Goal: Task Accomplishment & Management: Complete application form

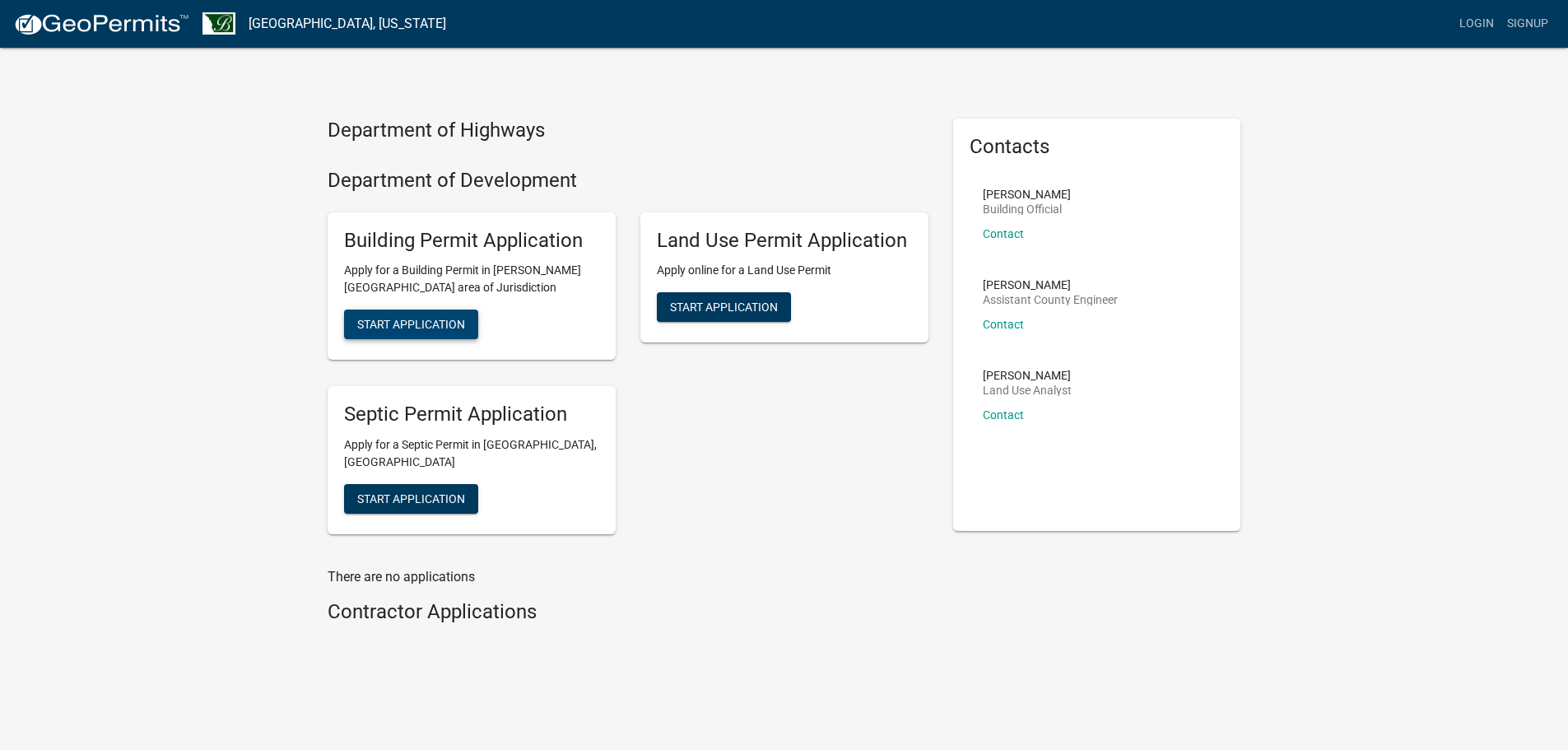
click at [465, 331] on span "Start Application" at bounding box center [411, 324] width 108 height 13
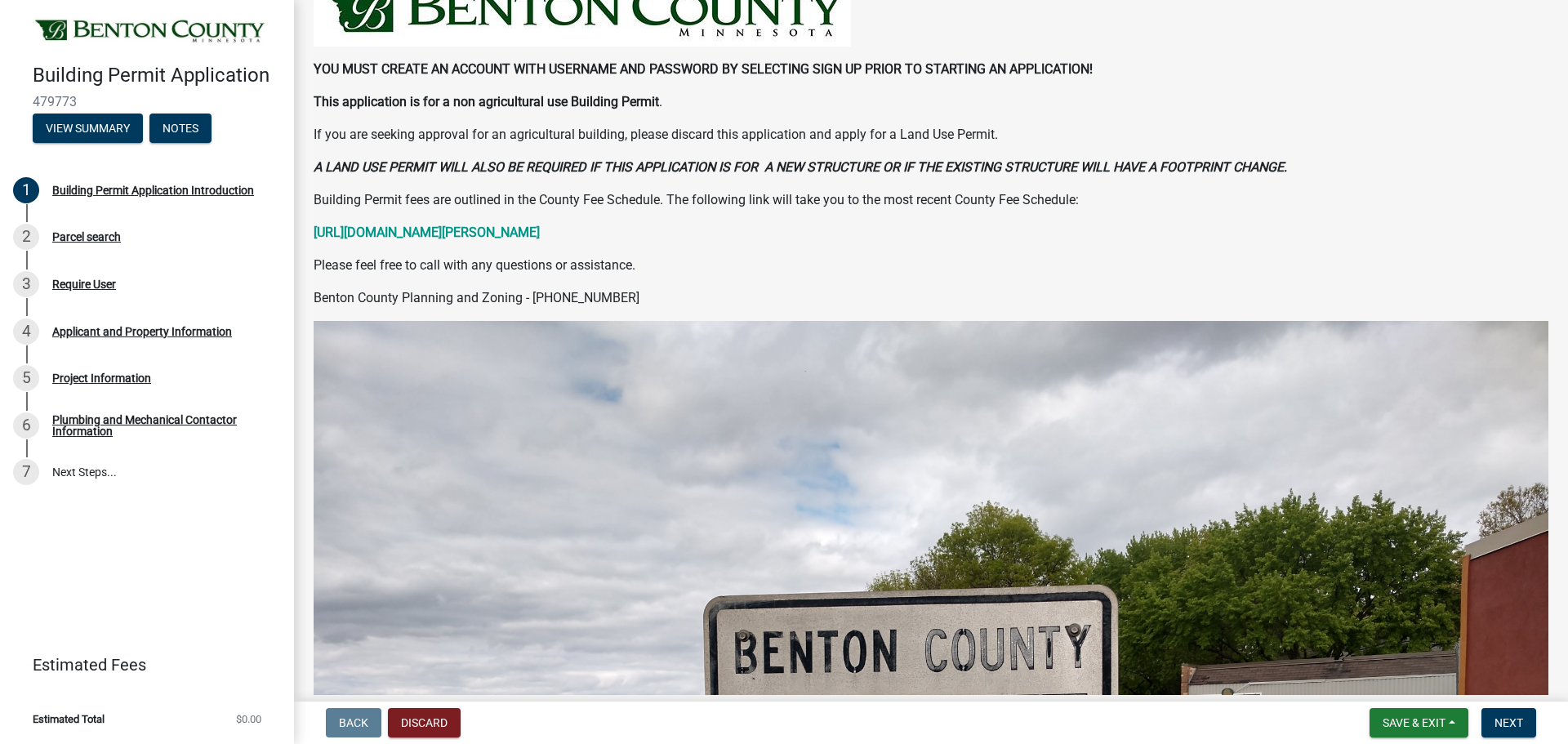
scroll to position [197, 0]
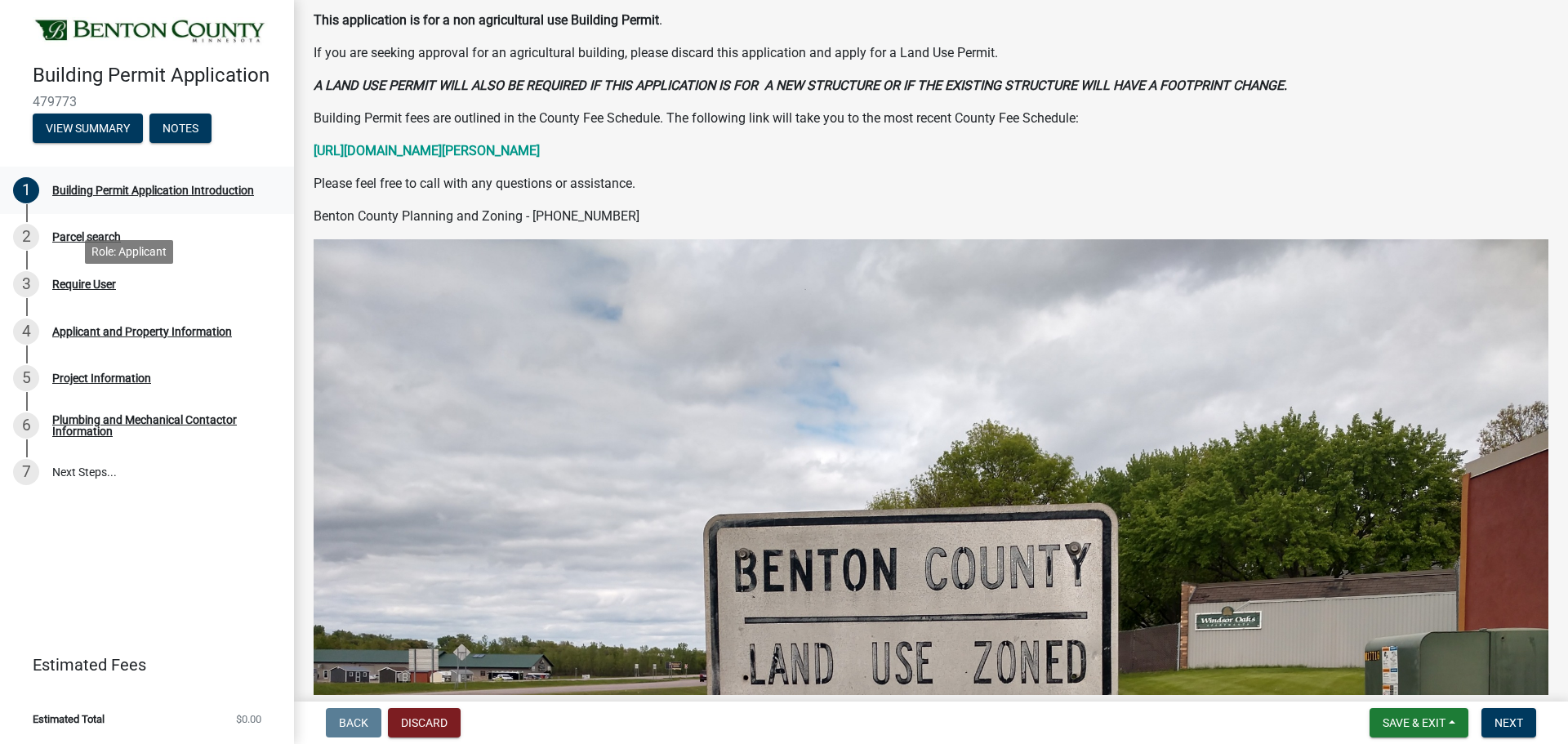
click at [107, 196] on div "Building Permit Application Introduction" at bounding box center [153, 190] width 202 height 12
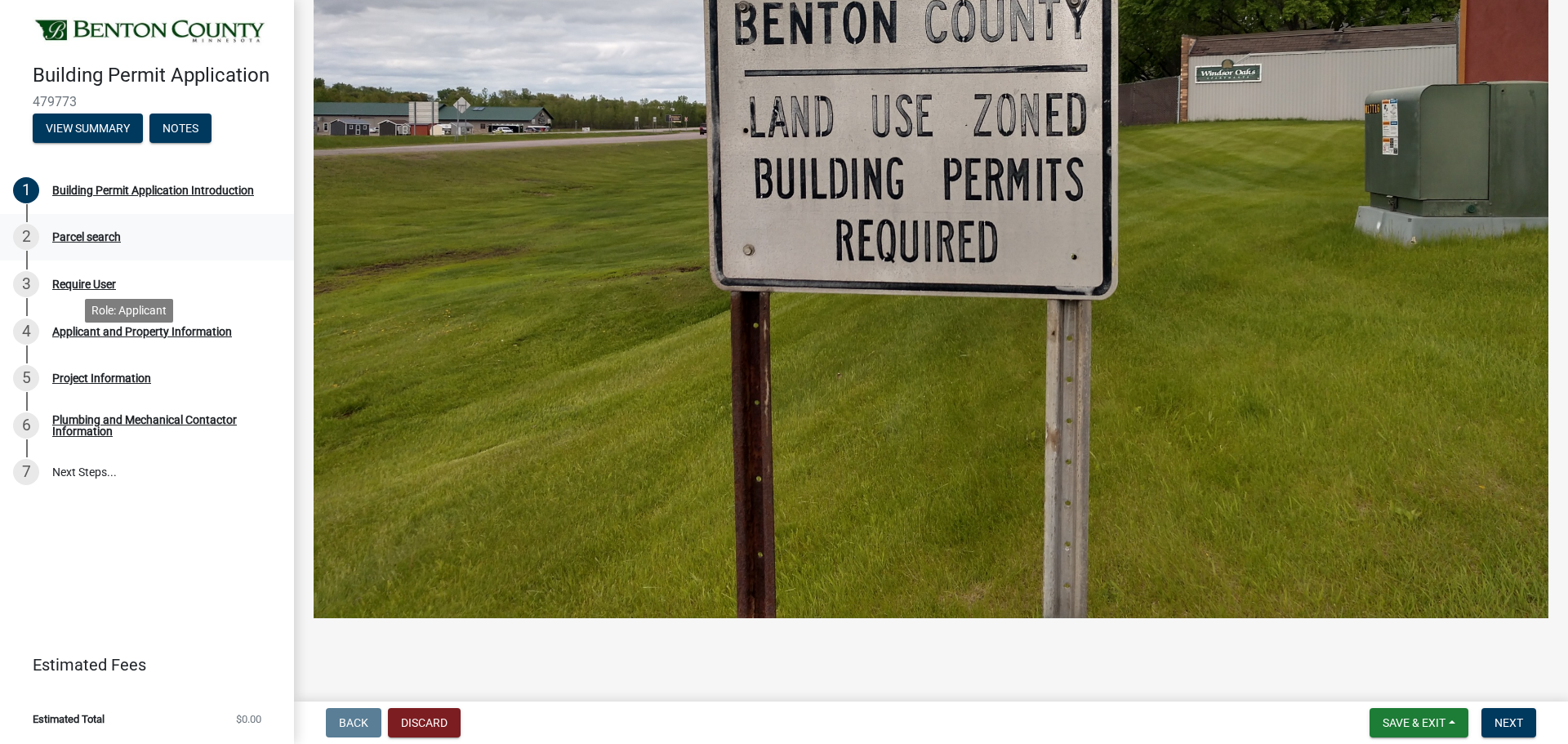
click at [104, 243] on div "Parcel search" at bounding box center [86, 236] width 68 height 12
click at [1481, 708] on button "Next" at bounding box center [1509, 722] width 55 height 29
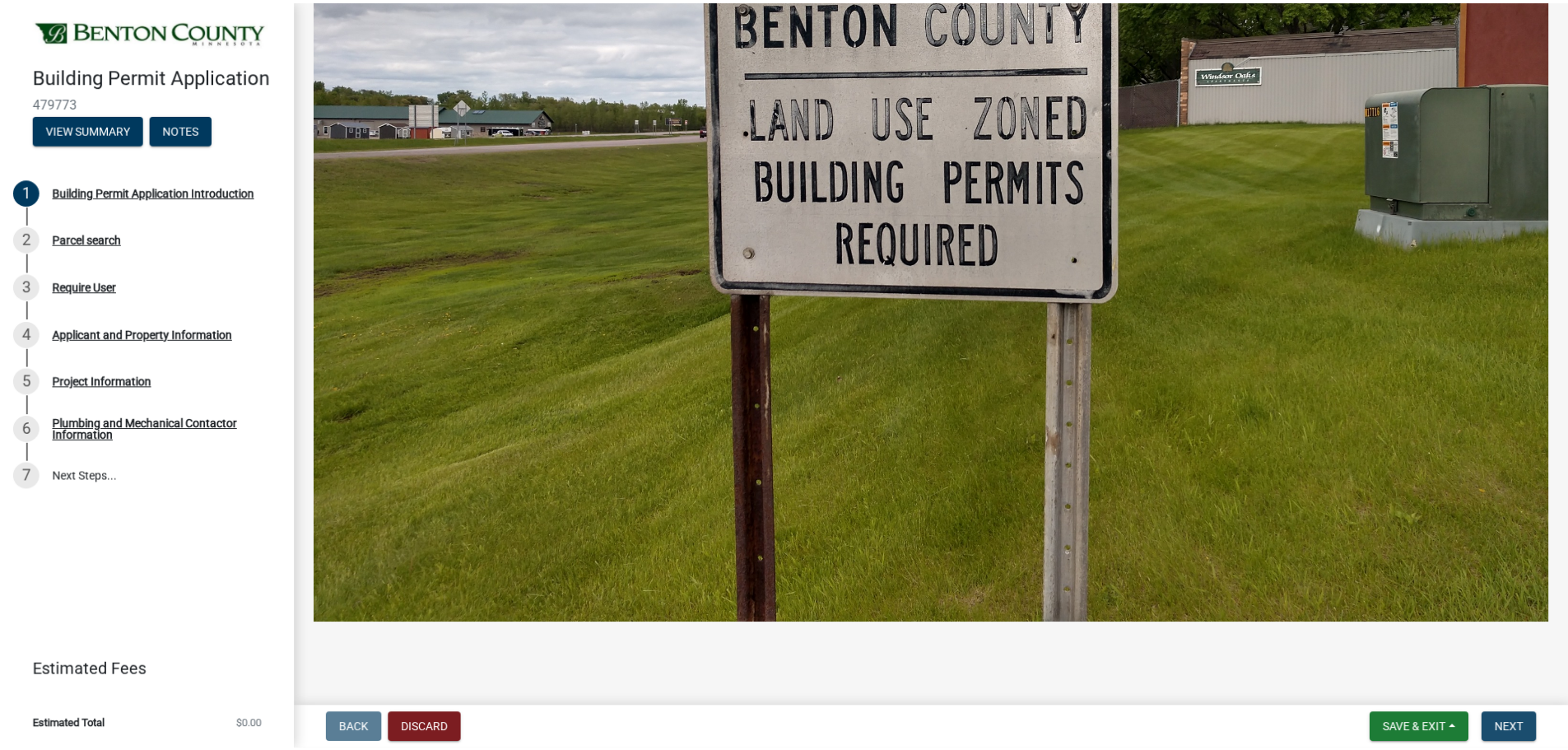
scroll to position [0, 0]
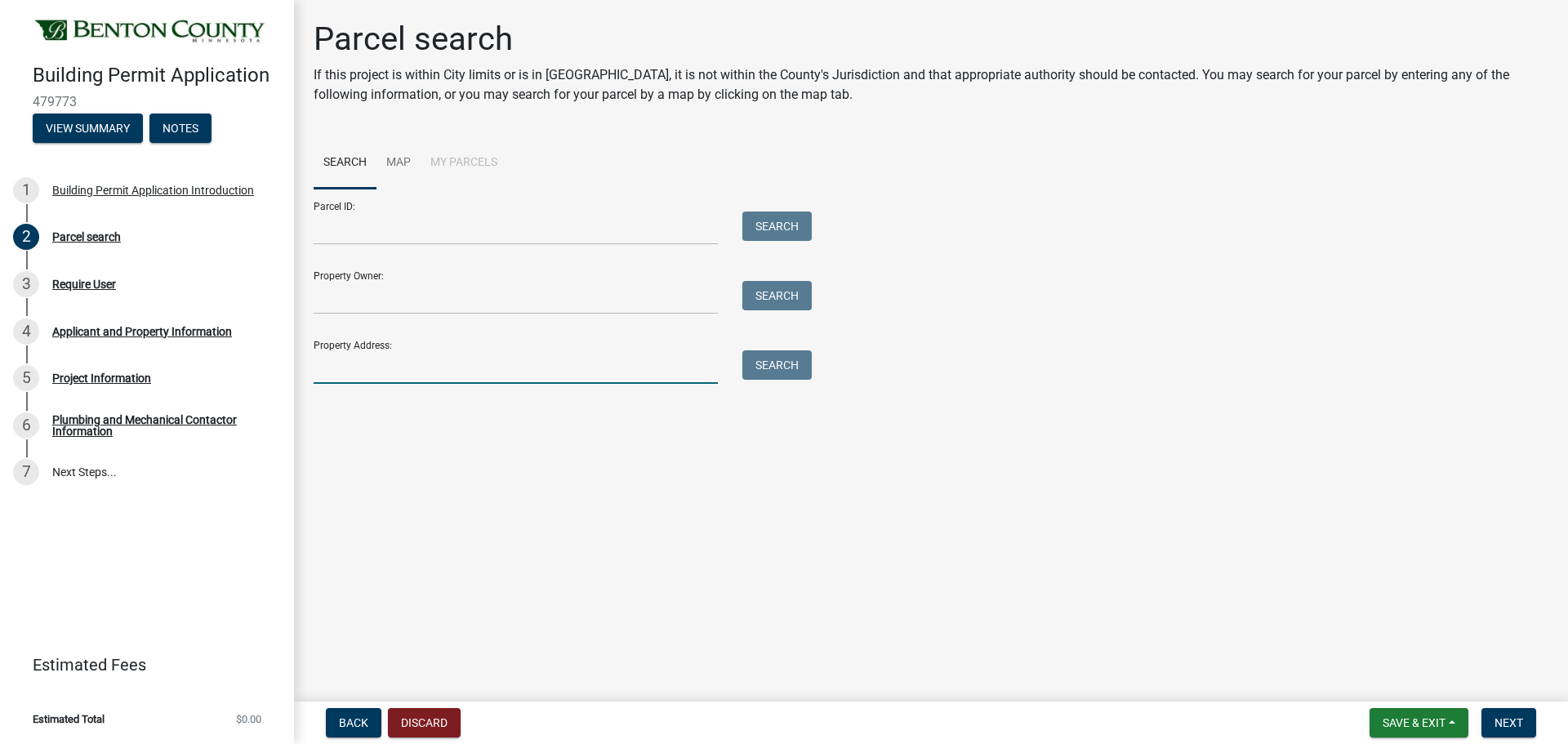
click at [661, 384] on input "Property Address:" at bounding box center [516, 367] width 404 height 34
type input "16811 89 1/2 st NE"
click at [809, 380] on button "Search" at bounding box center [777, 364] width 69 height 29
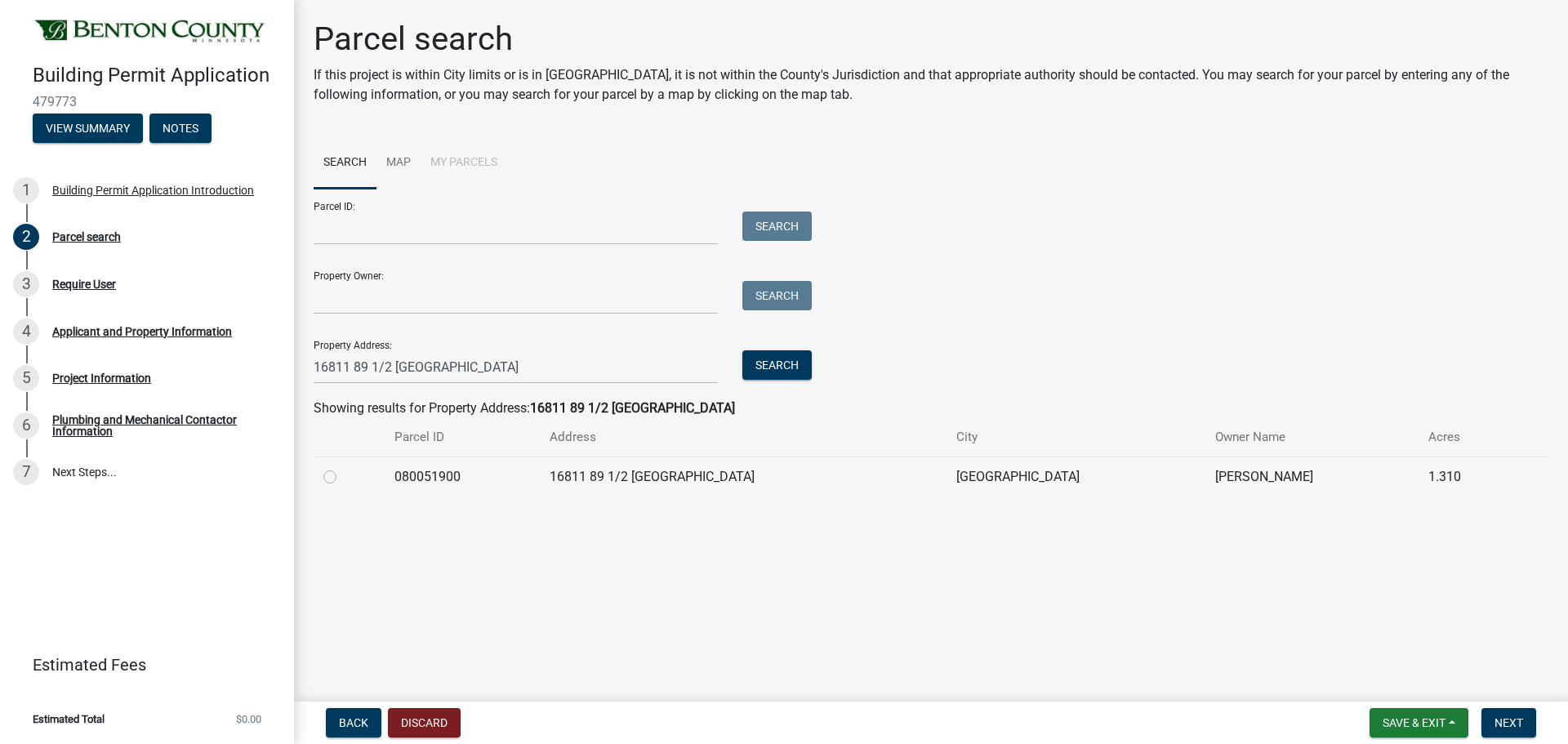
click at [343, 467] on label at bounding box center [343, 467] width 0 height 0
click at [343, 477] on input "radio" at bounding box center [348, 472] width 11 height 11
radio input "true"
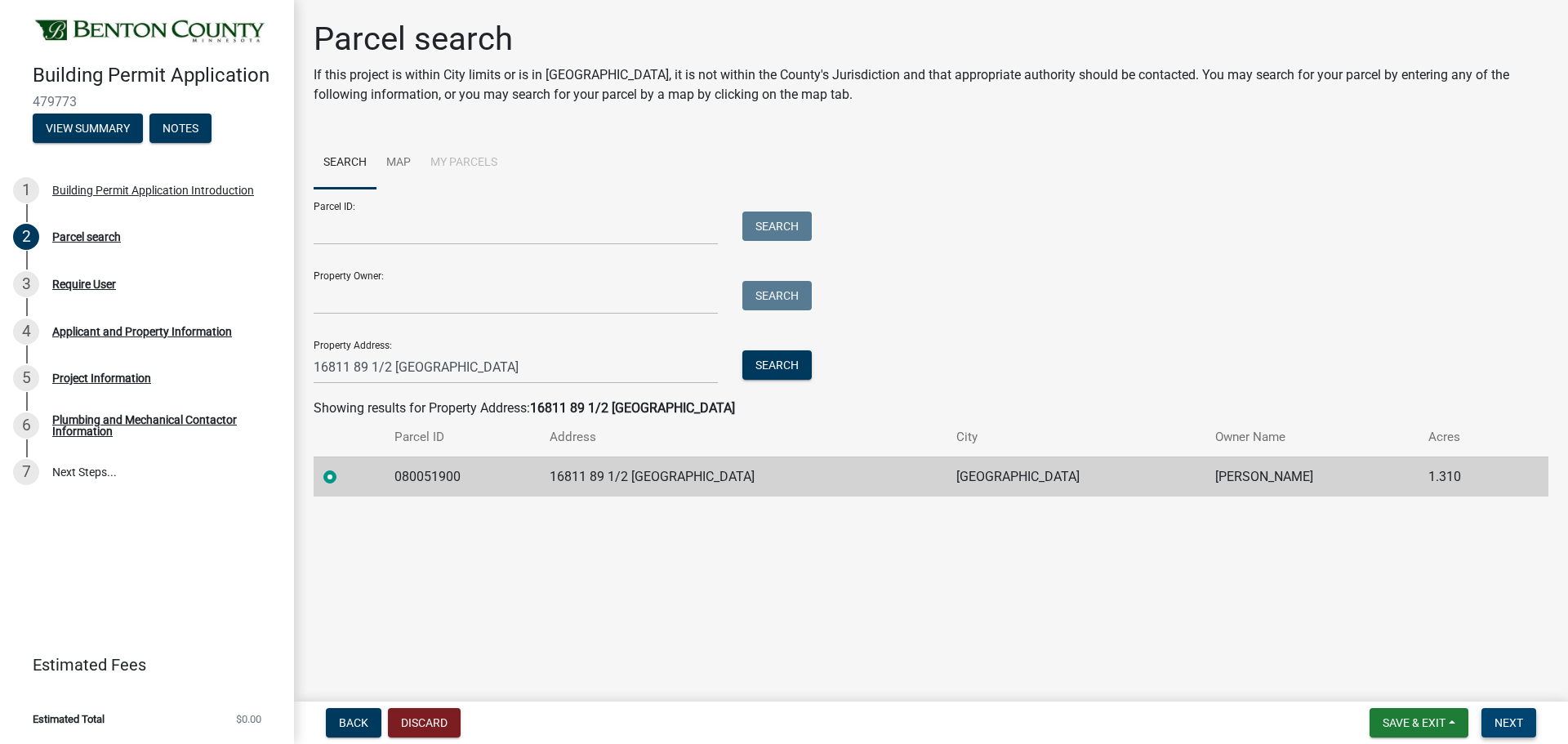
click at [1495, 716] on span "Next" at bounding box center [1509, 722] width 28 height 13
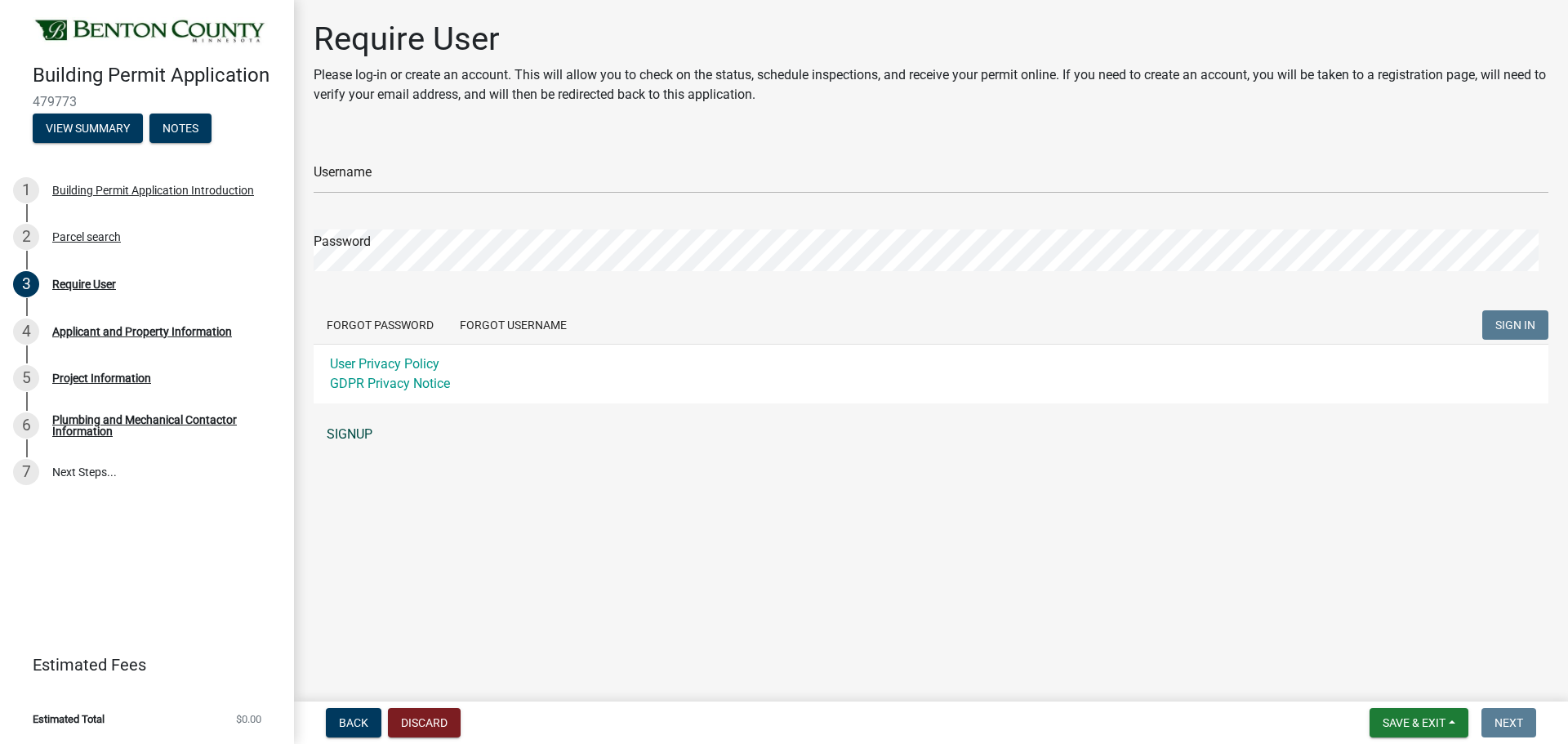
click at [398, 451] on link "SIGNUP" at bounding box center [931, 434] width 1235 height 33
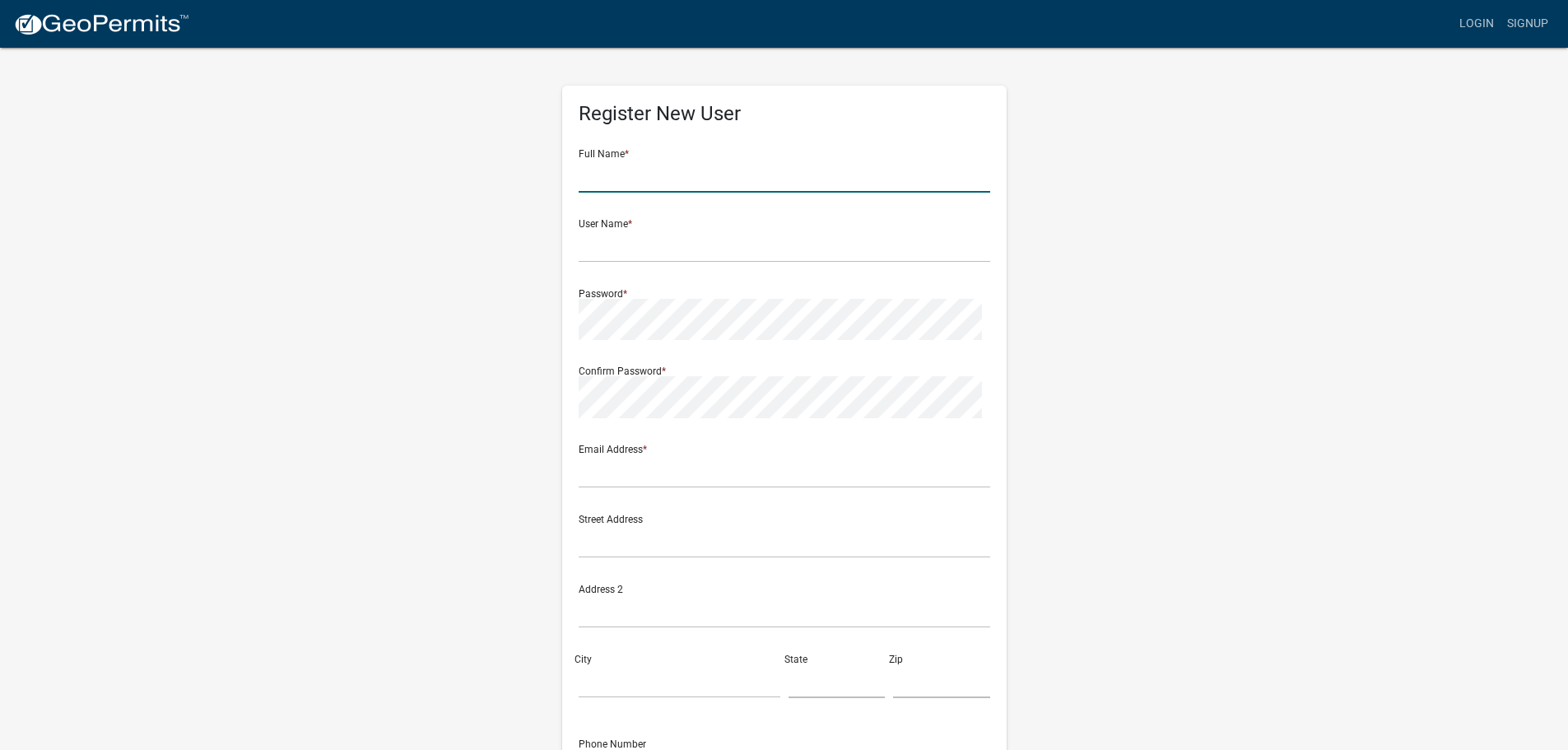
click at [895, 193] on input "text" at bounding box center [784, 176] width 412 height 34
type input "Bianca"
type input "B"
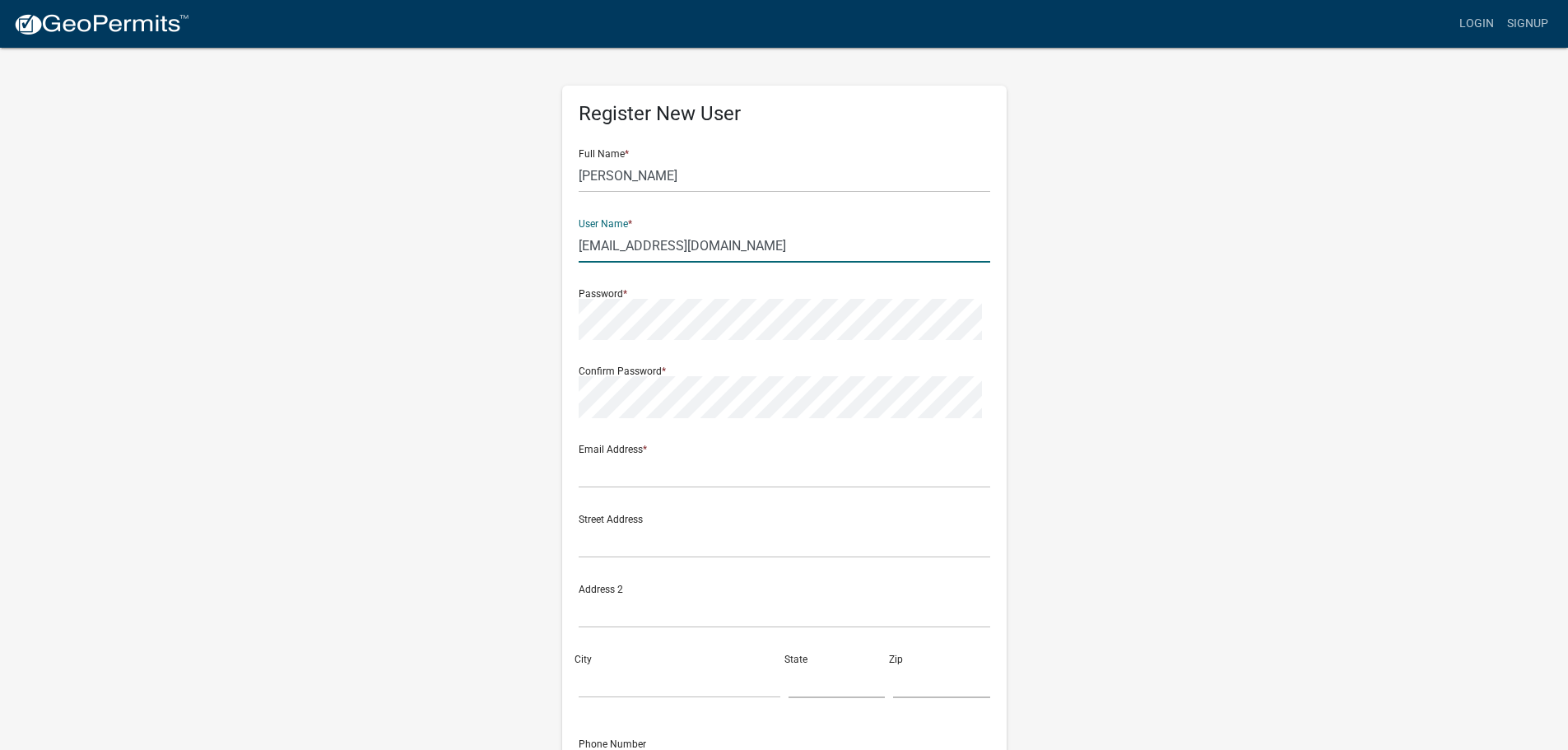
type input "[EMAIL_ADDRESS][DOMAIN_NAME]"
click at [563, 380] on div "Register New User Full Name * Bianca User Name * bburrell@servpro10480.com Pass…" at bounding box center [785, 487] width 445 height 802
click at [763, 488] on input "text" at bounding box center [784, 471] width 412 height 34
type input "[EMAIL_ADDRESS][DOMAIN_NAME]"
drag, startPoint x: 803, startPoint y: 292, endPoint x: 581, endPoint y: 279, distance: 222.4
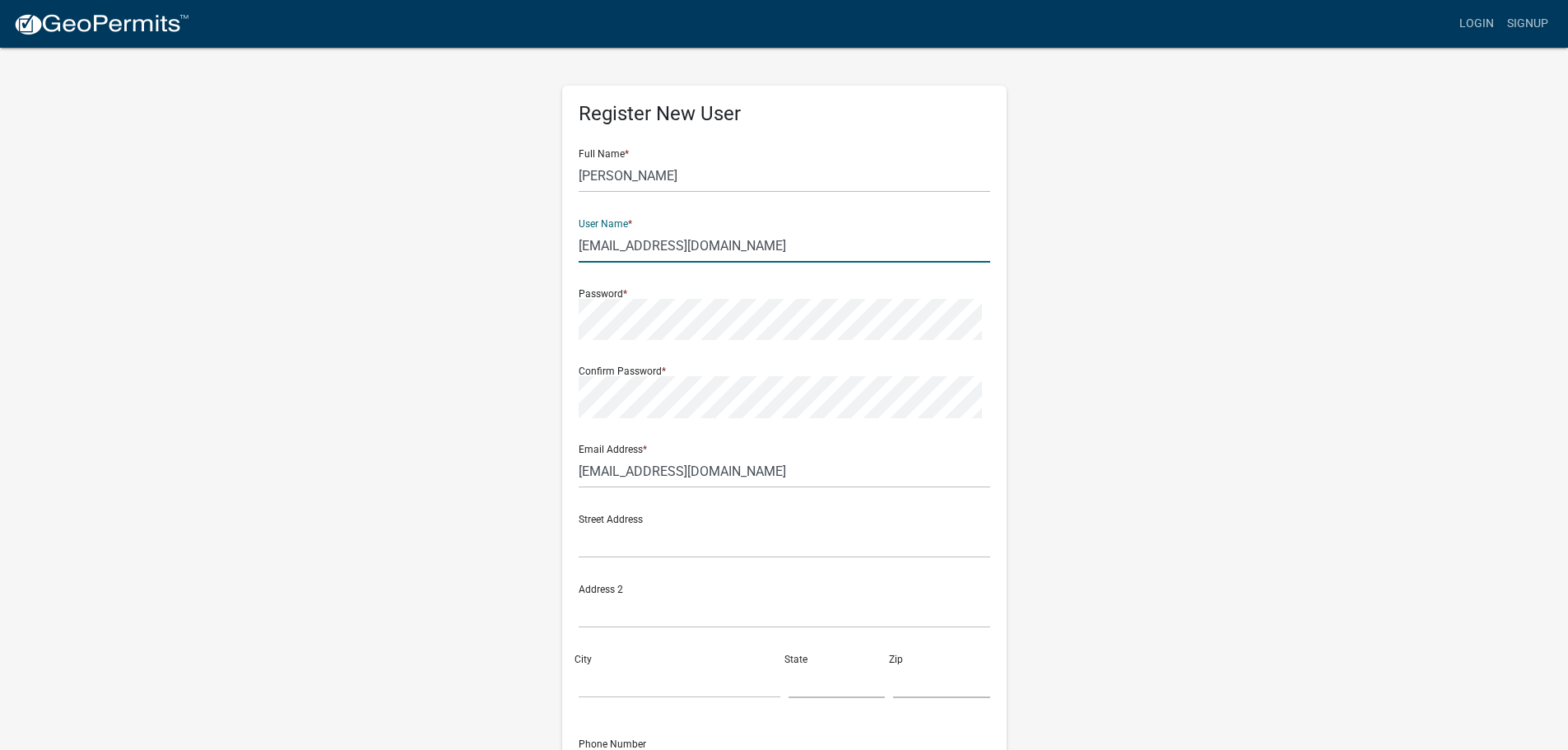
click at [581, 279] on div "Register New User Full Name * Bianca User Name * bburrell@servpro10480.com Pass…" at bounding box center [785, 487] width 445 height 802
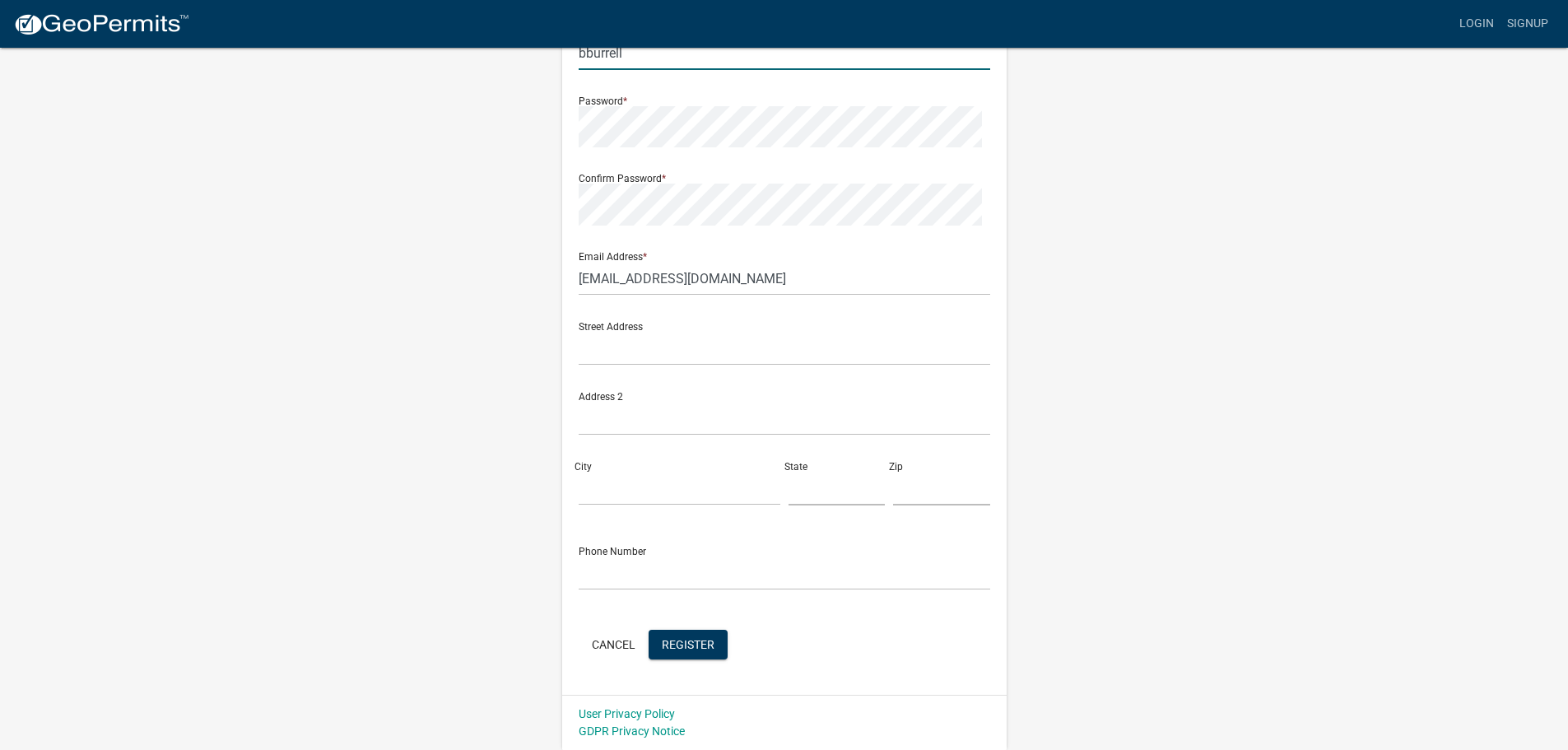
scroll to position [247, 0]
type input "bburrell"
click at [801, 365] on input "text" at bounding box center [784, 348] width 412 height 34
type input "208 Dundas circle"
type input "Monticello"
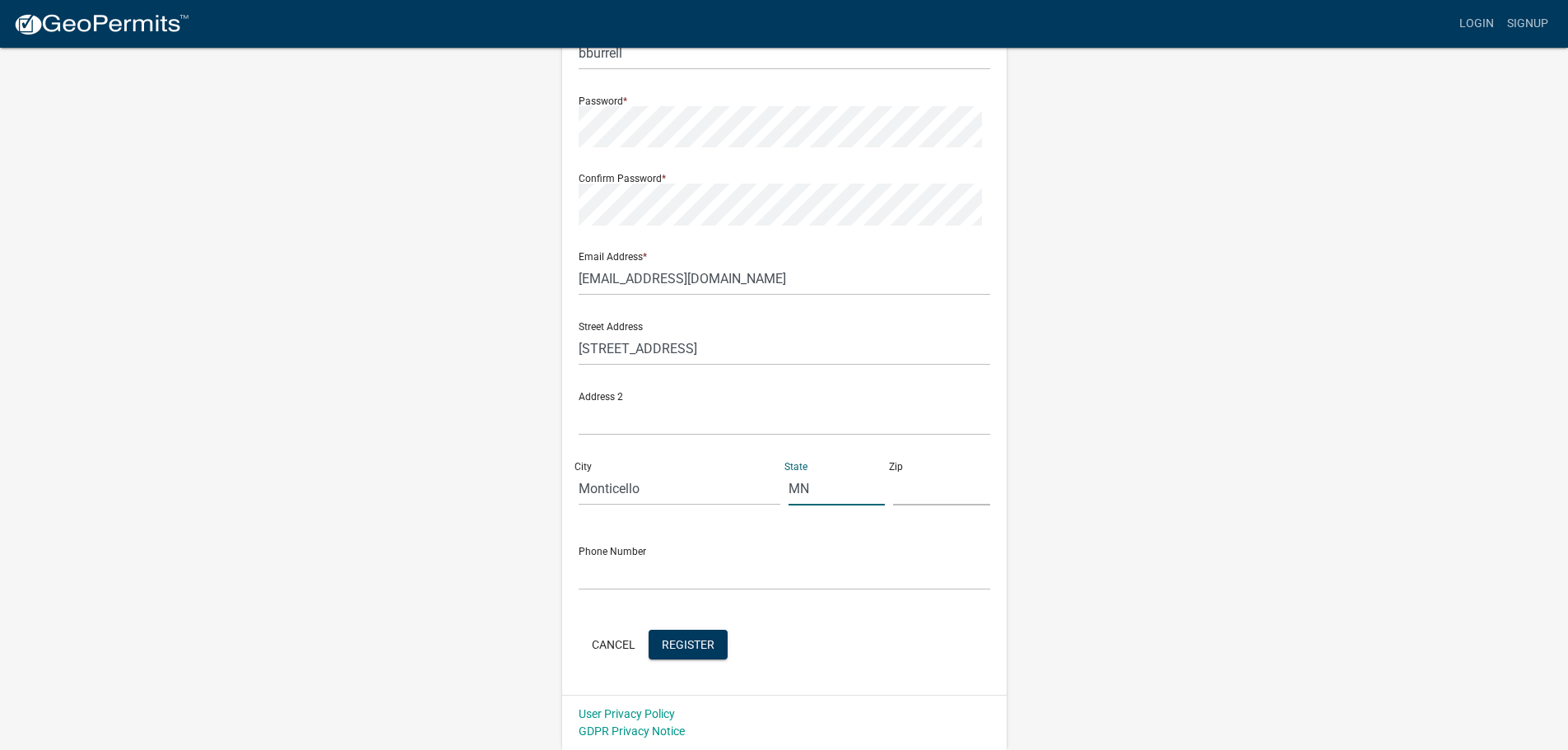
type input "MN"
type input "55362"
click at [623, 556] on input "text" at bounding box center [784, 573] width 412 height 34
type input "7633335760"
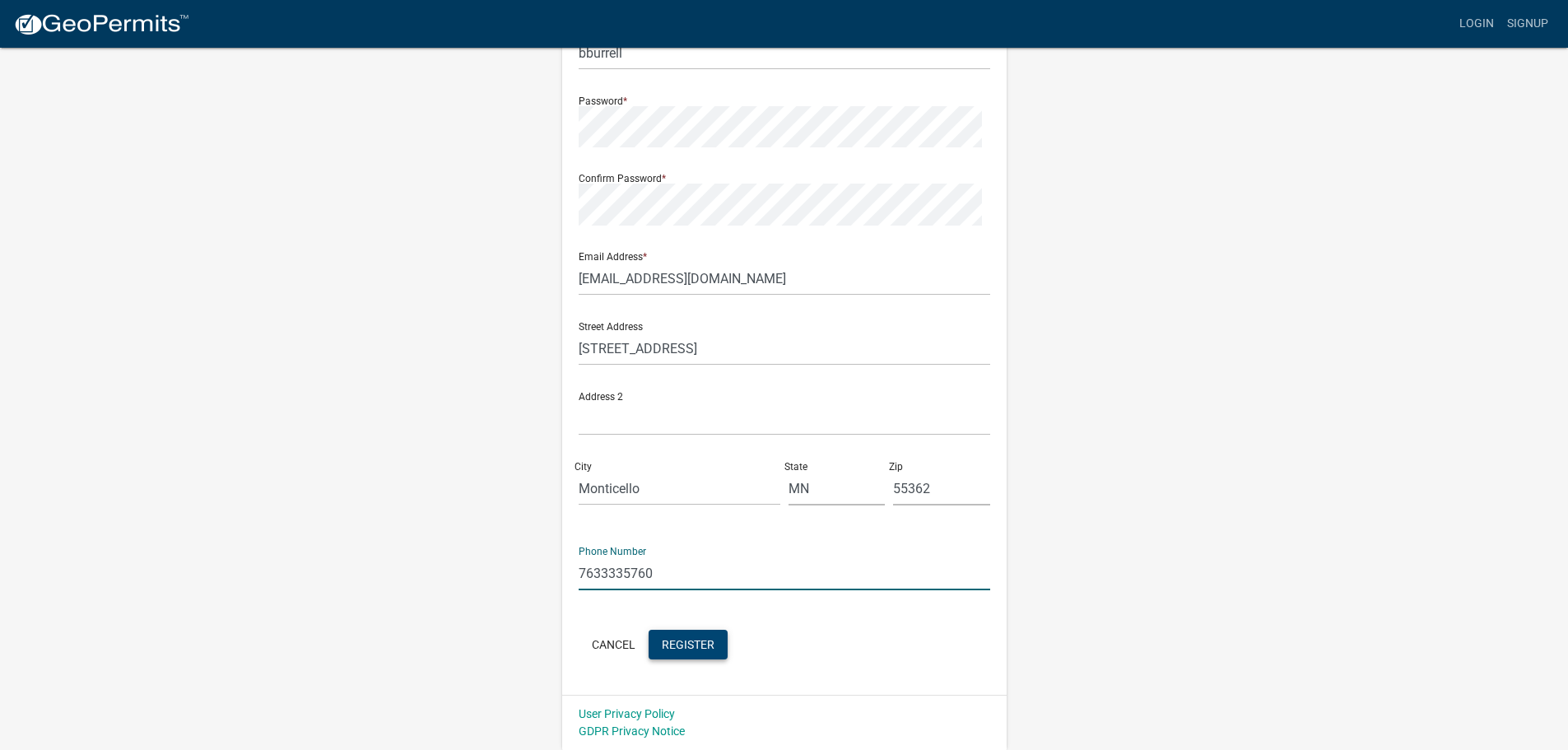
click at [714, 638] on span "Register" at bounding box center [688, 644] width 53 height 13
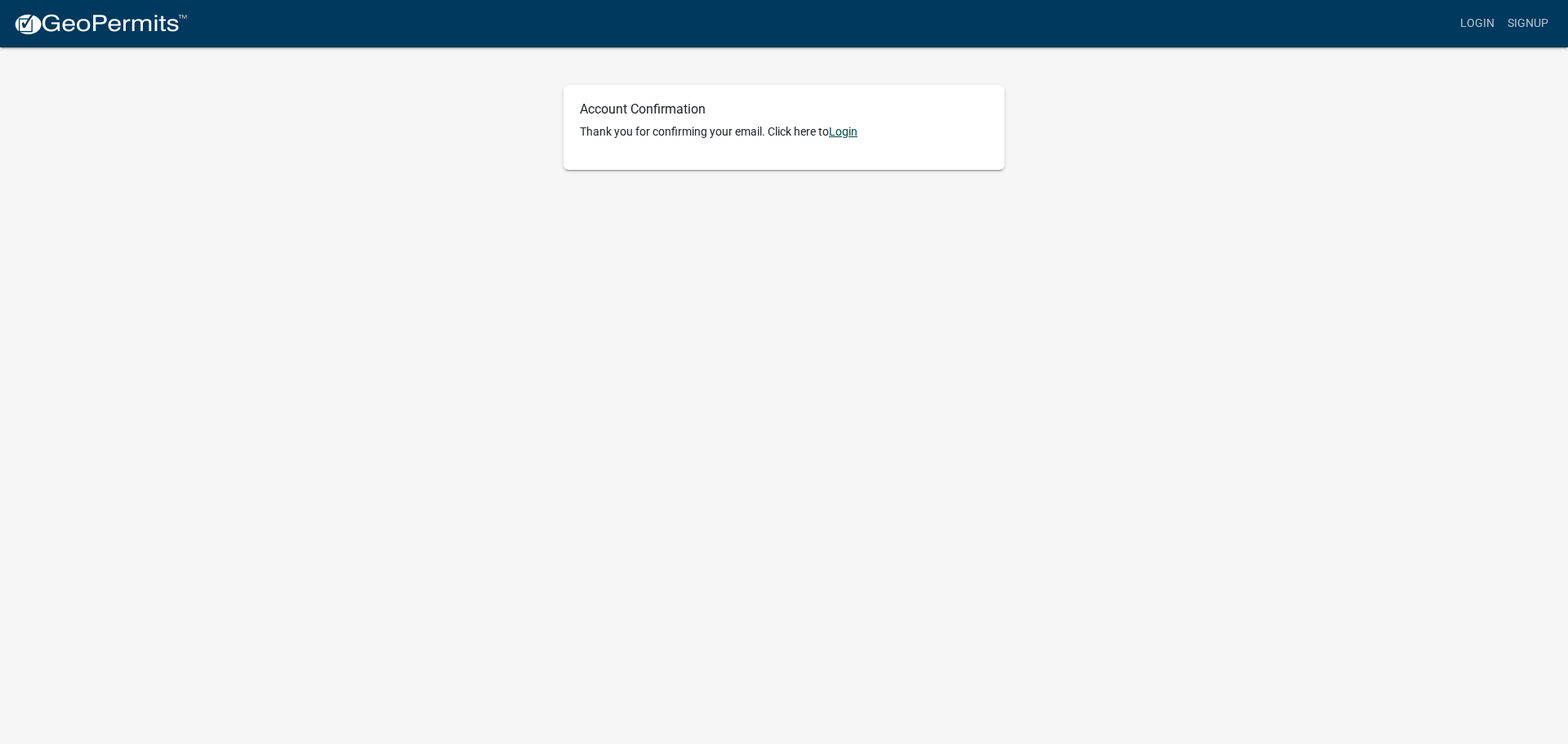
click at [858, 138] on link "Login" at bounding box center [843, 131] width 28 height 13
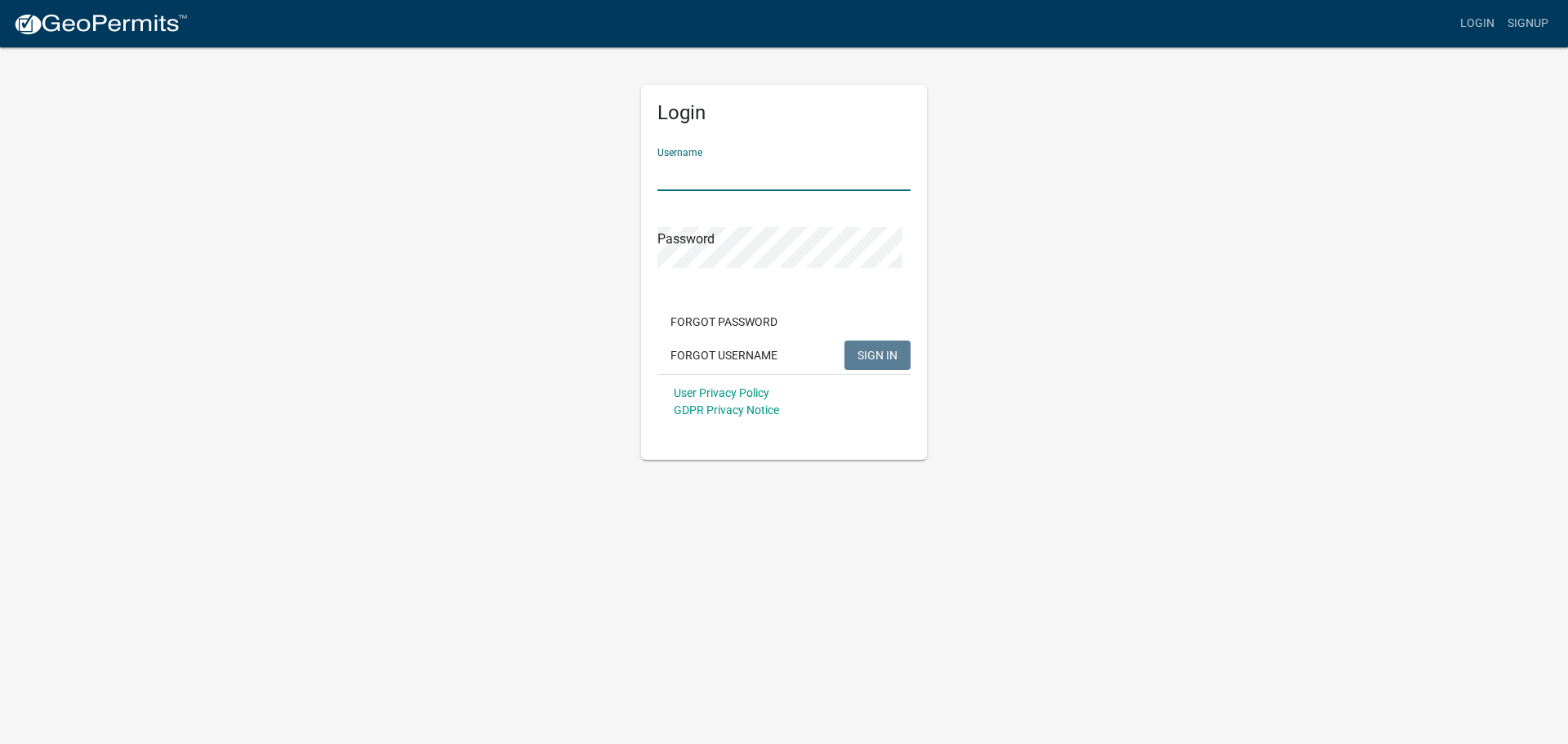
click at [823, 191] on input "Username" at bounding box center [784, 174] width 253 height 34
type input "bburrell"
click at [844, 340] on button "SIGN IN" at bounding box center [877, 354] width 66 height 29
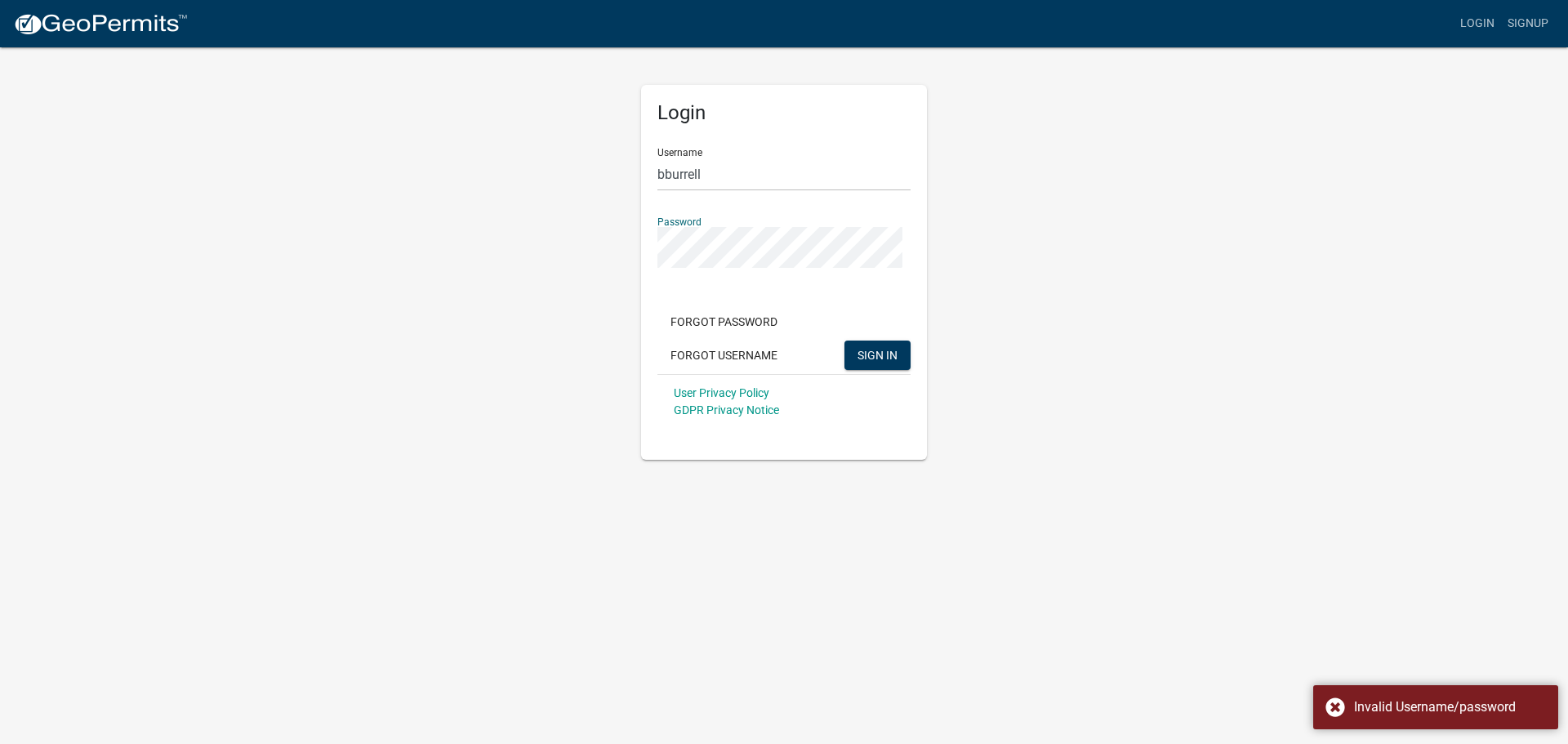
click at [844, 340] on button "SIGN IN" at bounding box center [877, 354] width 66 height 29
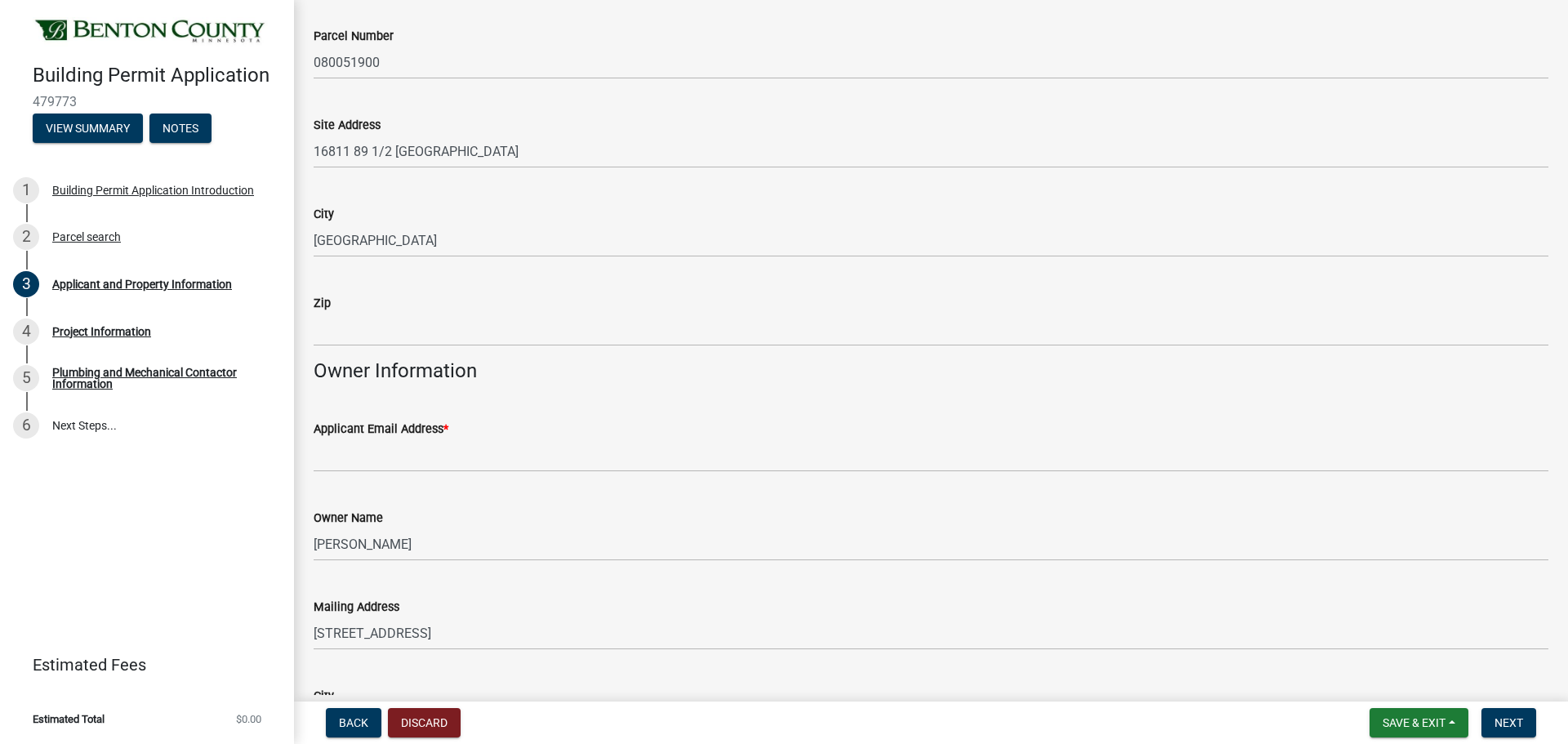
scroll to position [163, 0]
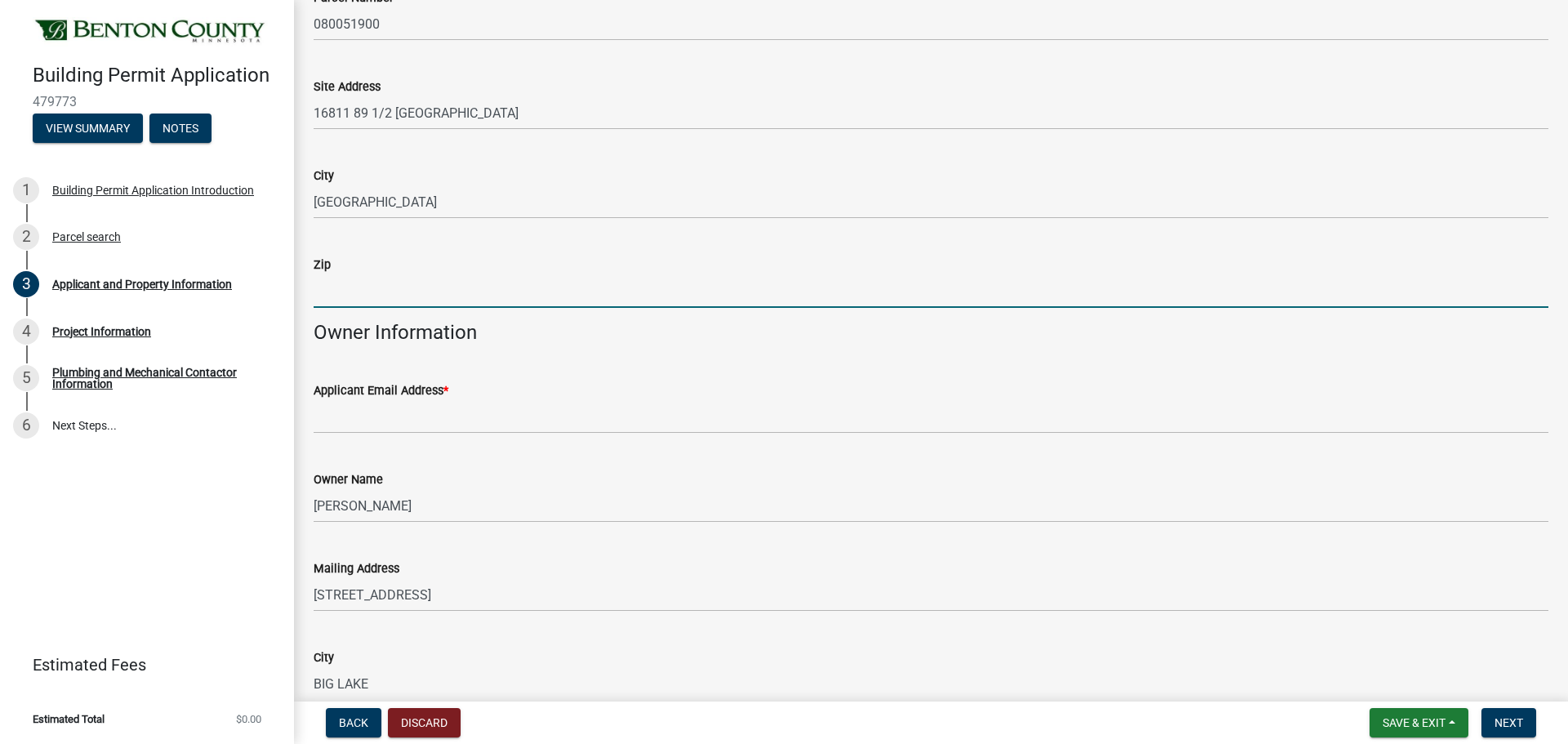
click at [377, 308] on input "Zip" at bounding box center [931, 291] width 1235 height 34
click at [355, 308] on input "Zip" at bounding box center [931, 291] width 1235 height 34
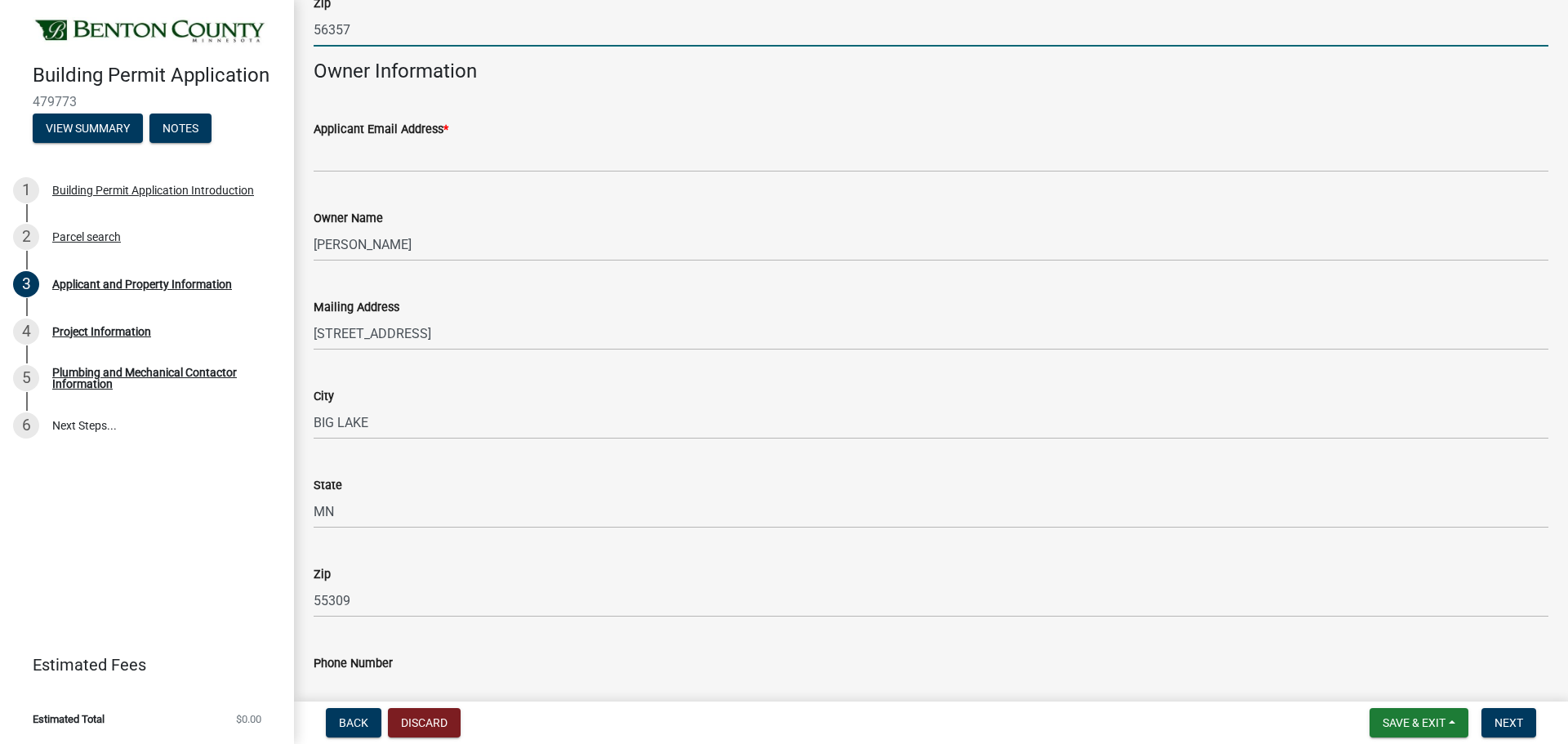
scroll to position [490, 0]
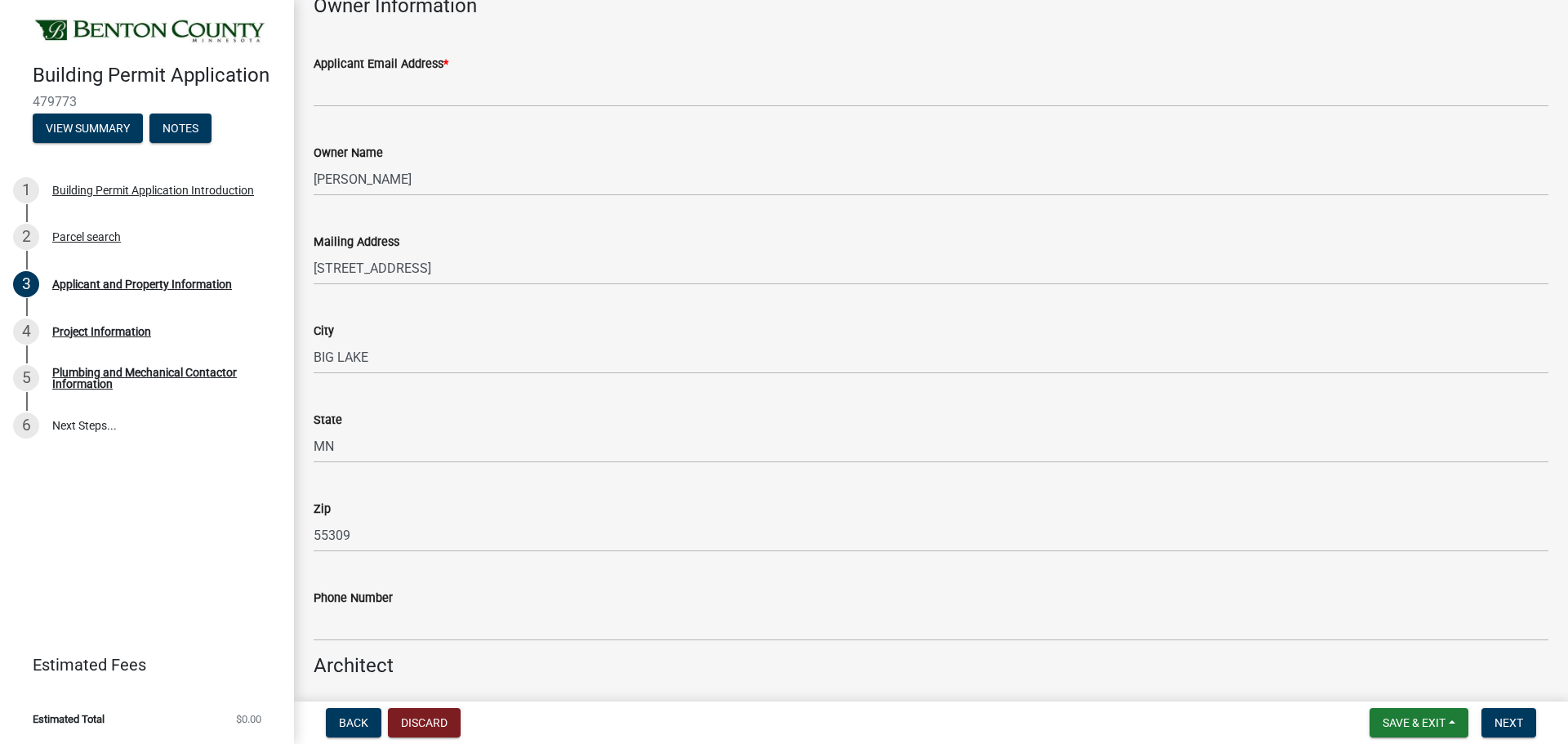
type input "56357"
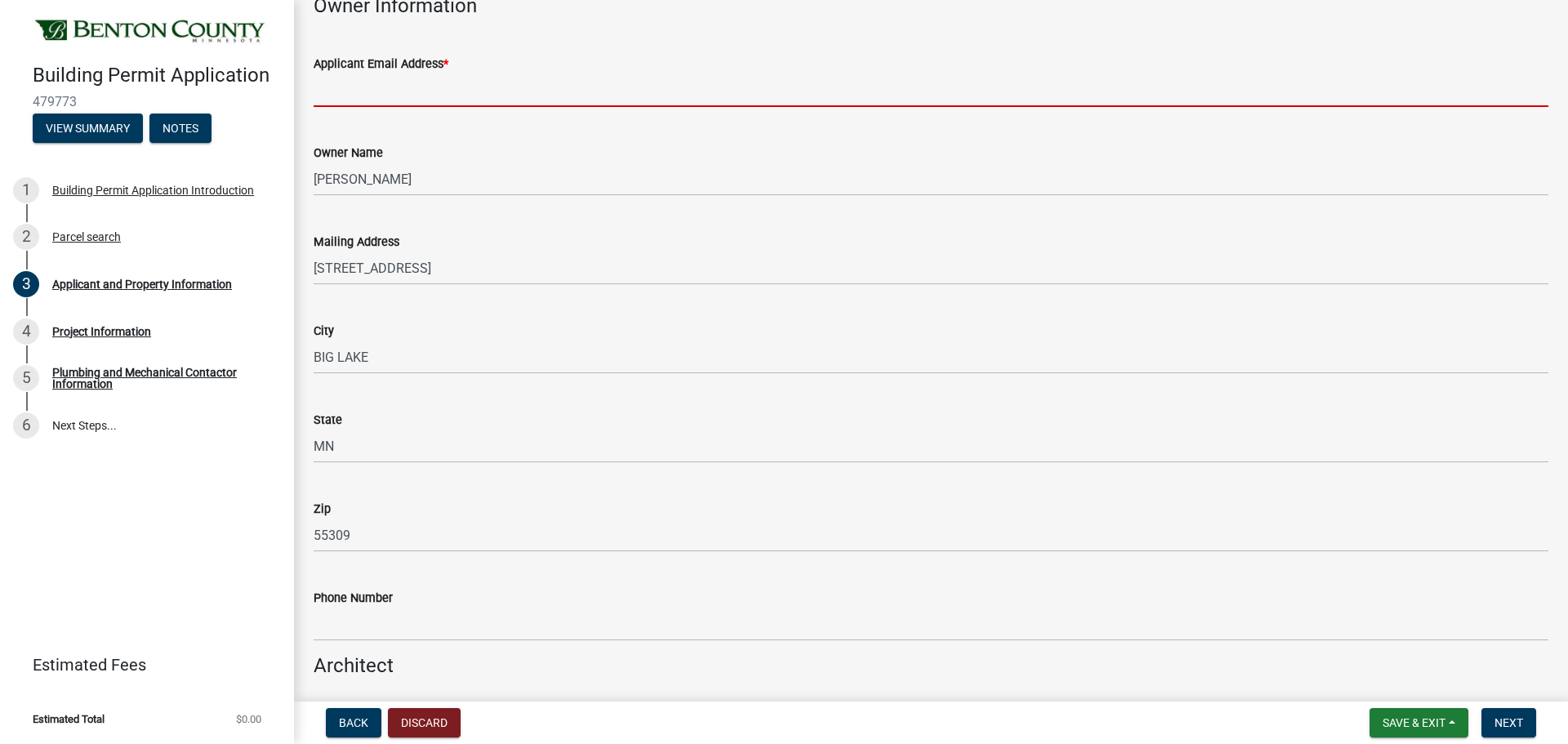
click at [621, 107] on input "Applicant Email Address *" at bounding box center [931, 90] width 1235 height 34
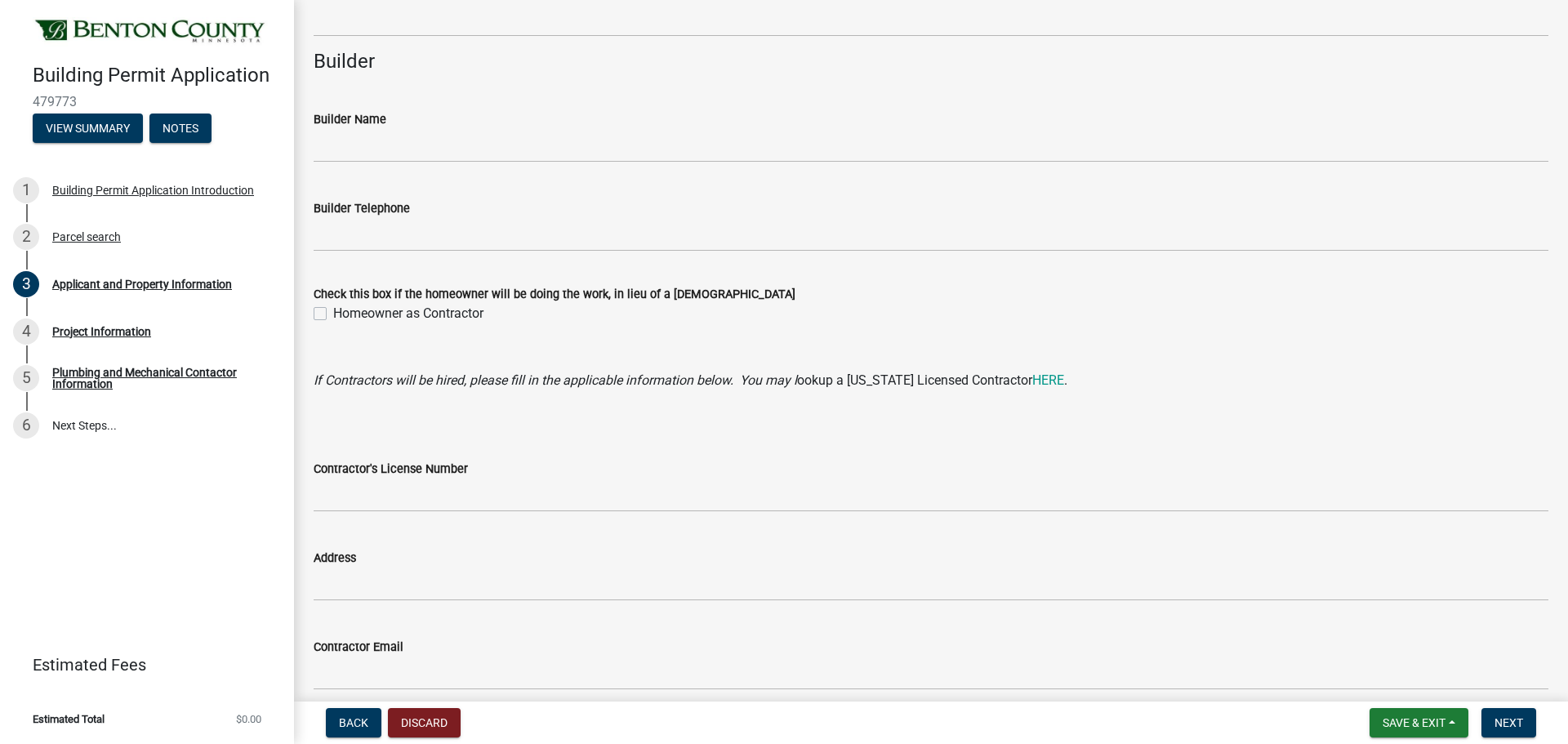
scroll to position [1551, 0]
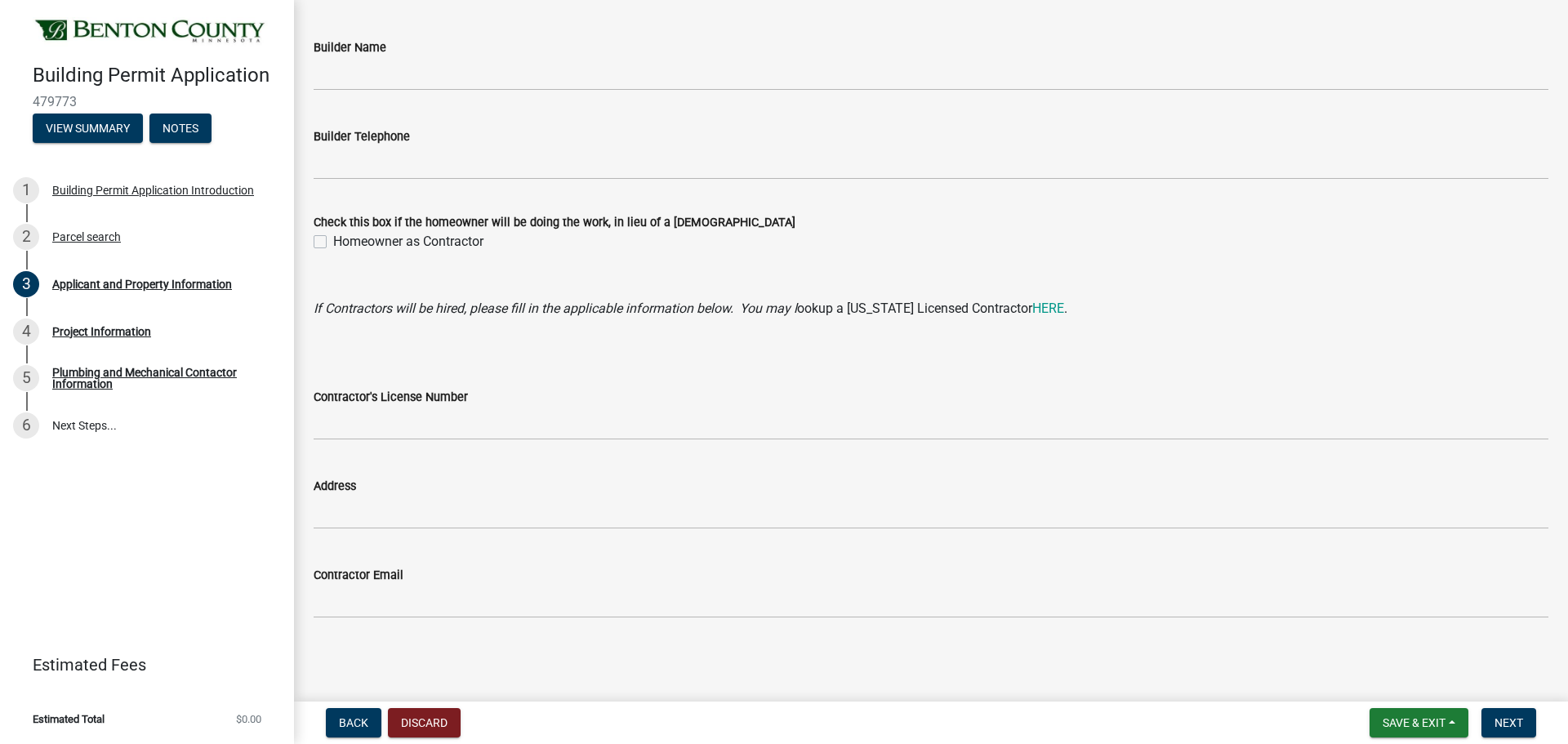
type input "[EMAIL_ADDRESS][DOMAIN_NAME]"
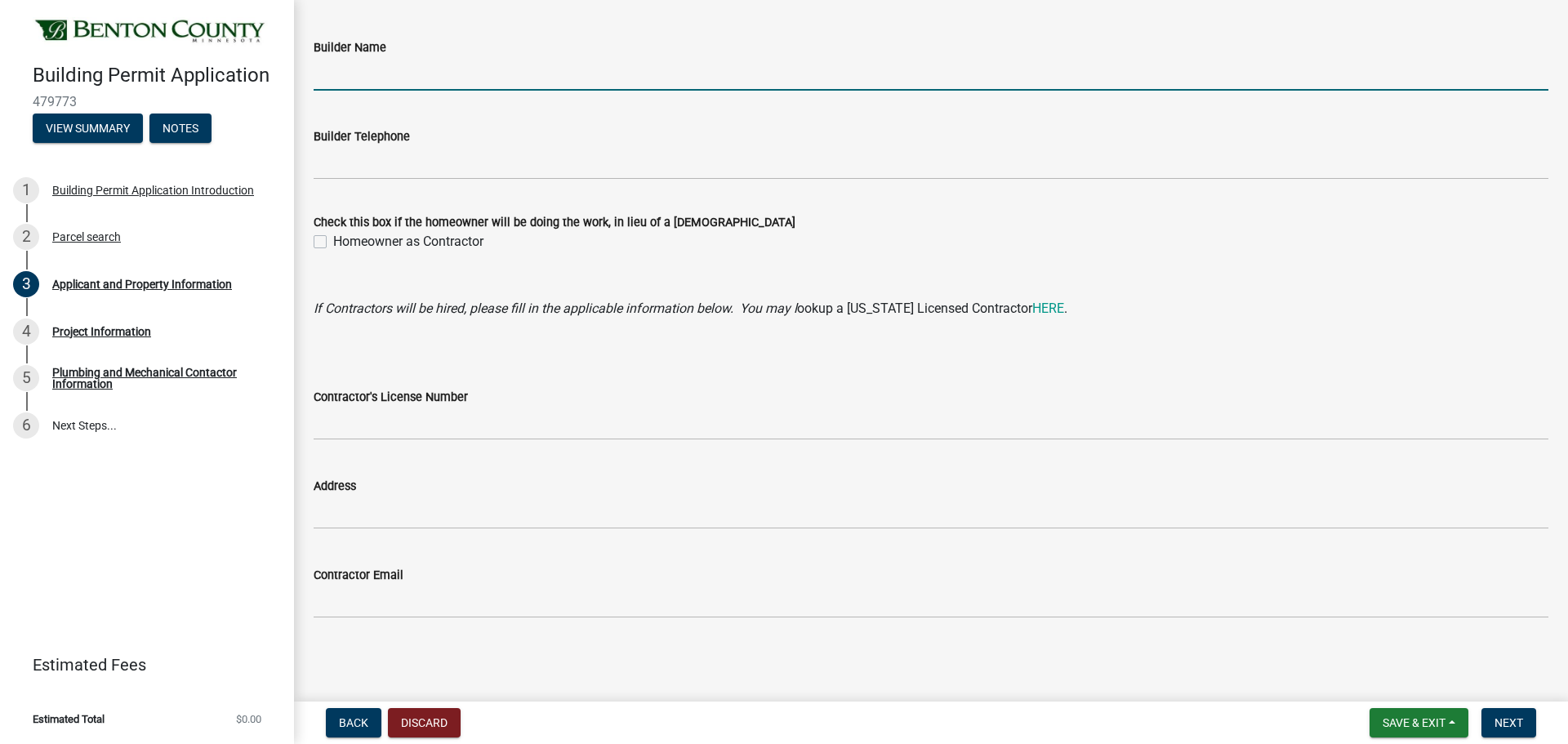
click at [392, 90] on input "Builder Name" at bounding box center [931, 74] width 1235 height 34
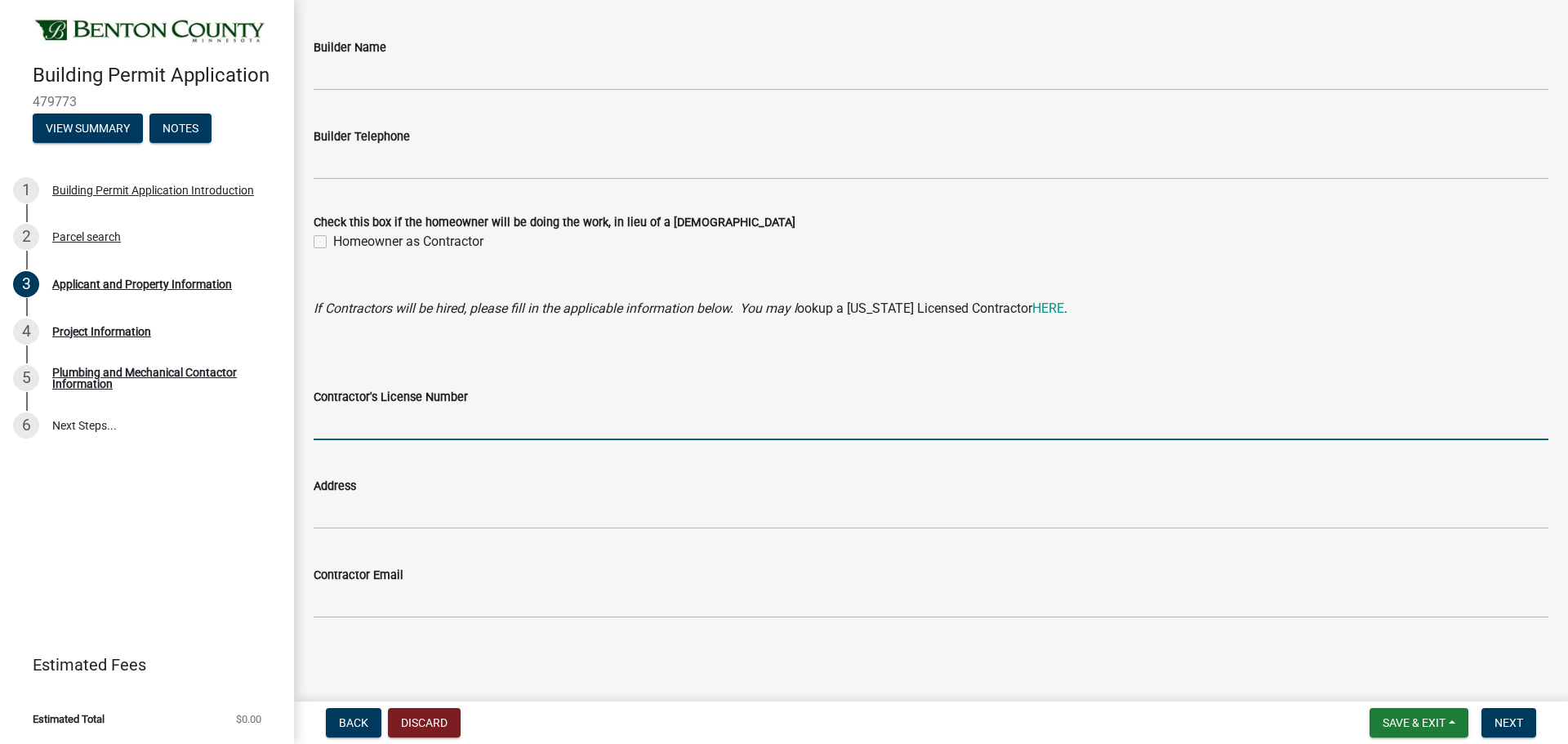
click at [345, 407] on input "Contractor's License Number" at bounding box center [931, 423] width 1235 height 34
type input "BC703802"
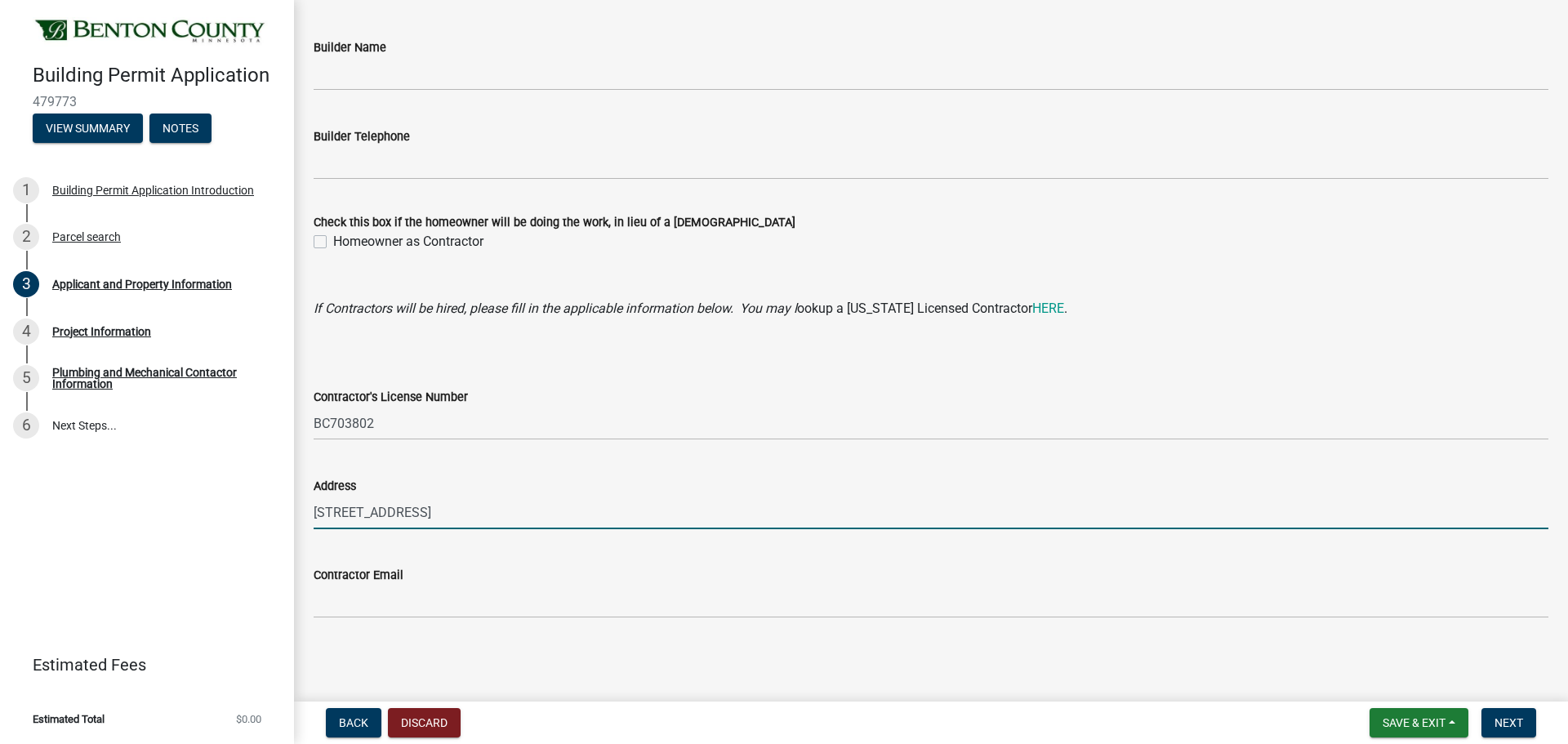
type input "[STREET_ADDRESS]"
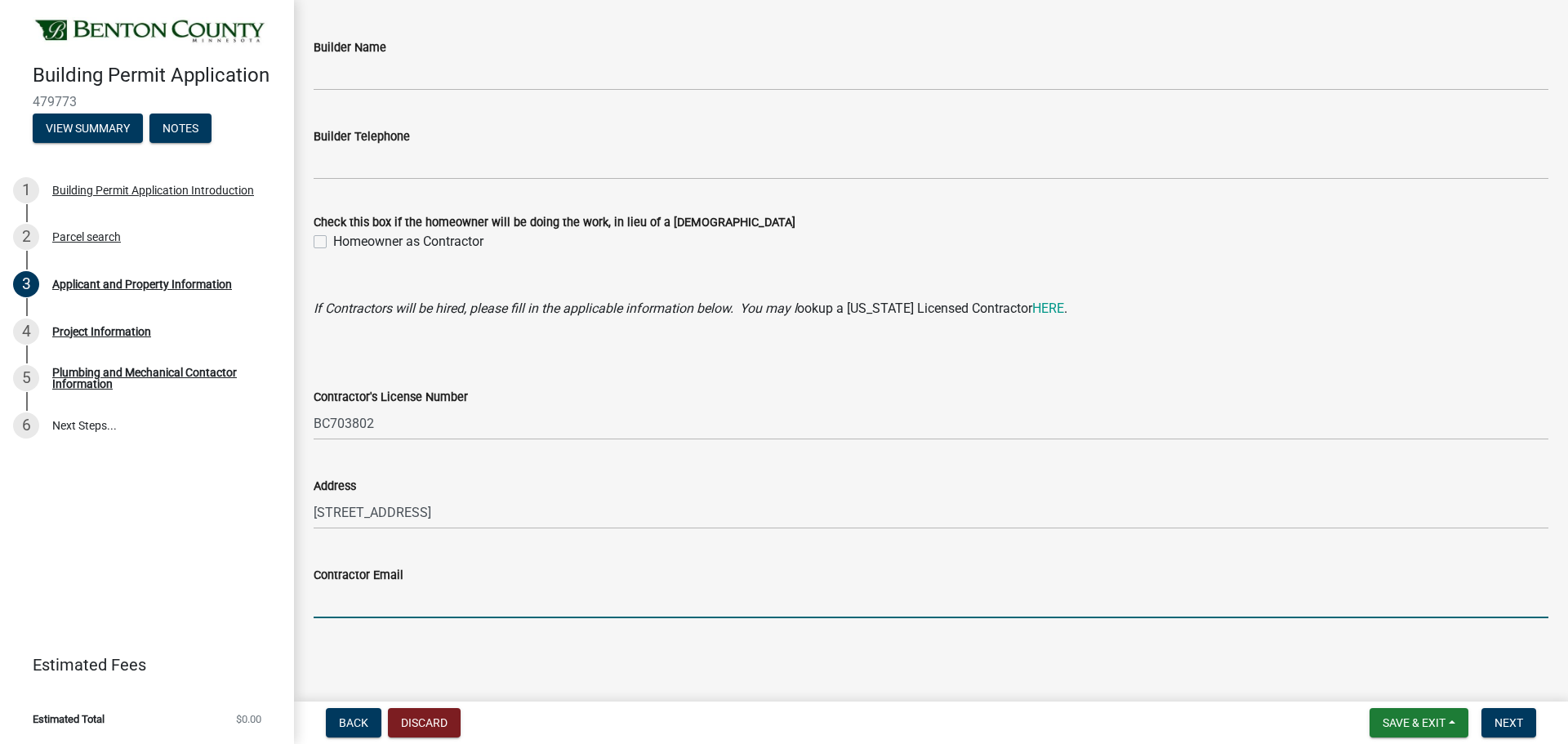
drag, startPoint x: 547, startPoint y: 595, endPoint x: 501, endPoint y: 572, distance: 51.4
click at [545, 592] on input "Contractor Email" at bounding box center [931, 601] width 1235 height 34
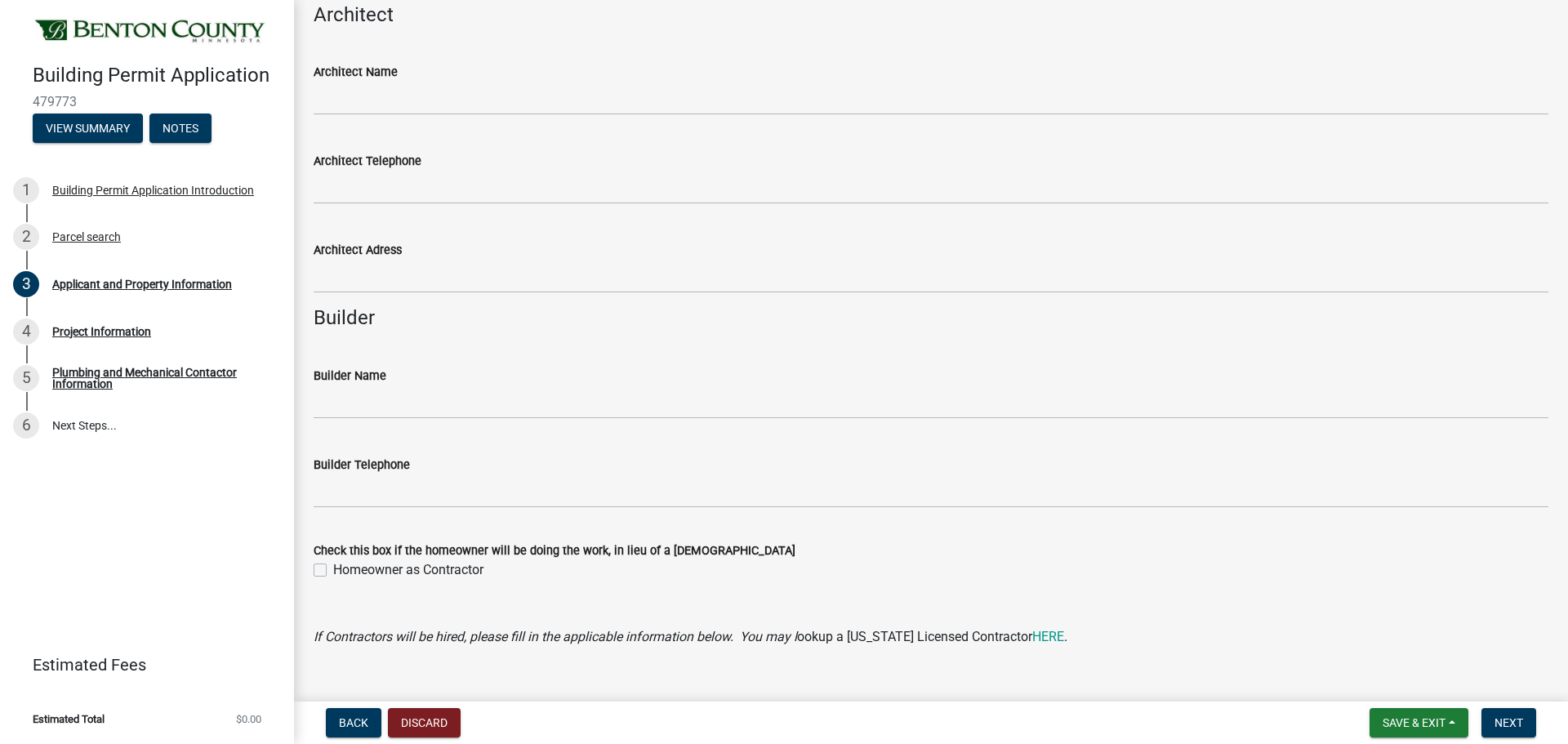
scroll to position [1469, 0]
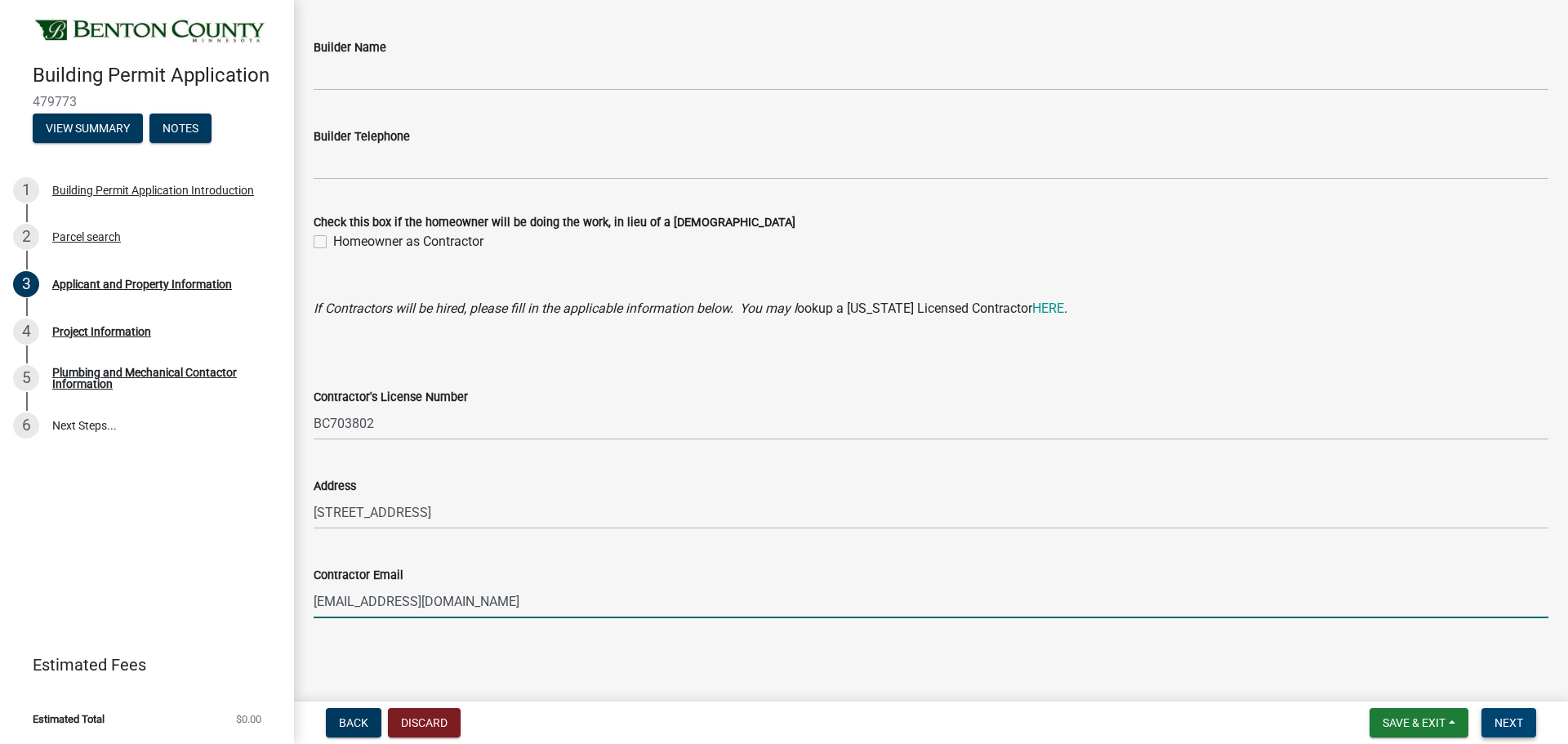
type input "[EMAIL_ADDRESS][DOMAIN_NAME]"
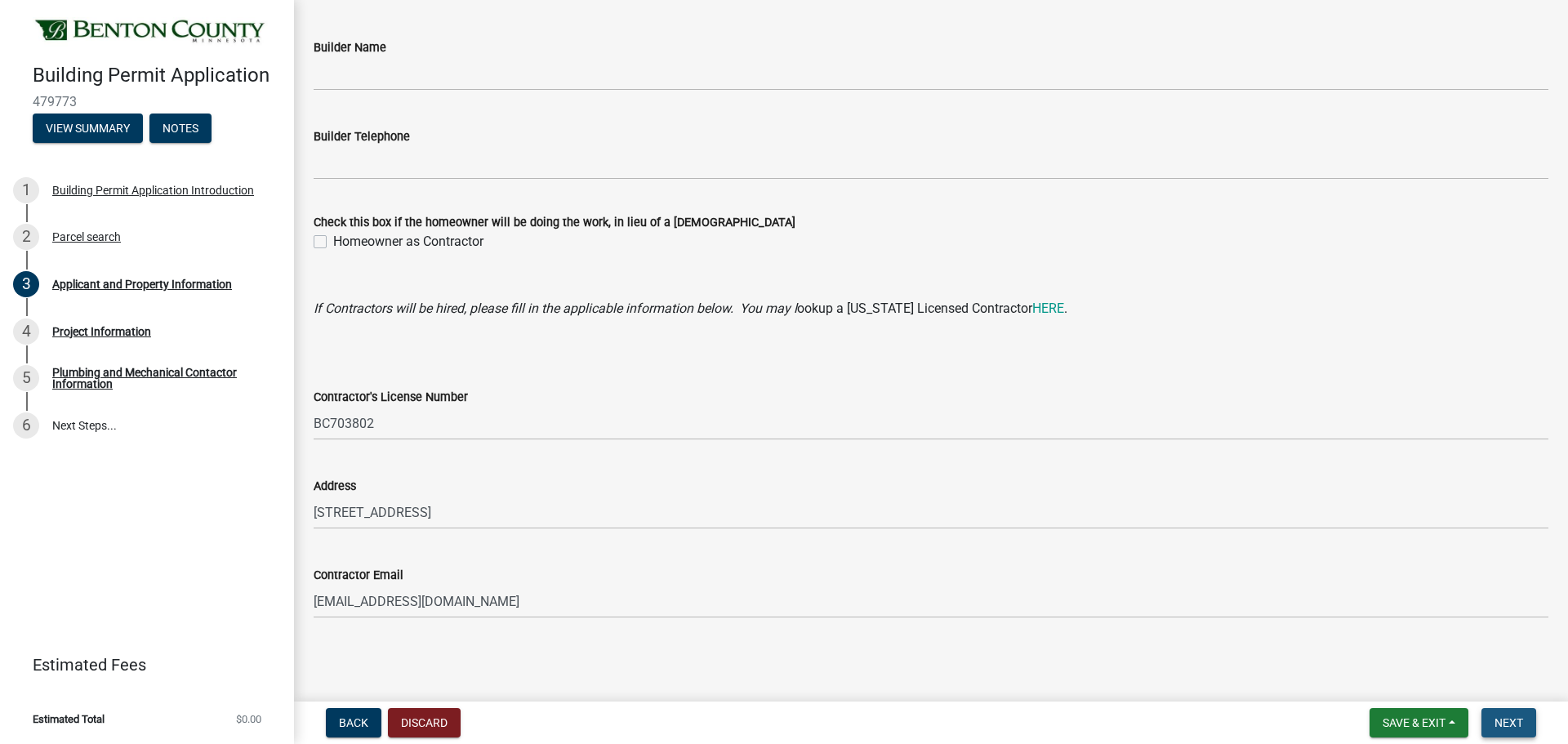
click at [1494, 716] on span "Next" at bounding box center [1509, 722] width 28 height 13
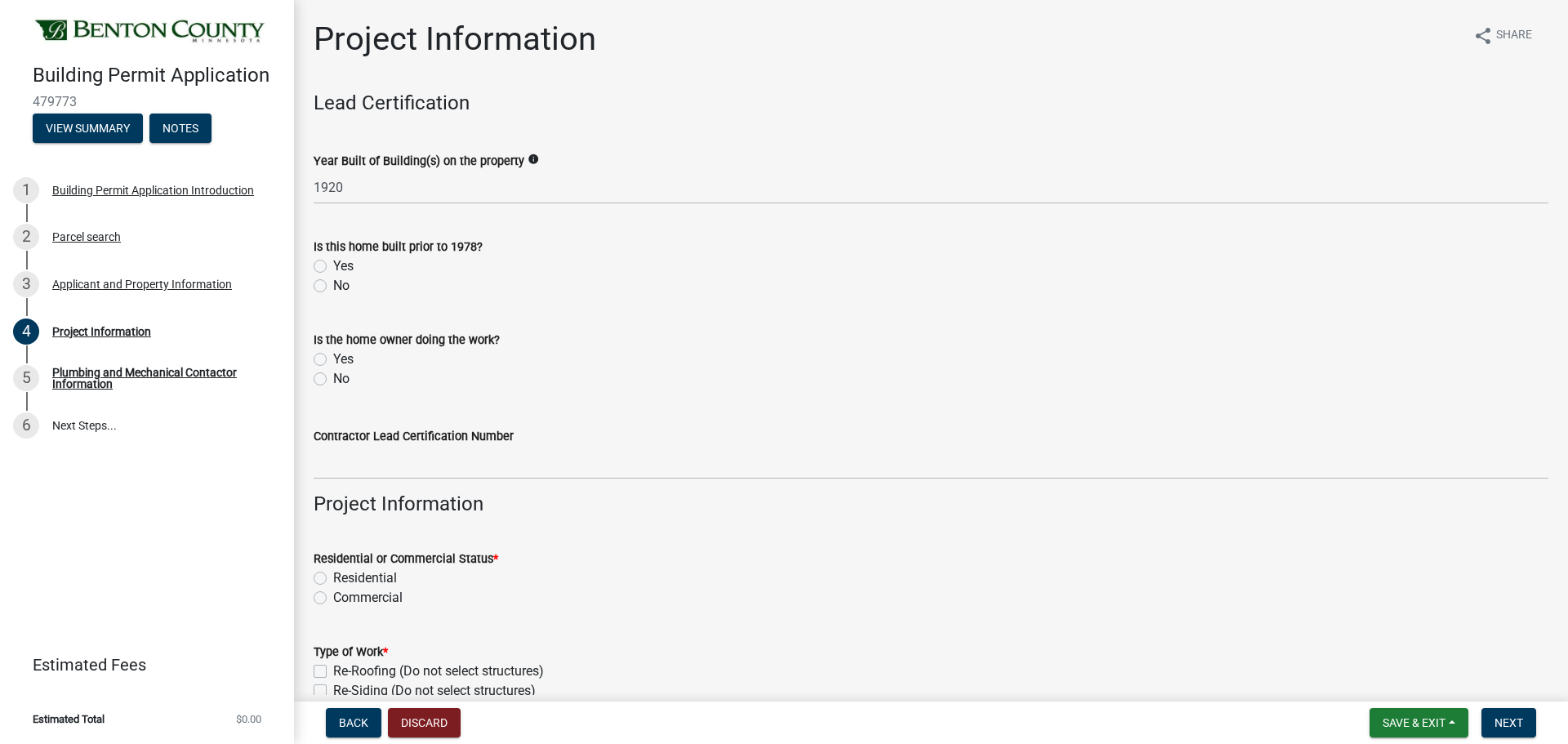
click at [333, 276] on label "Yes" at bounding box center [343, 266] width 20 height 19
click at [333, 267] on input "Yes" at bounding box center [338, 261] width 11 height 11
radio input "true"
click at [335, 389] on div "No" at bounding box center [931, 379] width 1235 height 19
click at [338, 389] on div "No" at bounding box center [931, 379] width 1235 height 19
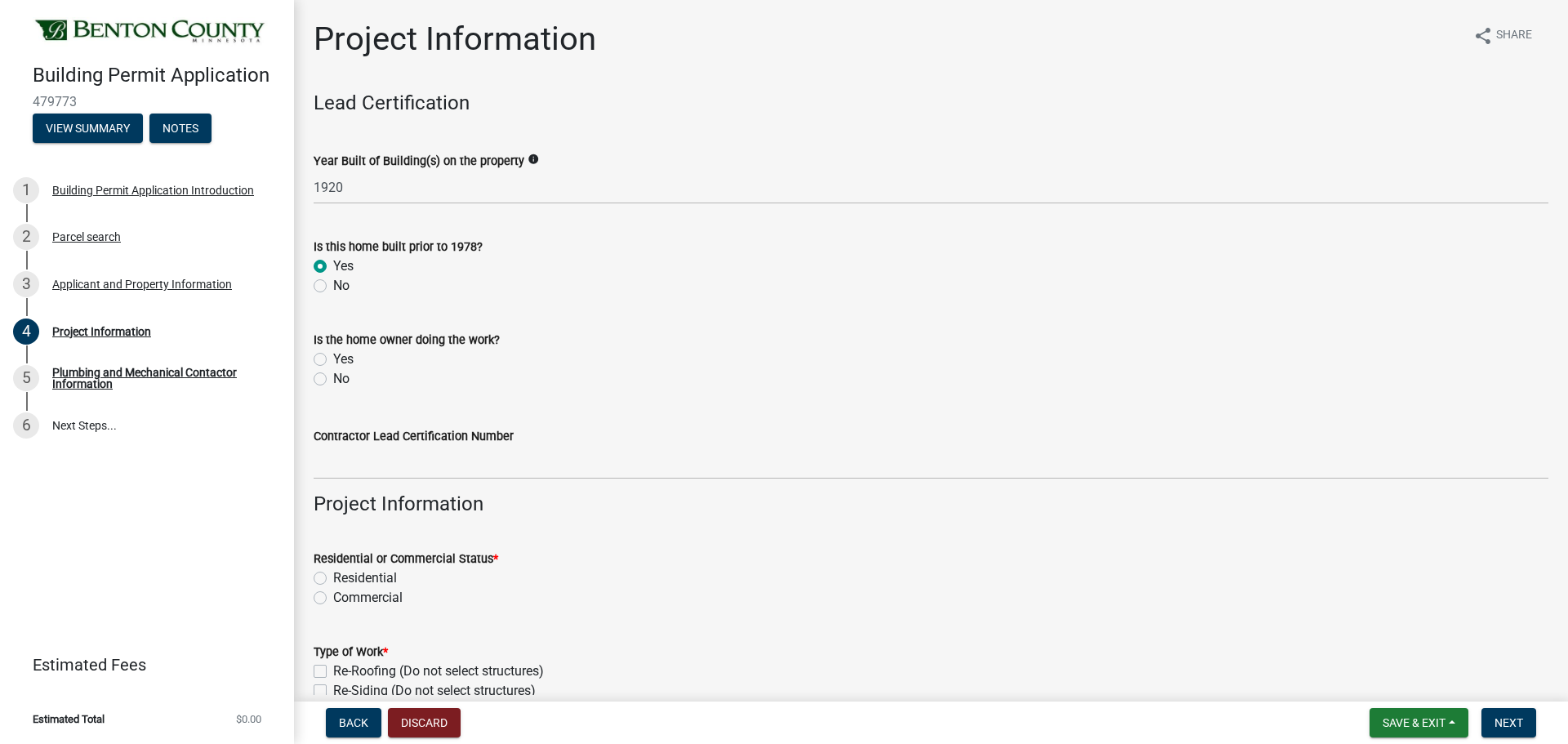
click at [333, 389] on label "No" at bounding box center [341, 379] width 16 height 19
click at [333, 380] on input "No" at bounding box center [338, 375] width 11 height 11
radio input "true"
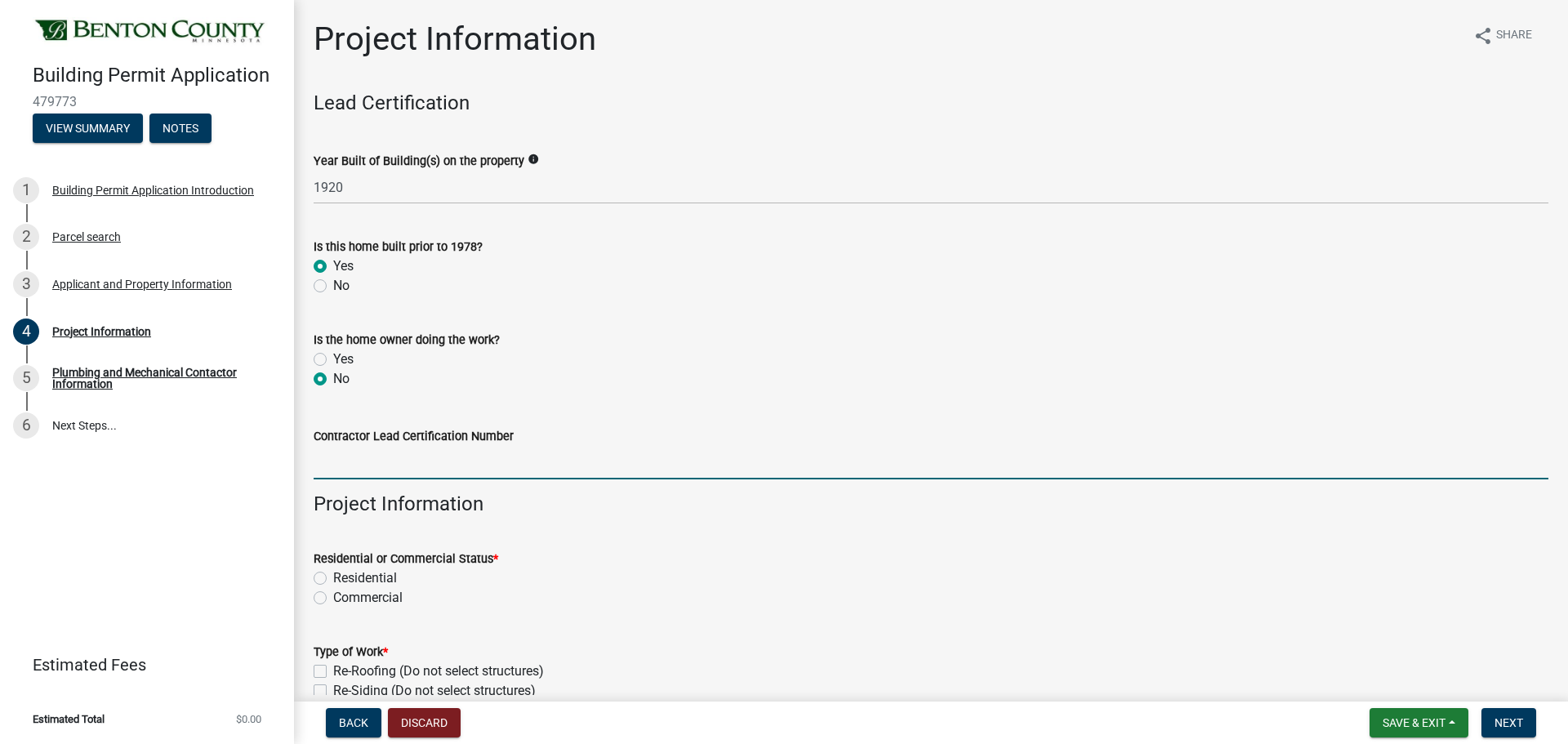
click at [356, 479] on input "Contractor Lead Certification Number" at bounding box center [931, 462] width 1235 height 34
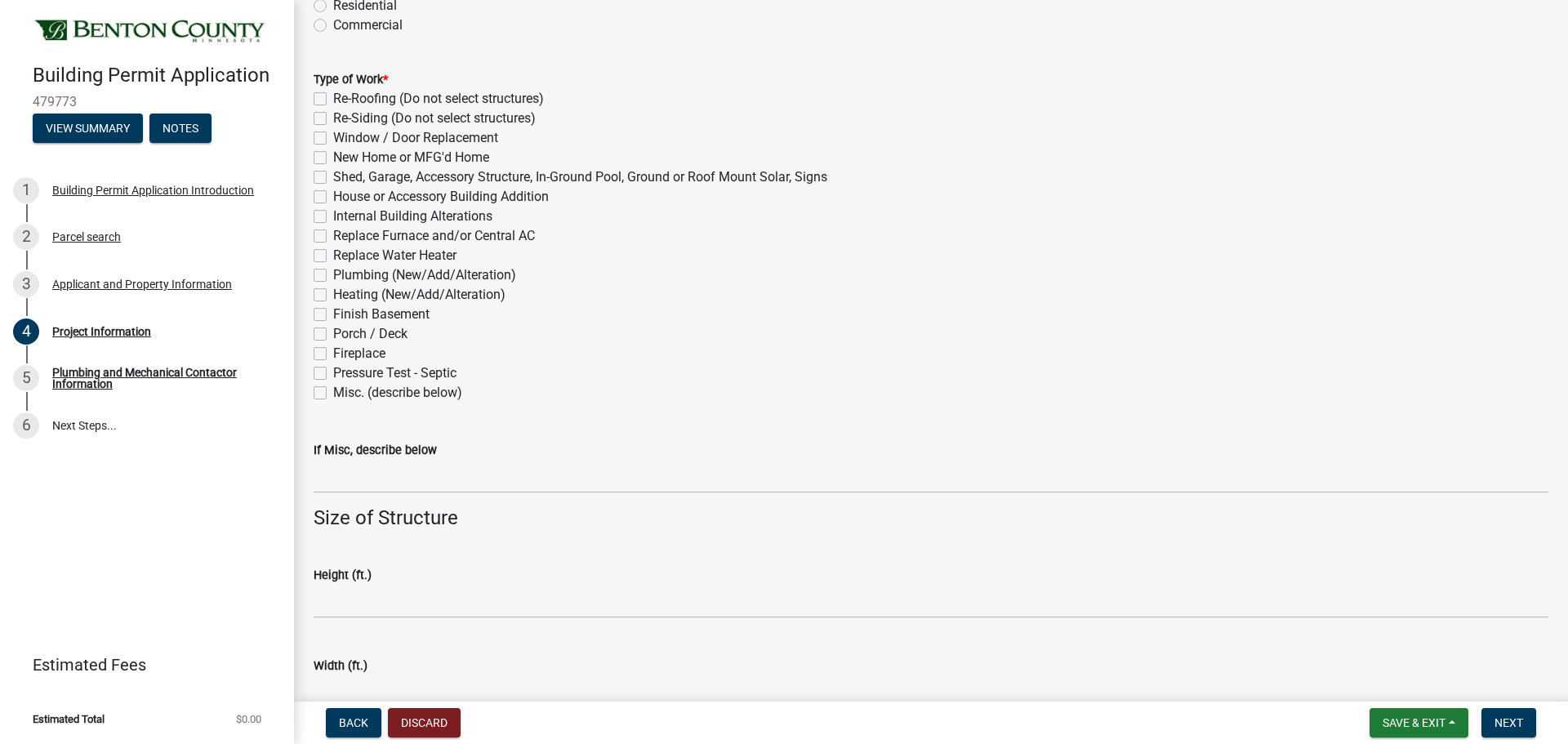
scroll to position [571, 0]
type input "NAT-F160189-2"
click at [333, 16] on label "Residential" at bounding box center [365, 6] width 64 height 19
click at [333, 7] on input "Residential" at bounding box center [338, 2] width 11 height 11
radio input "true"
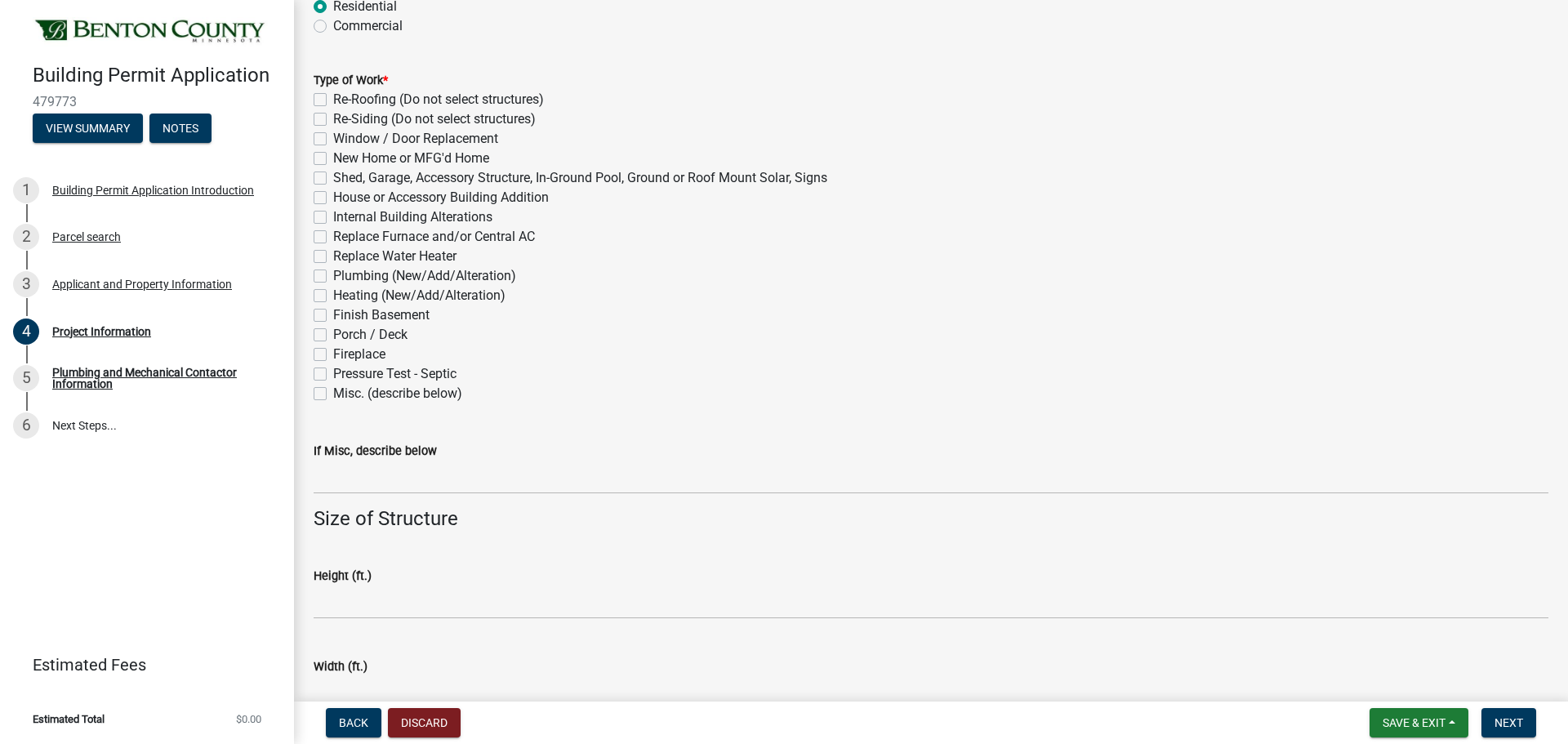
click at [333, 403] on label "Misc. (describe below)" at bounding box center [398, 393] width 129 height 19
click at [333, 394] on input "Misc. (describe below)" at bounding box center [338, 389] width 11 height 11
checkbox input "true"
checkbox input "false"
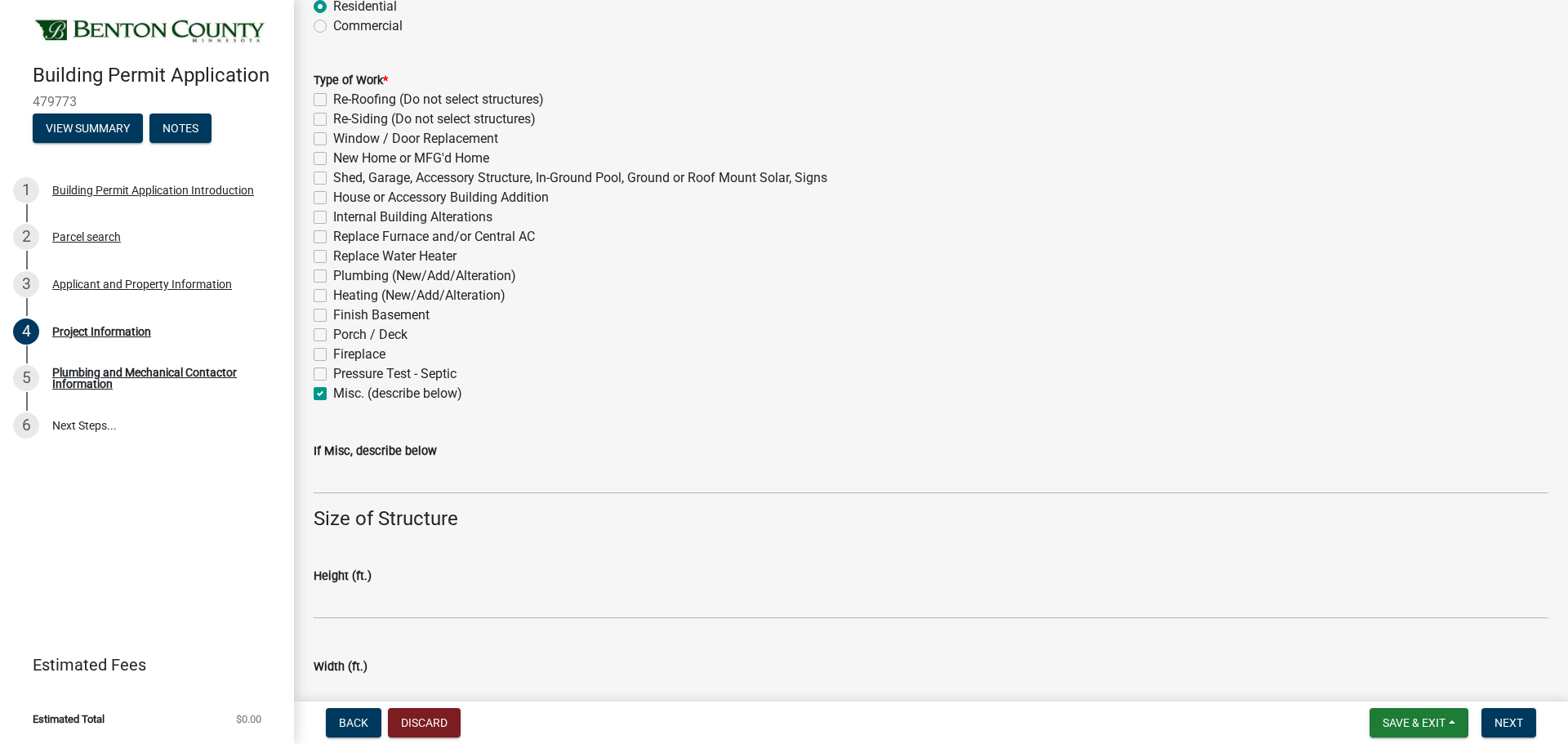
checkbox input "false"
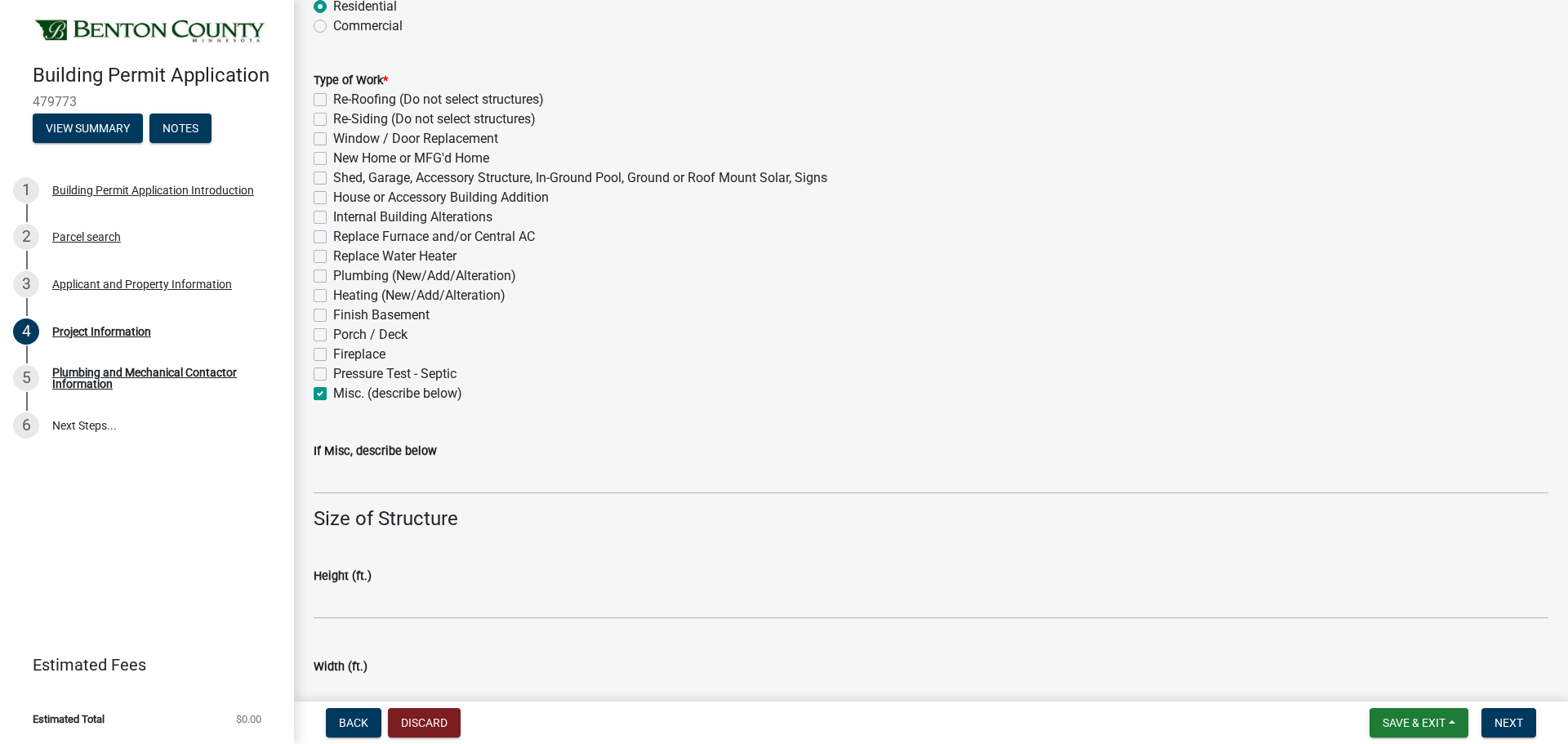
checkbox input "false"
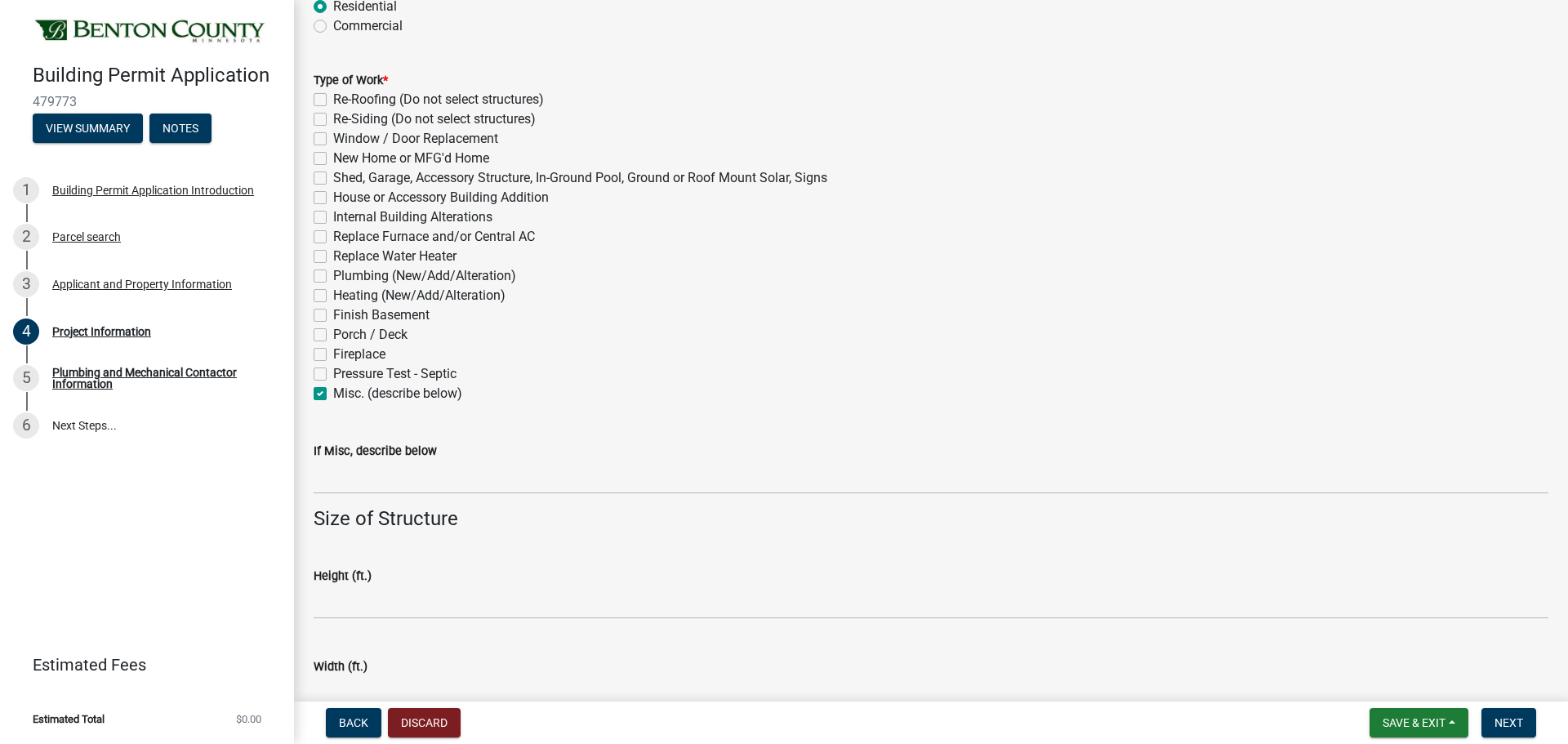
checkbox input "false"
checkbox input "true"
click at [335, 227] on div "Internal Building Alterations" at bounding box center [931, 217] width 1235 height 19
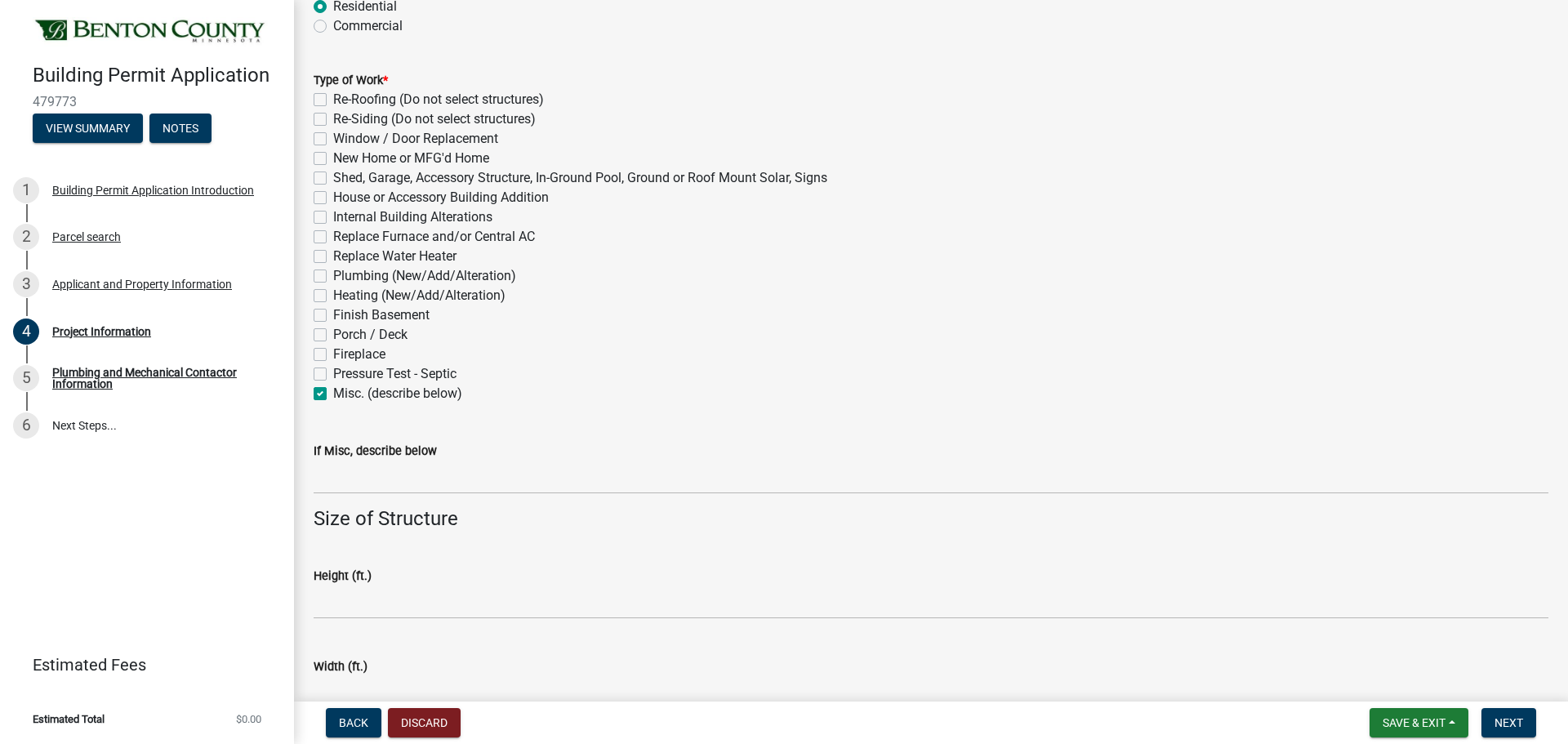
click at [333, 227] on label "Internal Building Alterations" at bounding box center [413, 217] width 159 height 19
click at [333, 218] on input "Internal Building Alterations" at bounding box center [338, 213] width 11 height 11
checkbox input "true"
checkbox input "false"
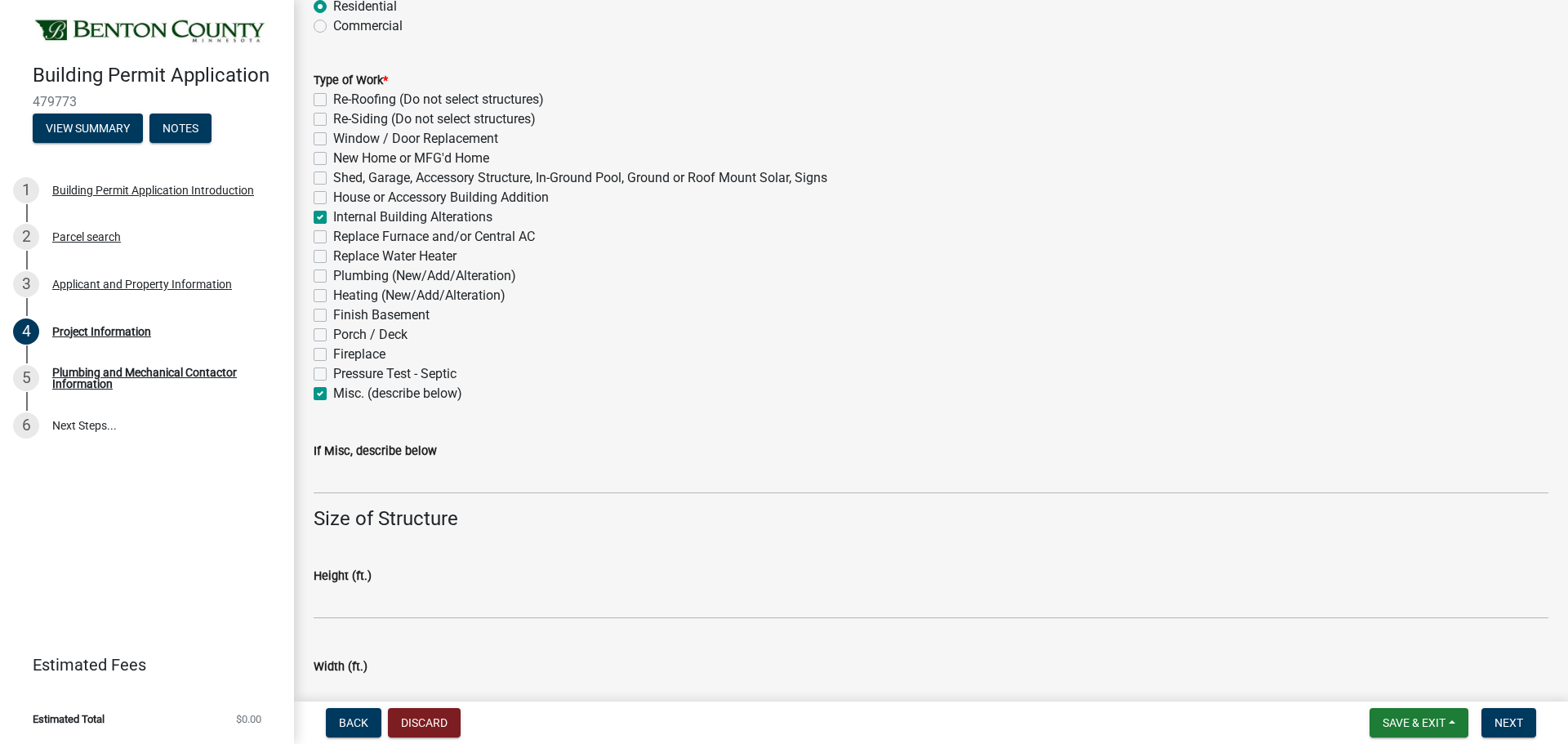
checkbox input "false"
checkbox input "true"
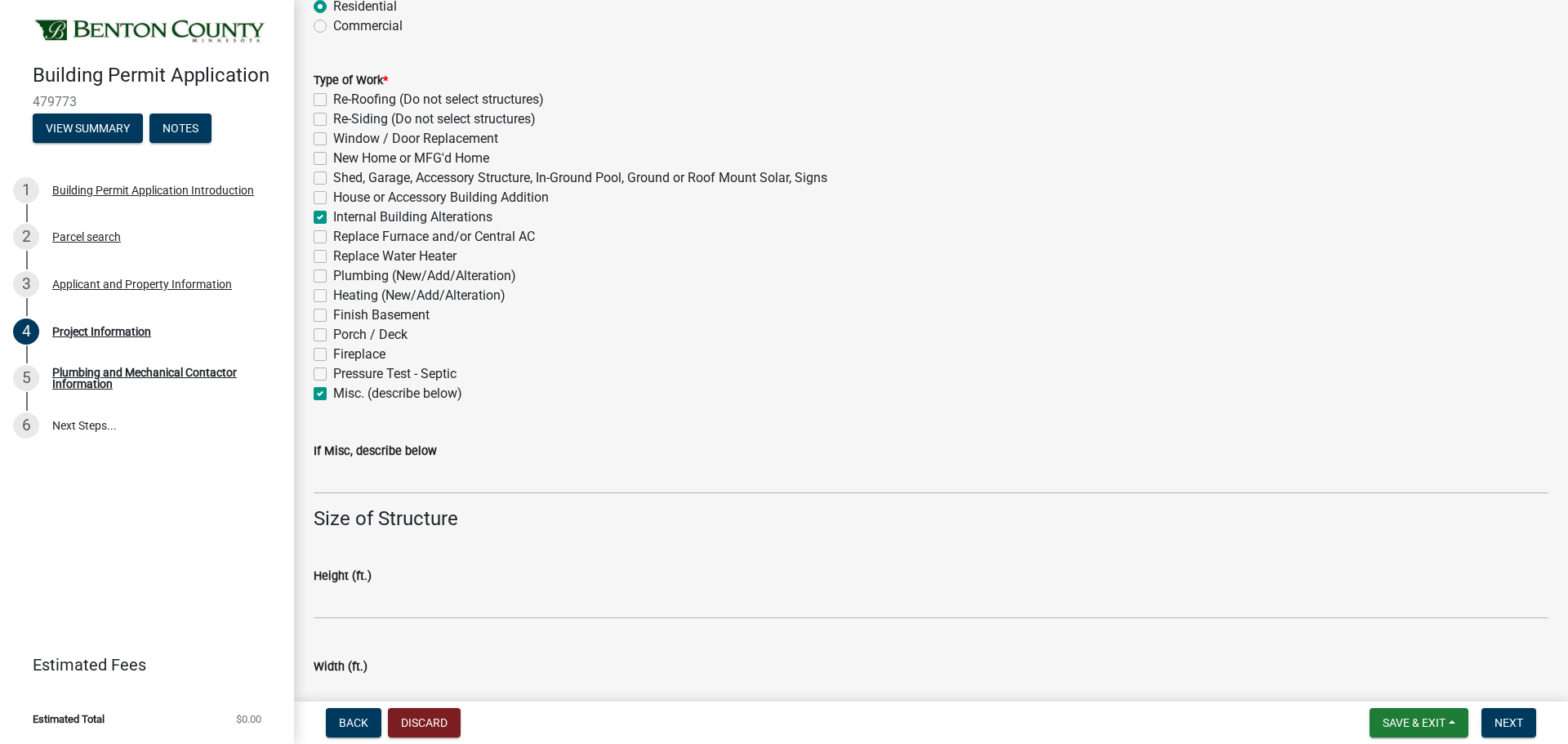
checkbox input "false"
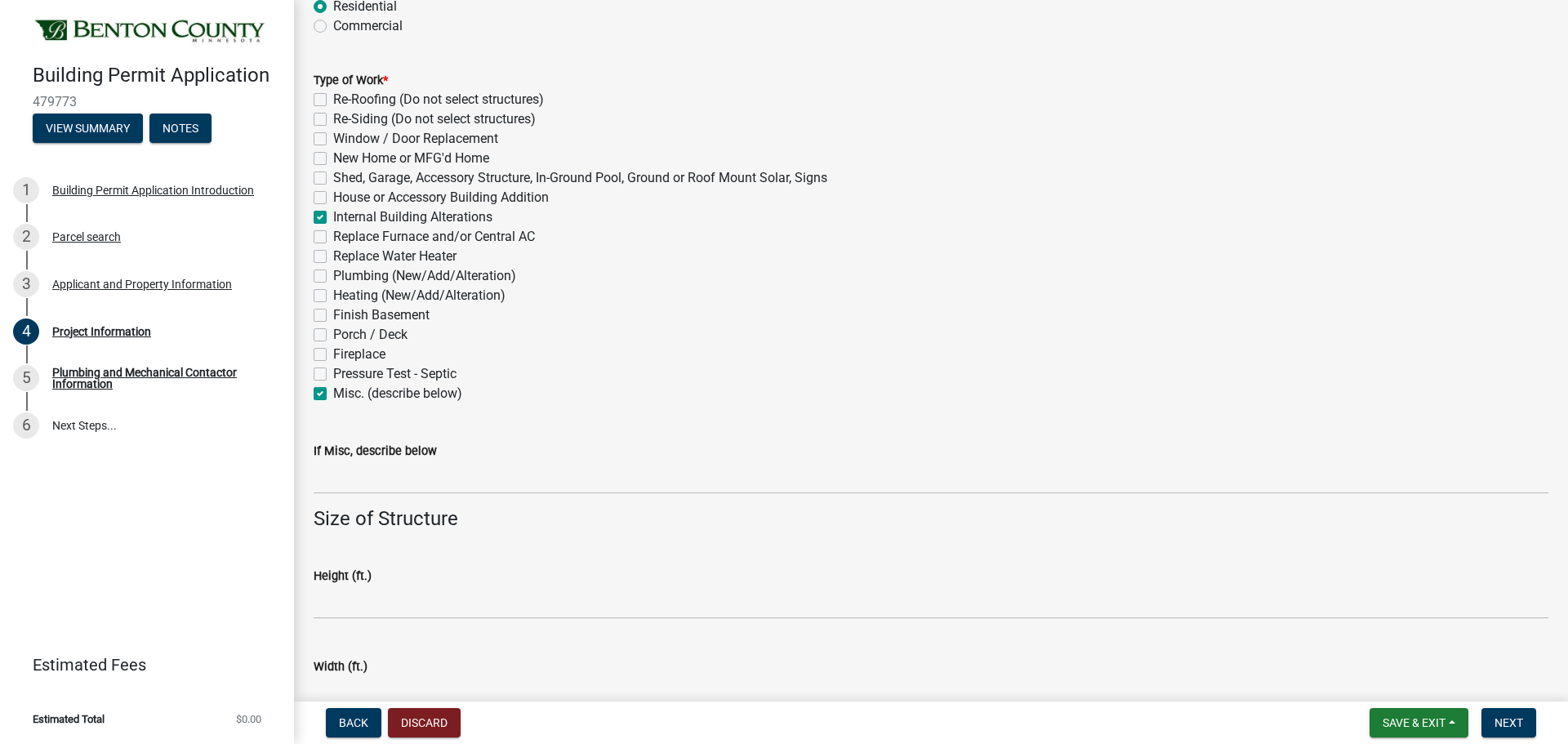
checkbox input "false"
checkbox input "true"
click at [333, 227] on label "Internal Building Alterations" at bounding box center [413, 217] width 159 height 19
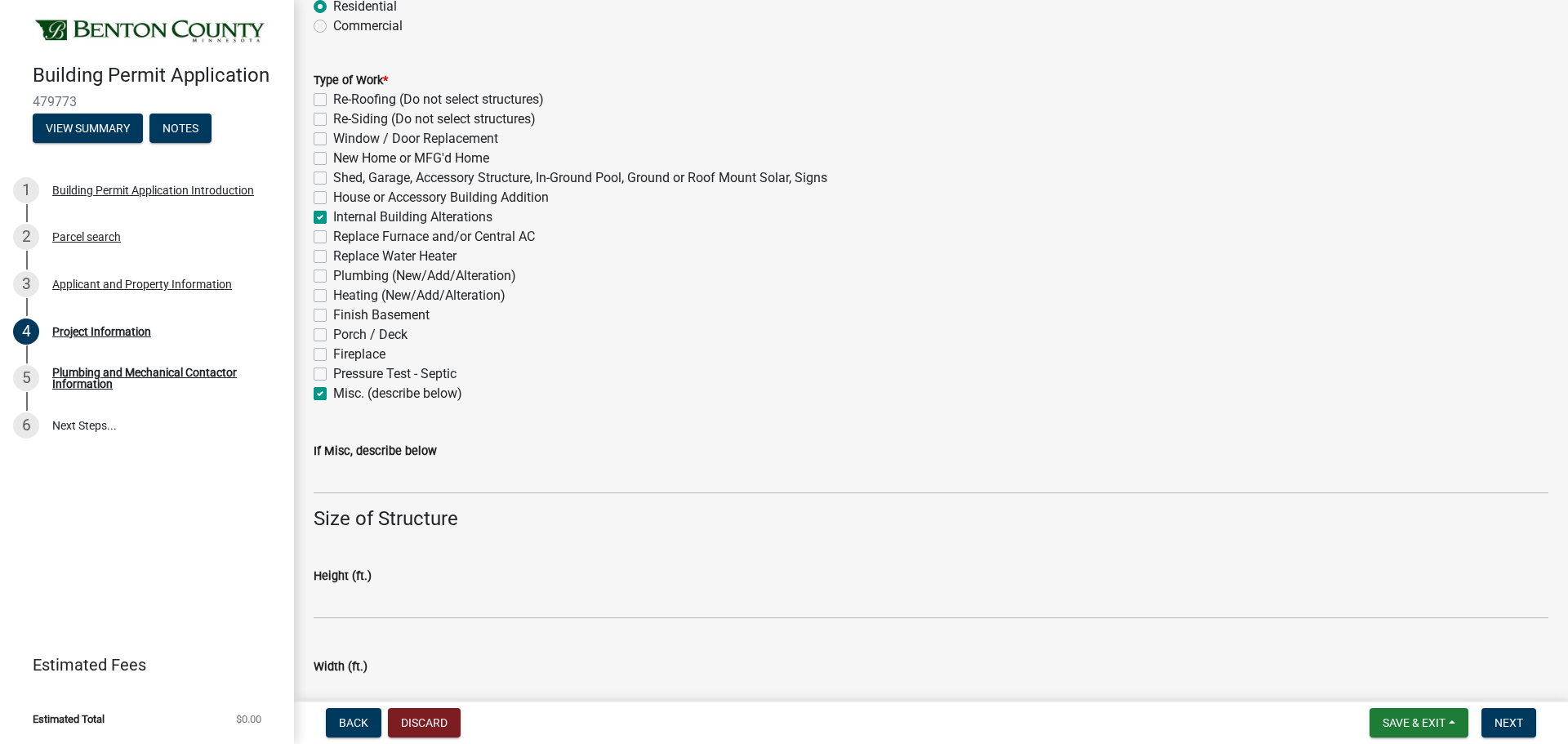
click at [333, 218] on input "Internal Building Alterations" at bounding box center [338, 213] width 11 height 11
checkbox input "false"
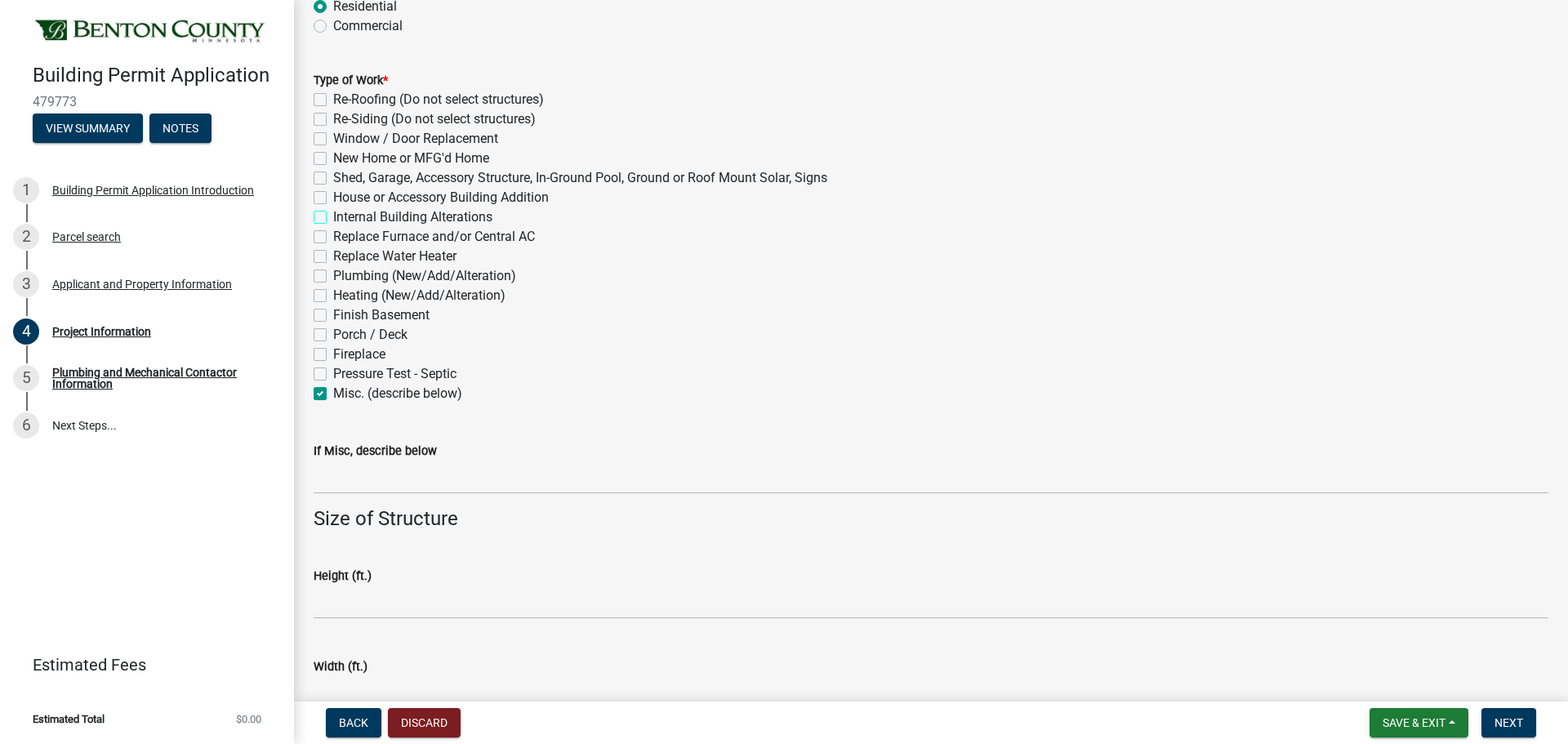
checkbox input "false"
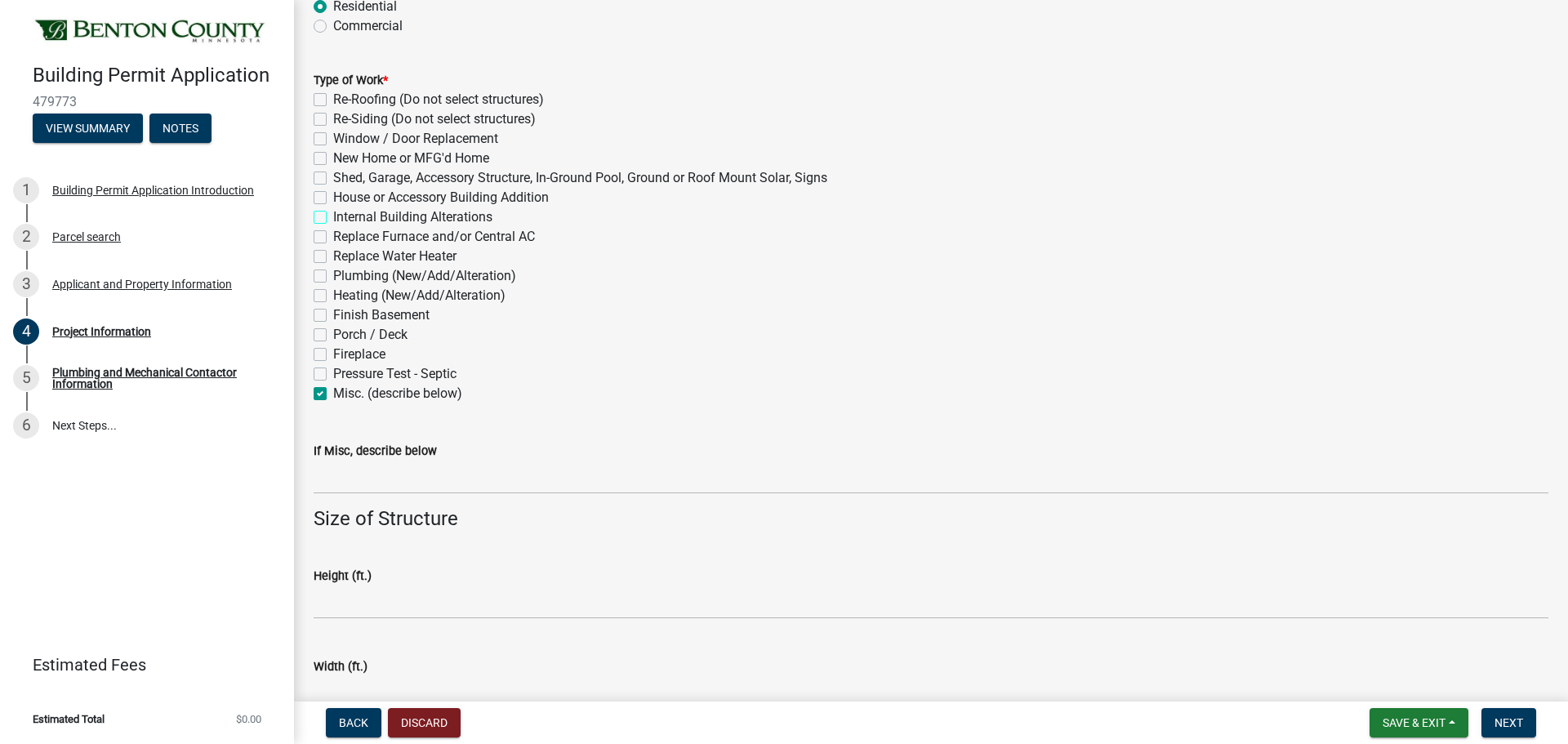
checkbox input "false"
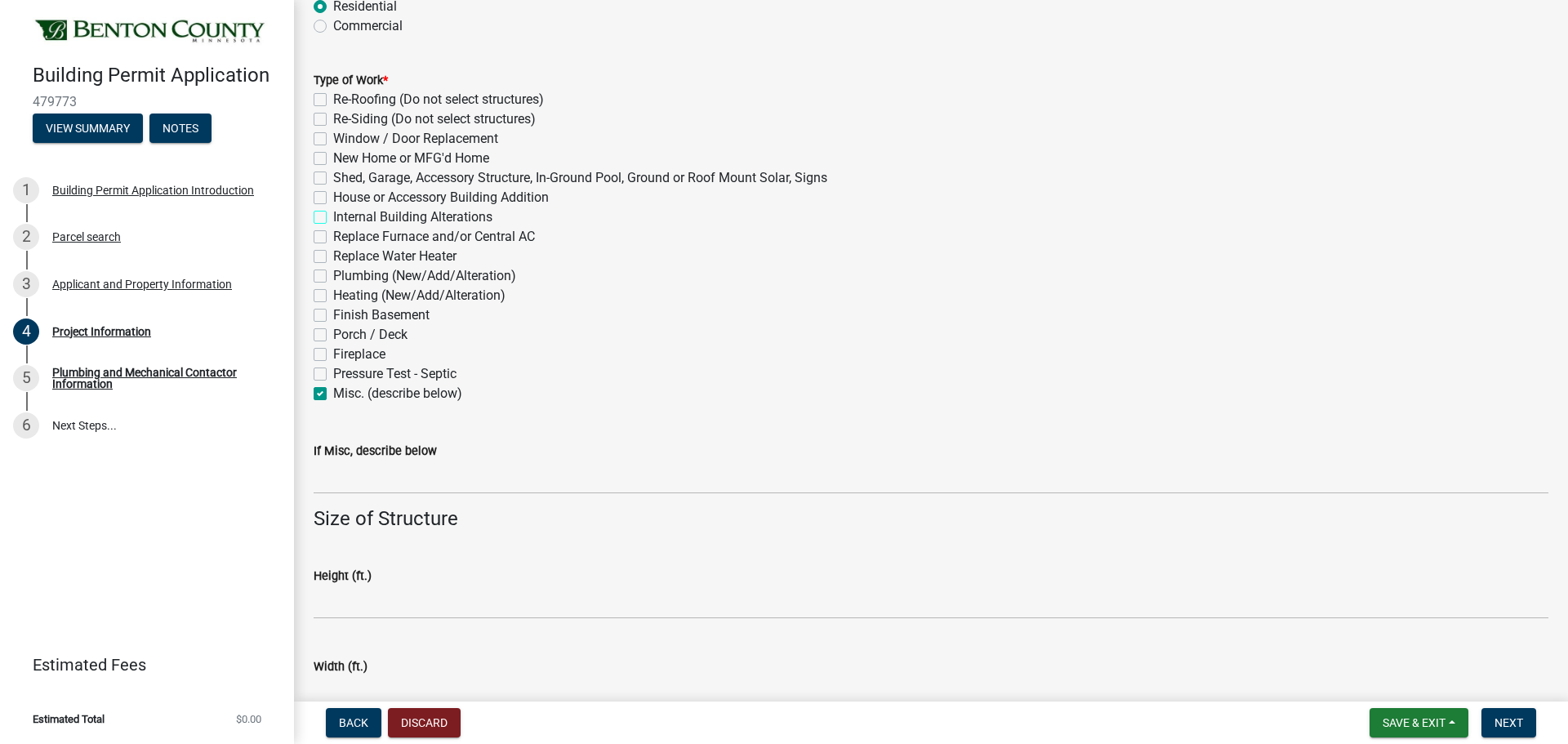
checkbox input "false"
checkbox input "true"
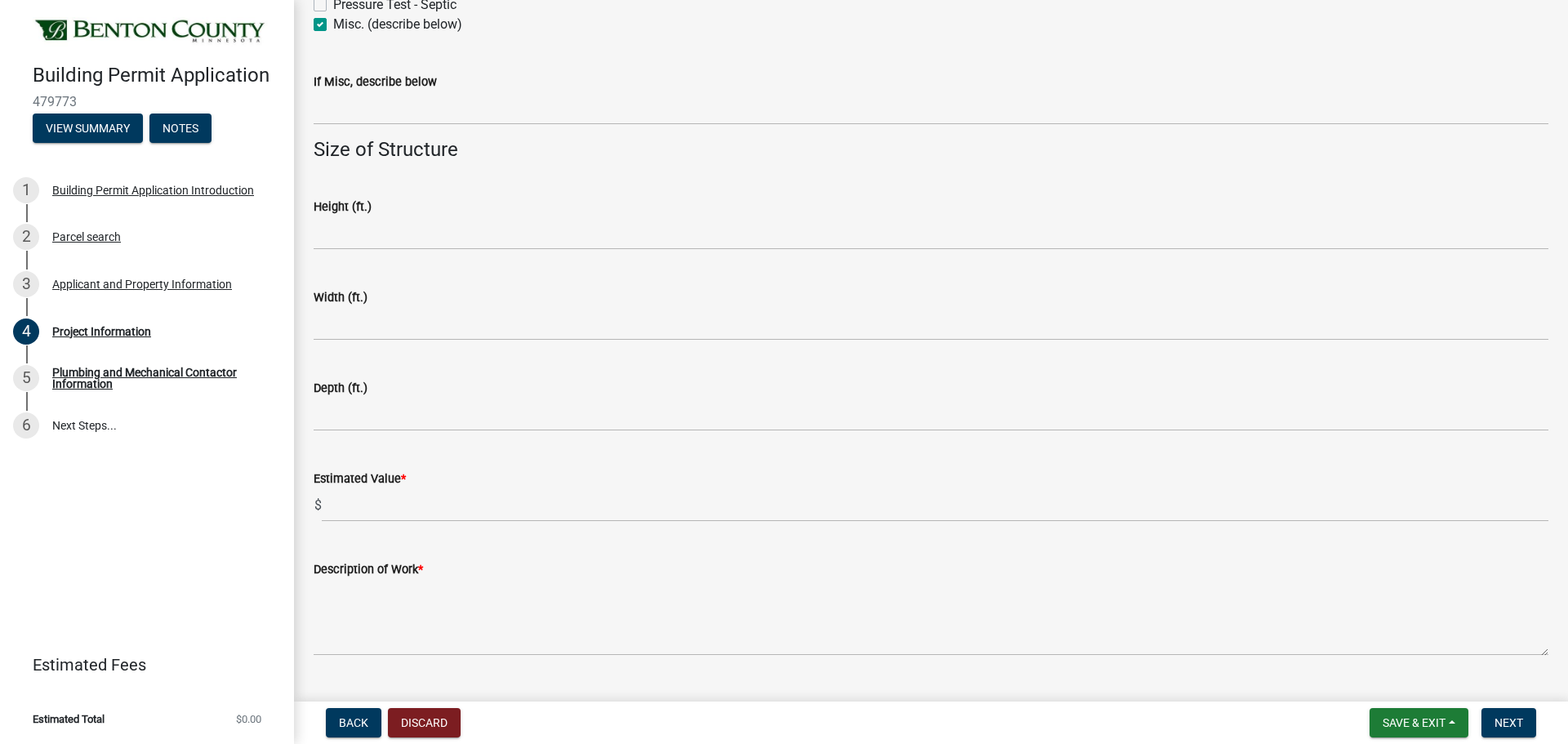
scroll to position [980, 0]
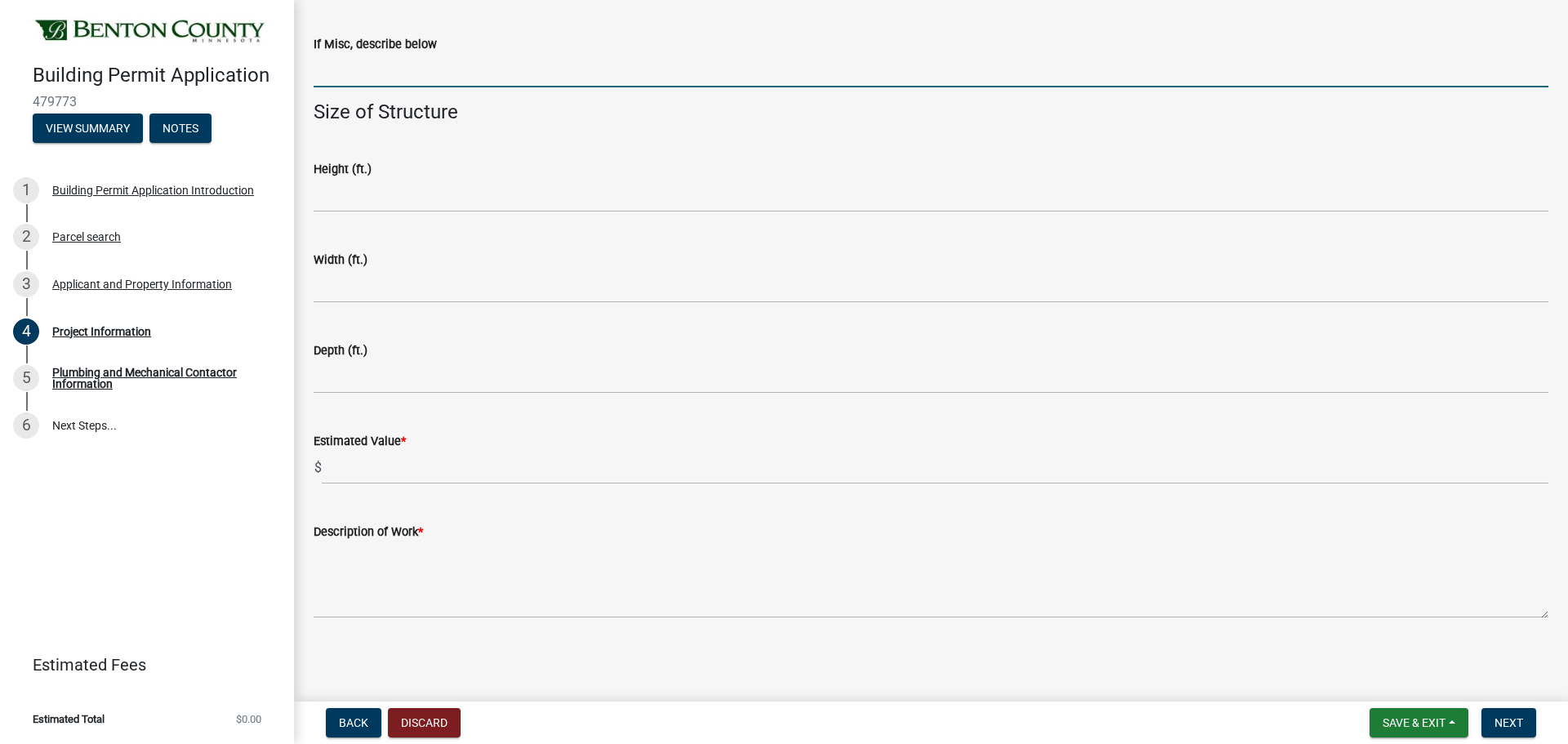
click at [507, 88] on input "If Misc, describe below" at bounding box center [931, 71] width 1235 height 34
type input "replacing insulation and vapor barrier"
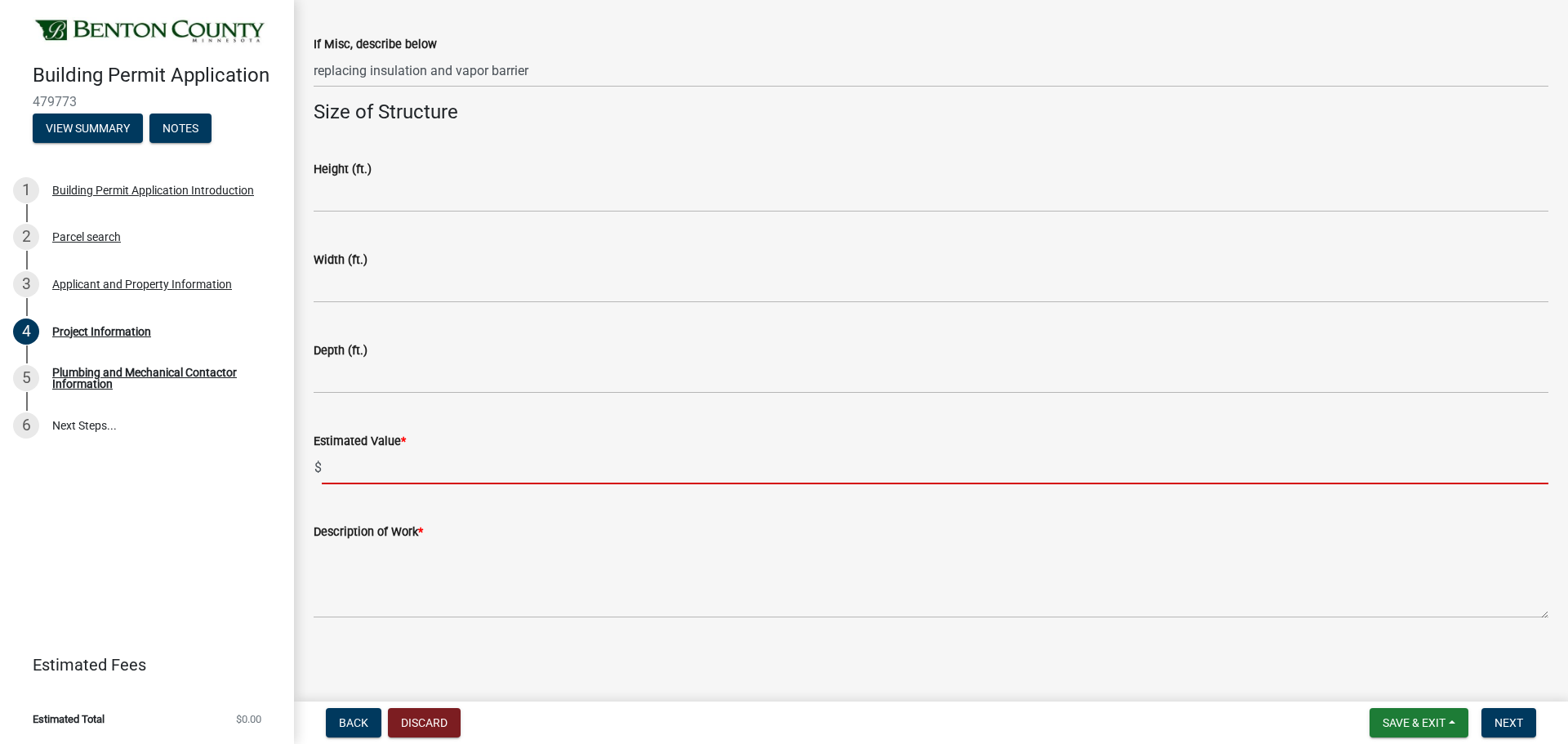
click at [454, 484] on input "text" at bounding box center [935, 468] width 1226 height 34
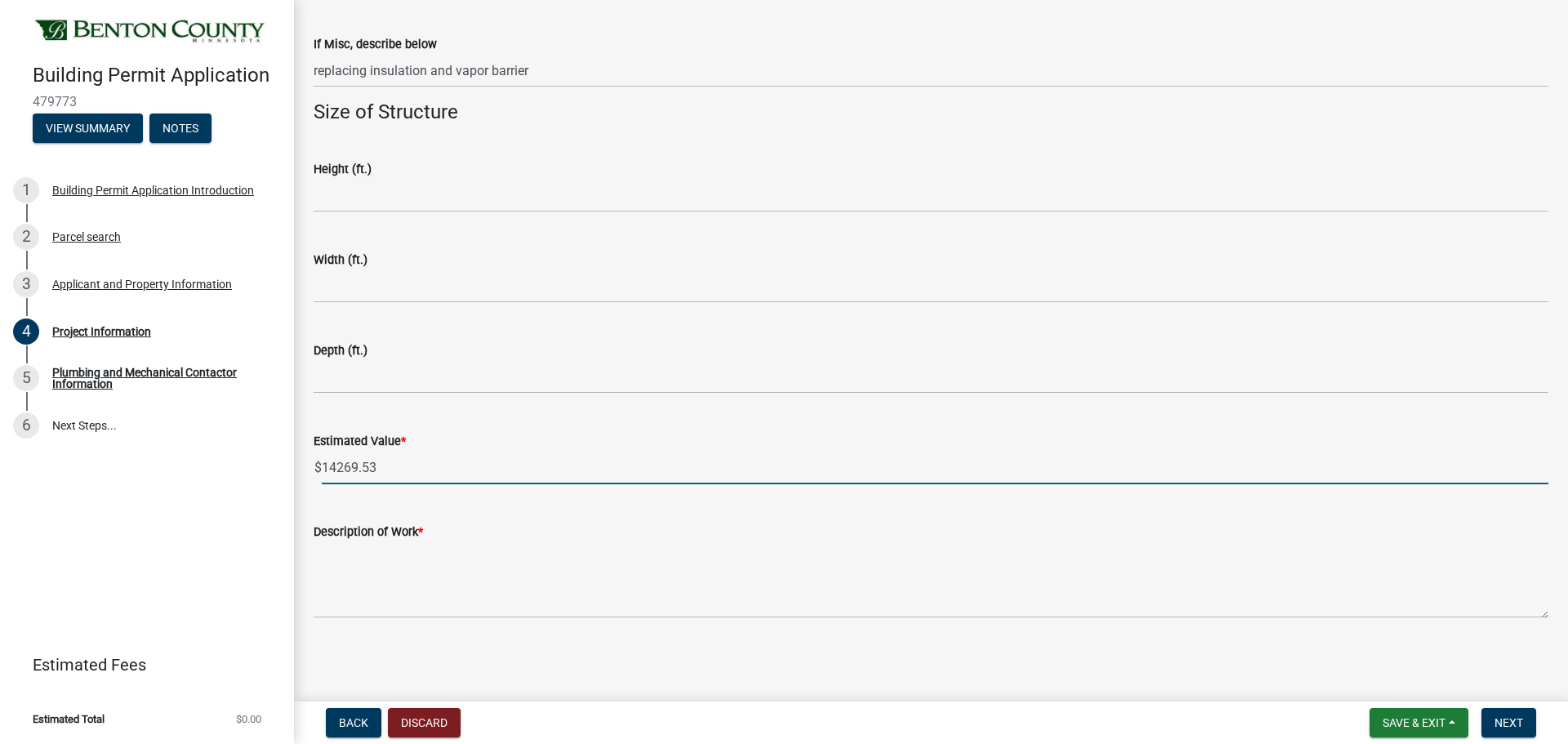
scroll to position [1382, 0]
type input "14269.53"
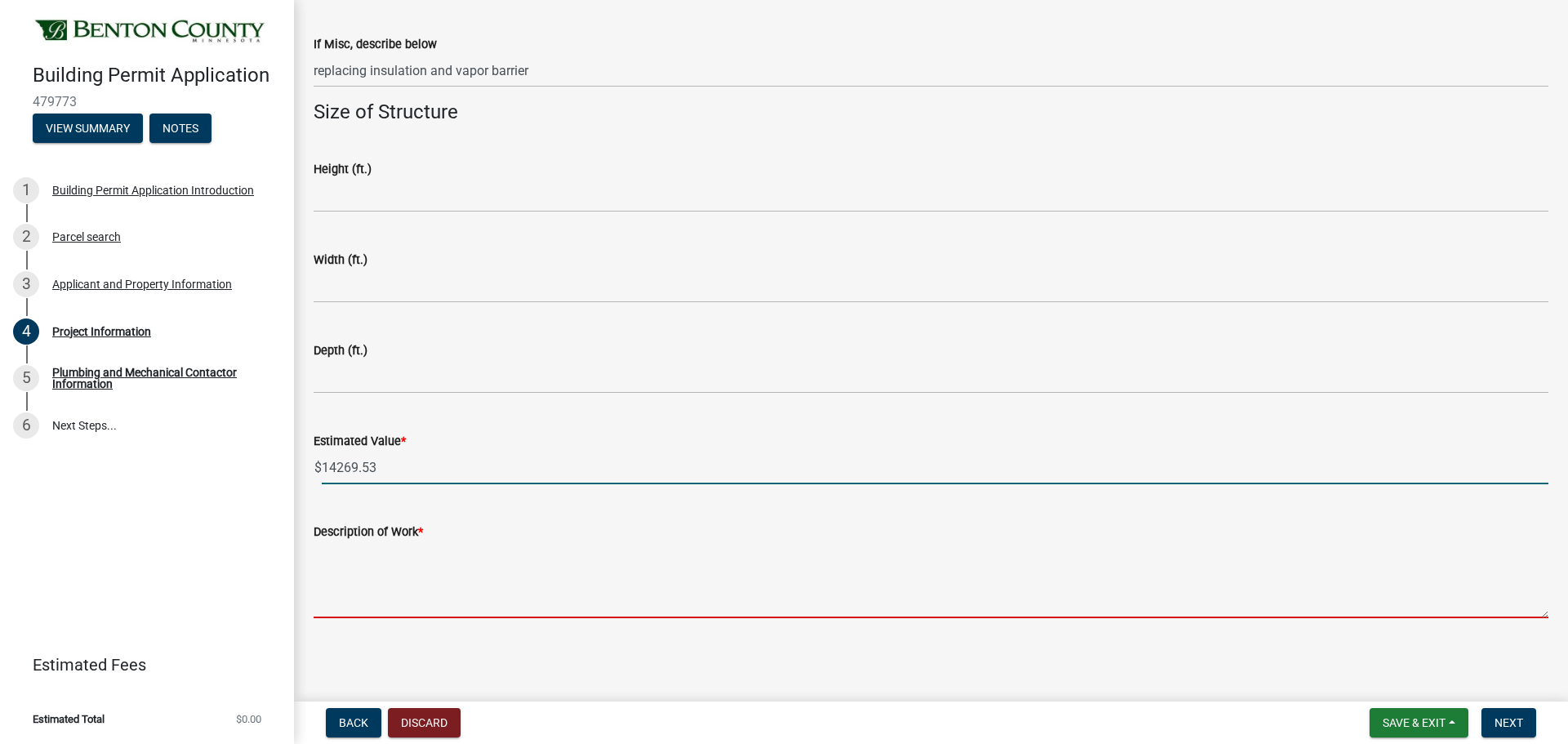
click at [460, 566] on textarea "Description of Work *" at bounding box center [931, 579] width 1235 height 77
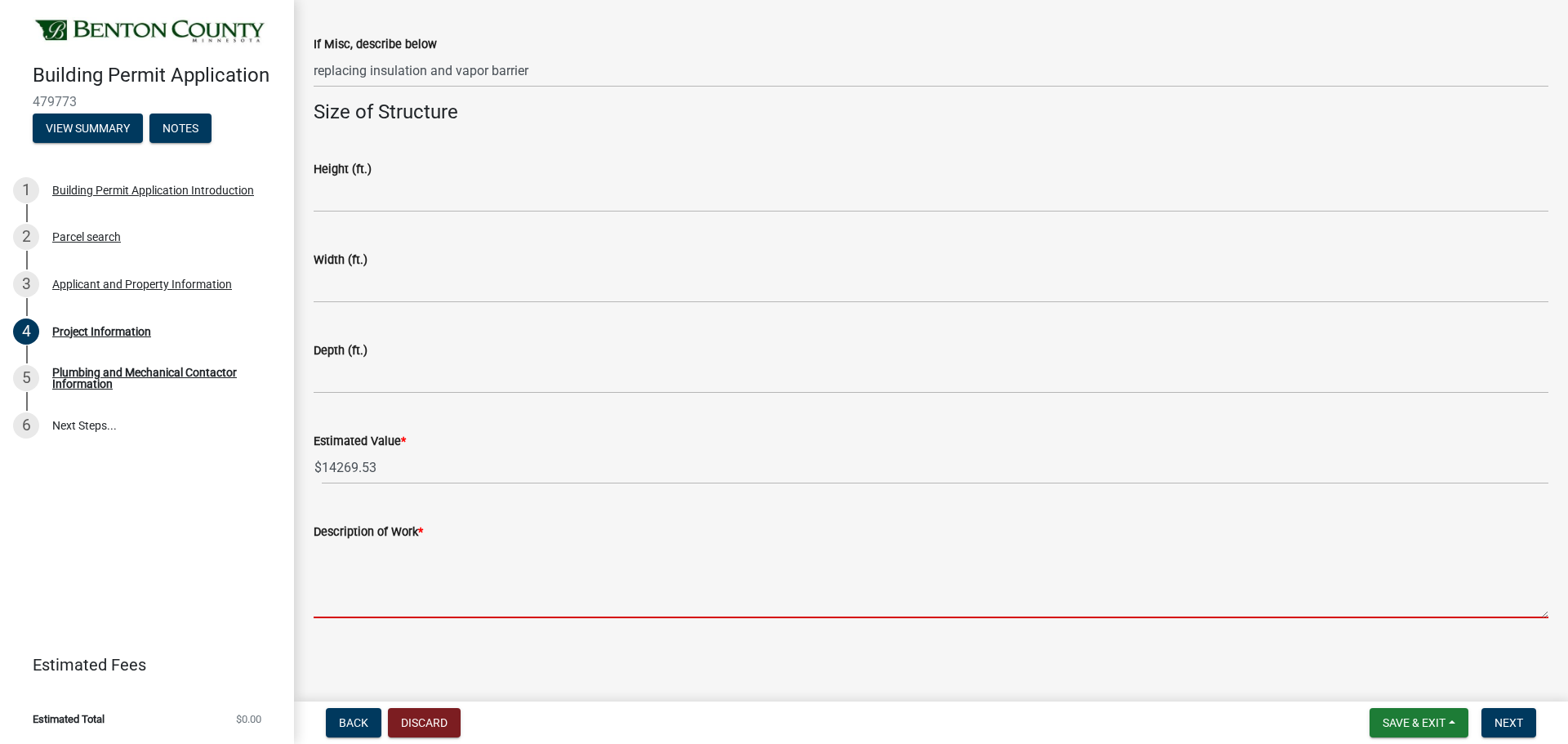
click at [467, 600] on textarea "Description of Work *" at bounding box center [931, 579] width 1235 height 77
click at [447, 541] on textarea "Description of Work *" at bounding box center [931, 579] width 1235 height 77
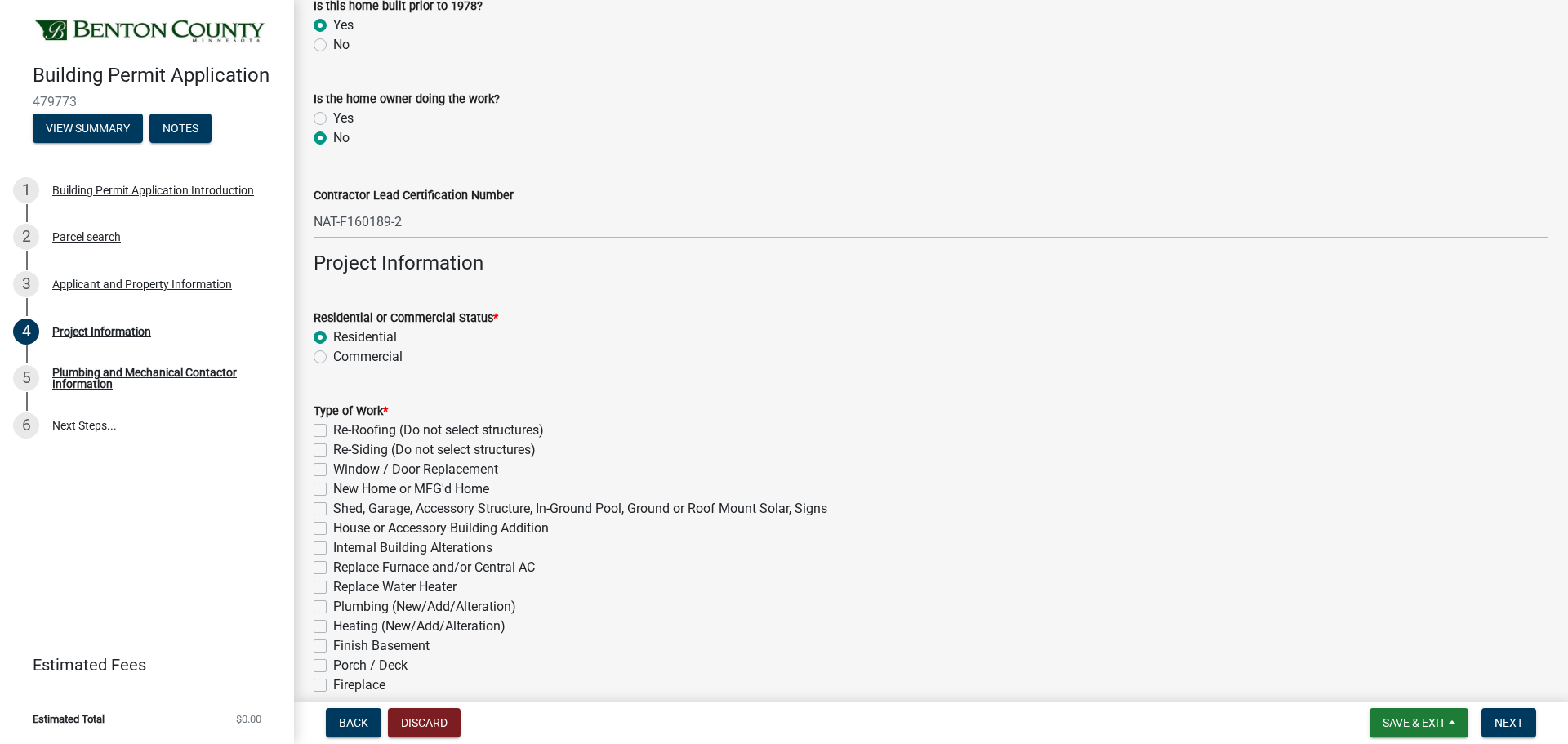
scroll to position [0, 0]
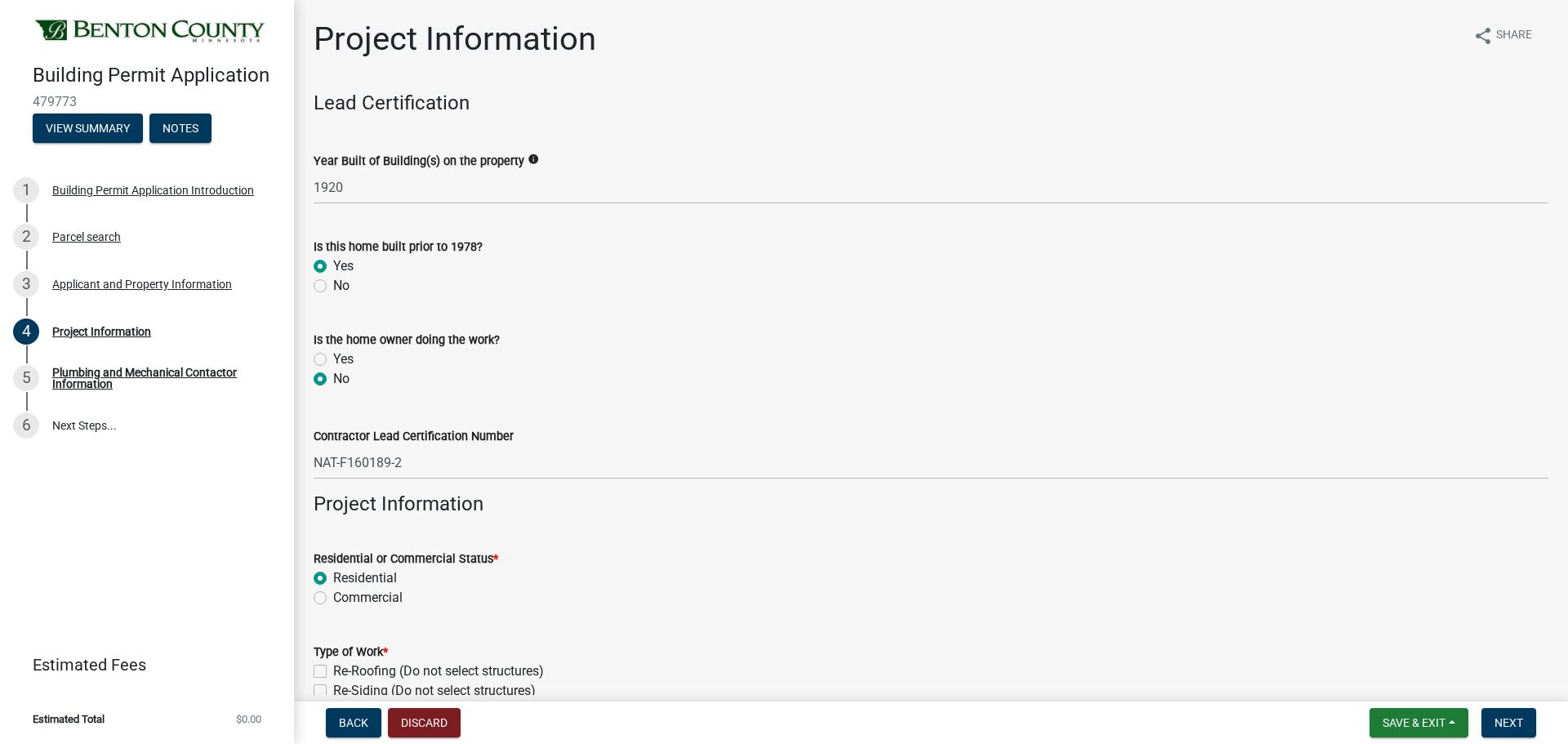
type textarea "new insulation , vapor barrier & drywall"
click at [1501, 701] on nav "Back Discard Save & Exit Save Save & Exit Next" at bounding box center [931, 723] width 1274 height 43
click at [1497, 720] on span "Next" at bounding box center [1509, 722] width 28 height 13
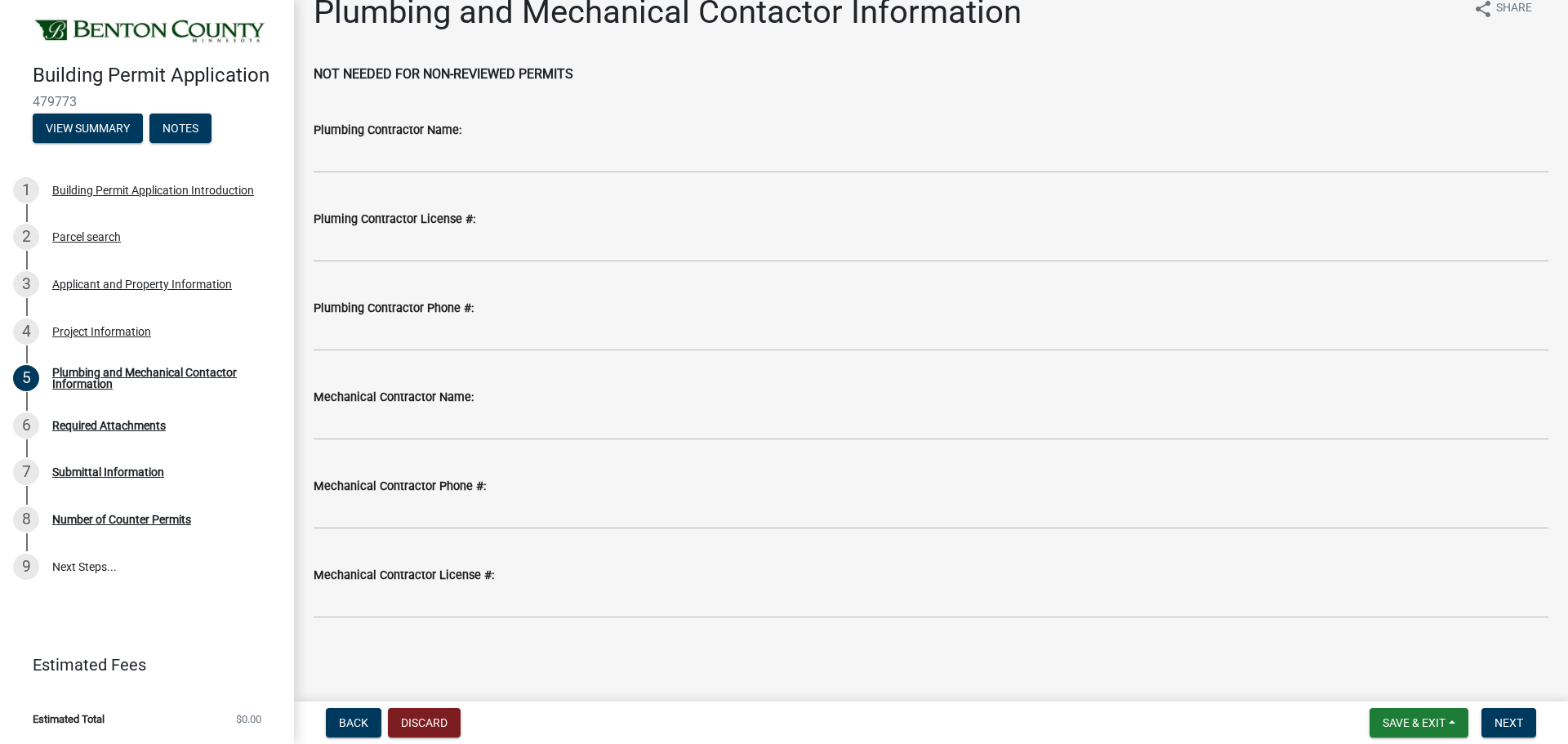
scroll to position [193, 0]
click at [1497, 716] on span "Next" at bounding box center [1509, 722] width 28 height 13
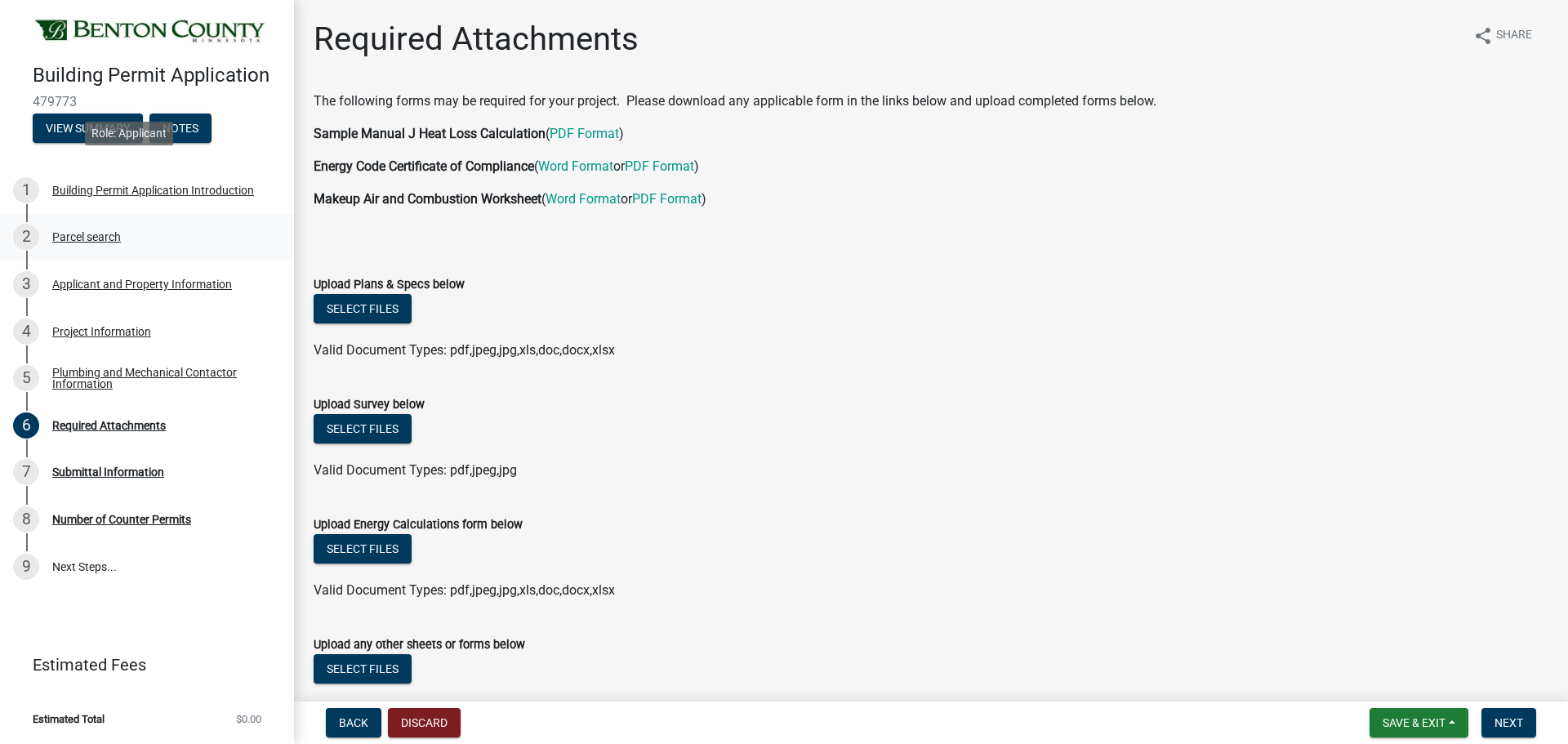
scroll to position [203, 0]
click at [369, 323] on button "Select files" at bounding box center [362, 308] width 98 height 29
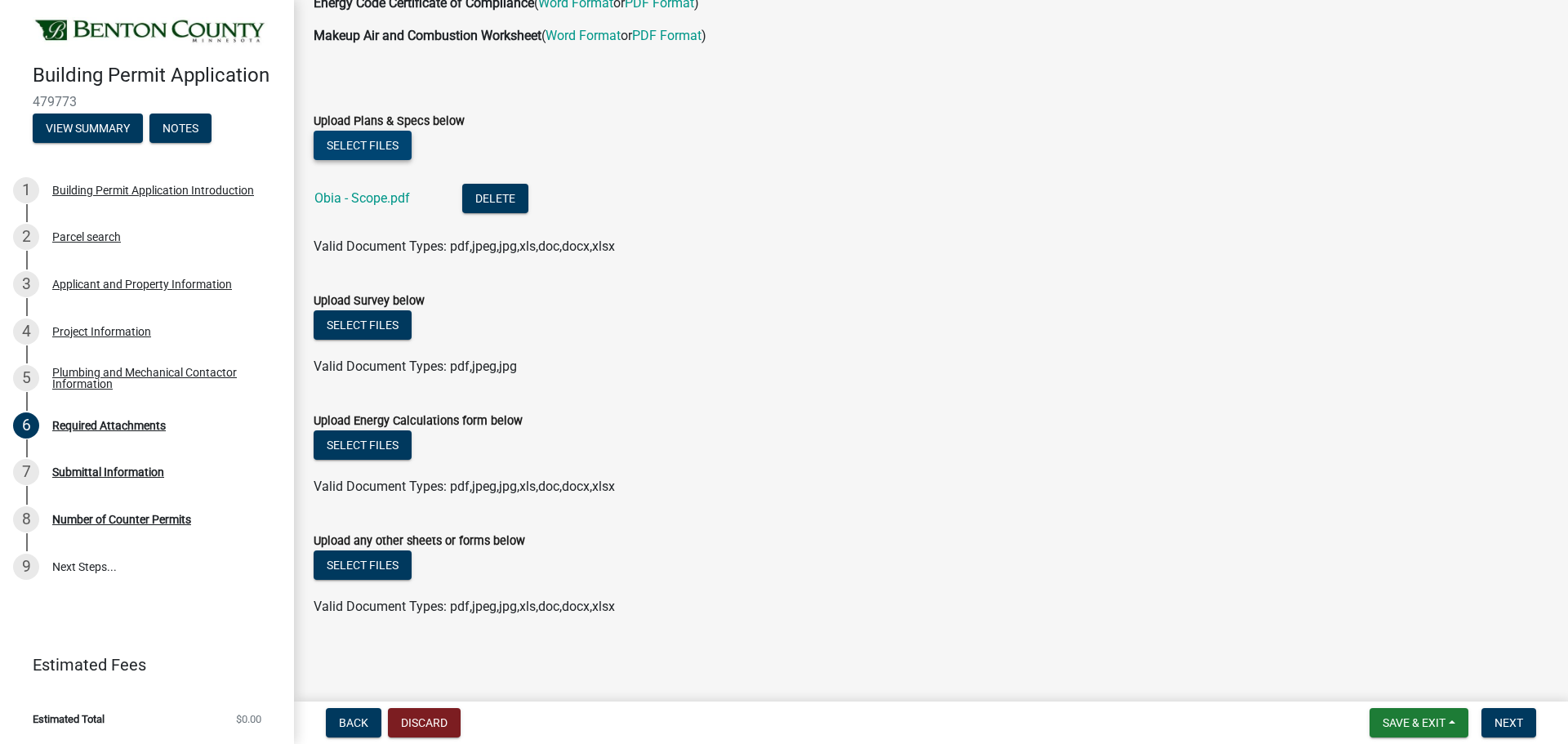
scroll to position [366, 0]
click at [1494, 716] on span "Next" at bounding box center [1509, 722] width 28 height 13
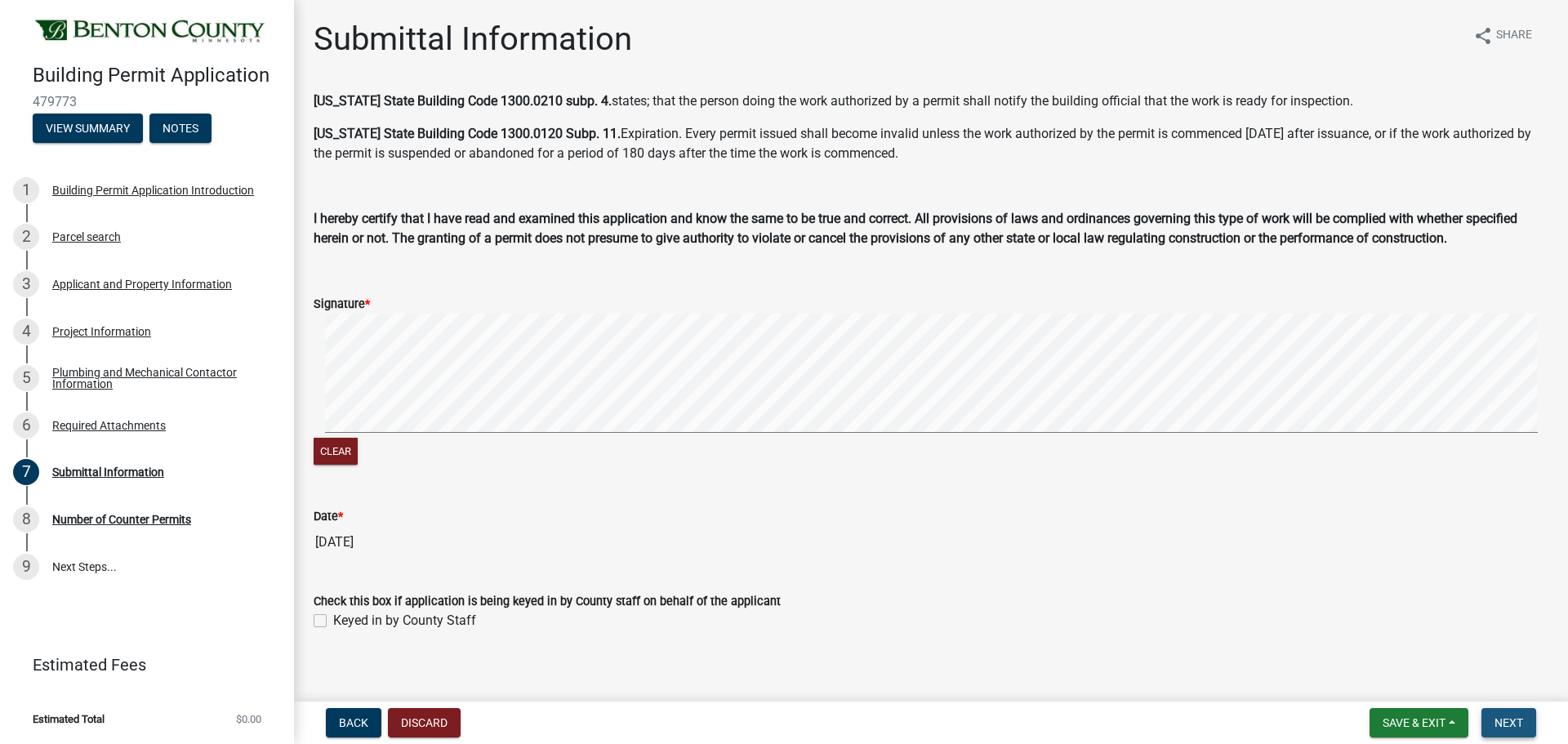
click at [1508, 716] on span "Next" at bounding box center [1509, 722] width 28 height 13
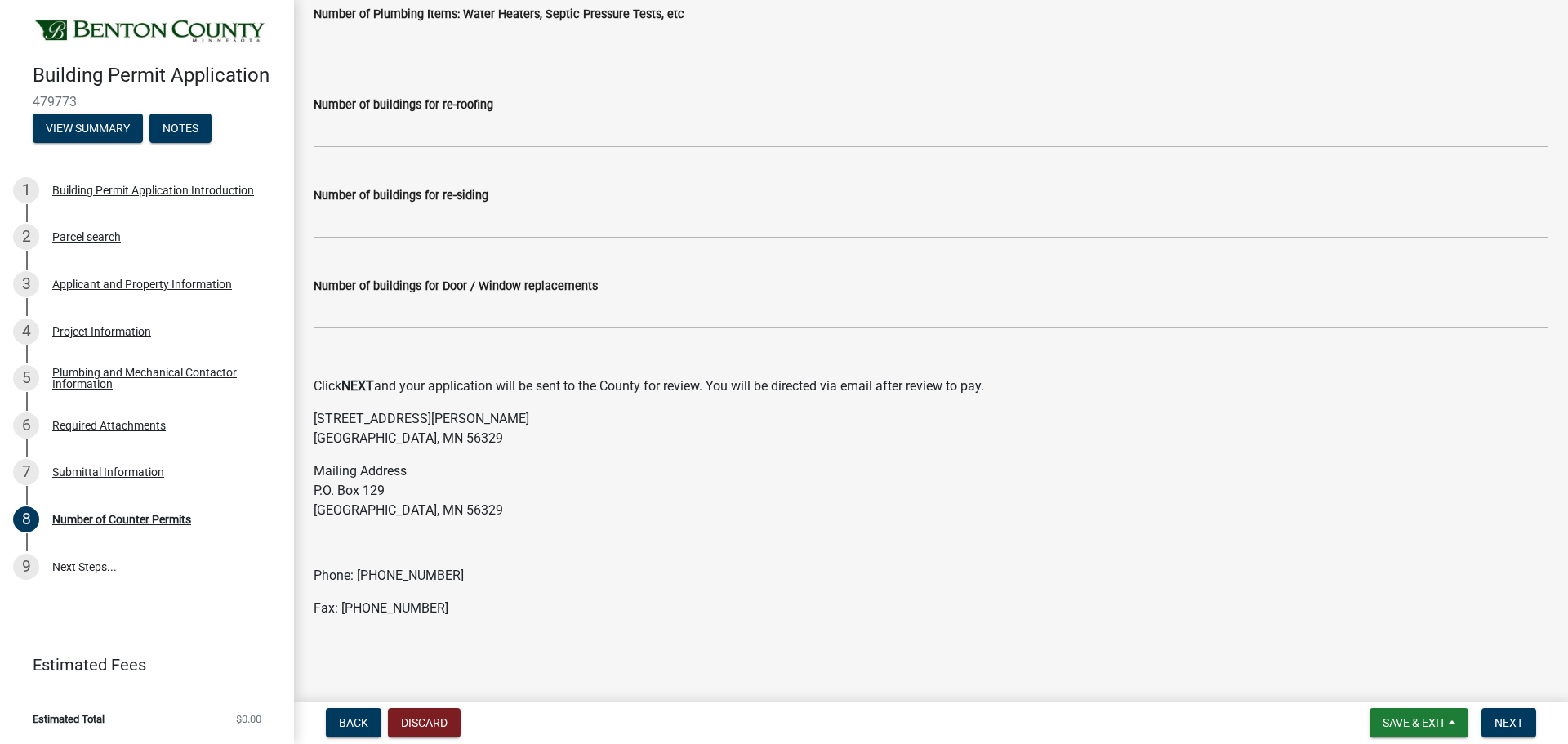
scroll to position [484, 0]
click at [1494, 716] on span "Next" at bounding box center [1509, 722] width 28 height 13
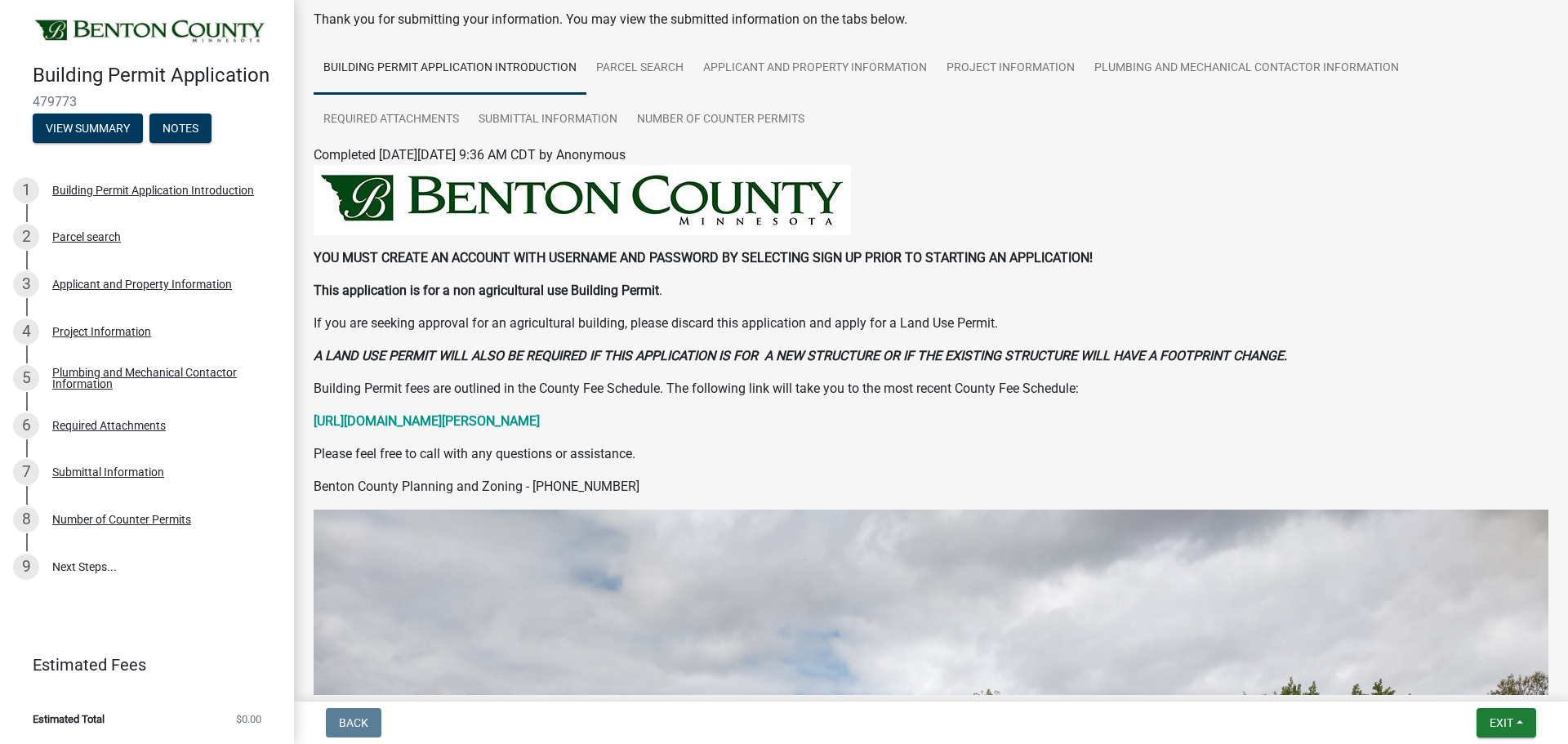
scroll to position [0, 0]
